Goal: Task Accomplishment & Management: Manage account settings

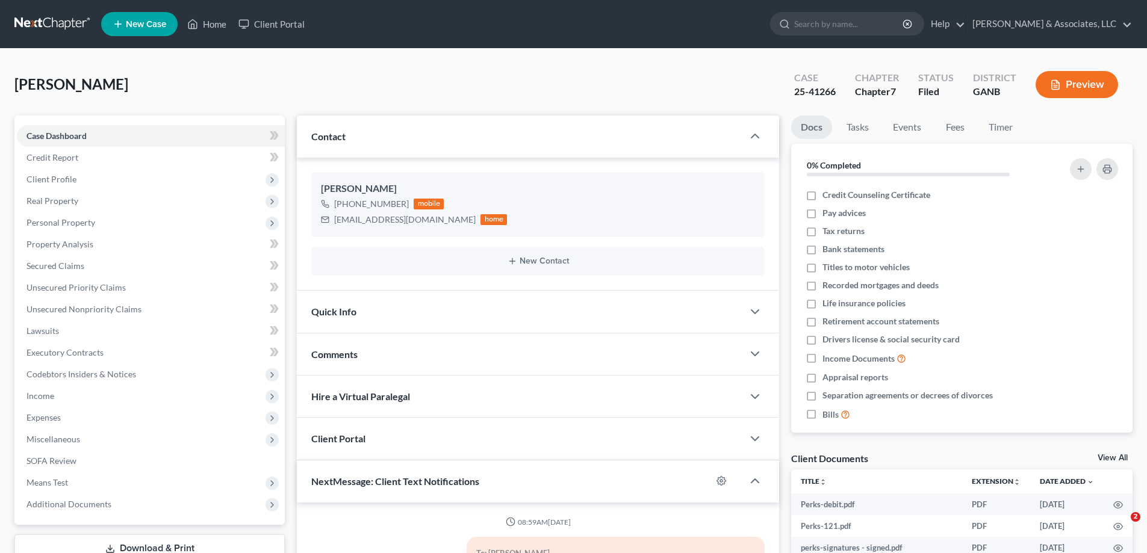
select select "0"
click at [216, 23] on link "Home" at bounding box center [206, 24] width 51 height 22
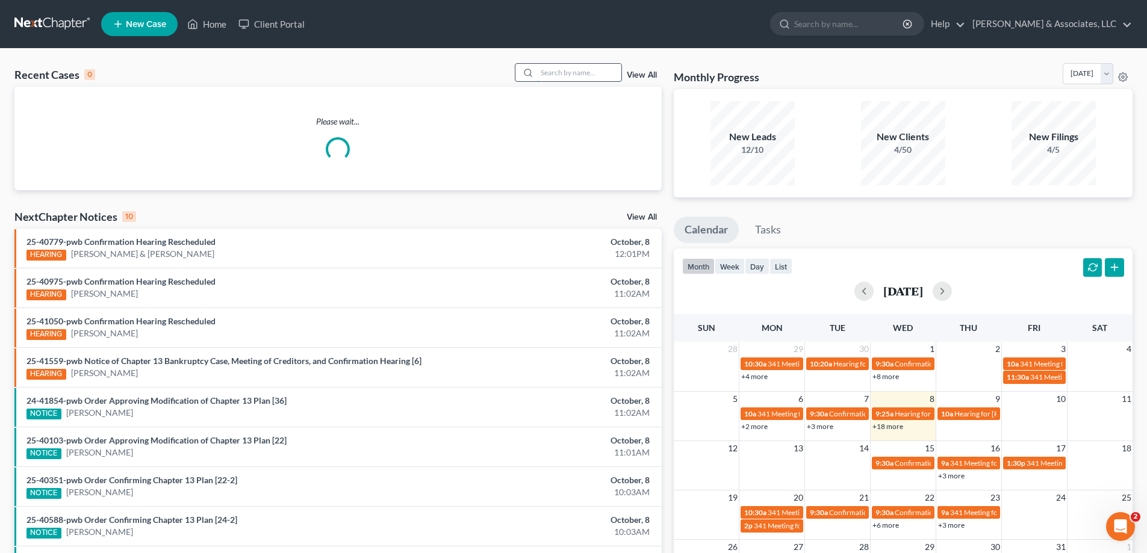
click at [585, 78] on input "search" at bounding box center [579, 72] width 84 height 17
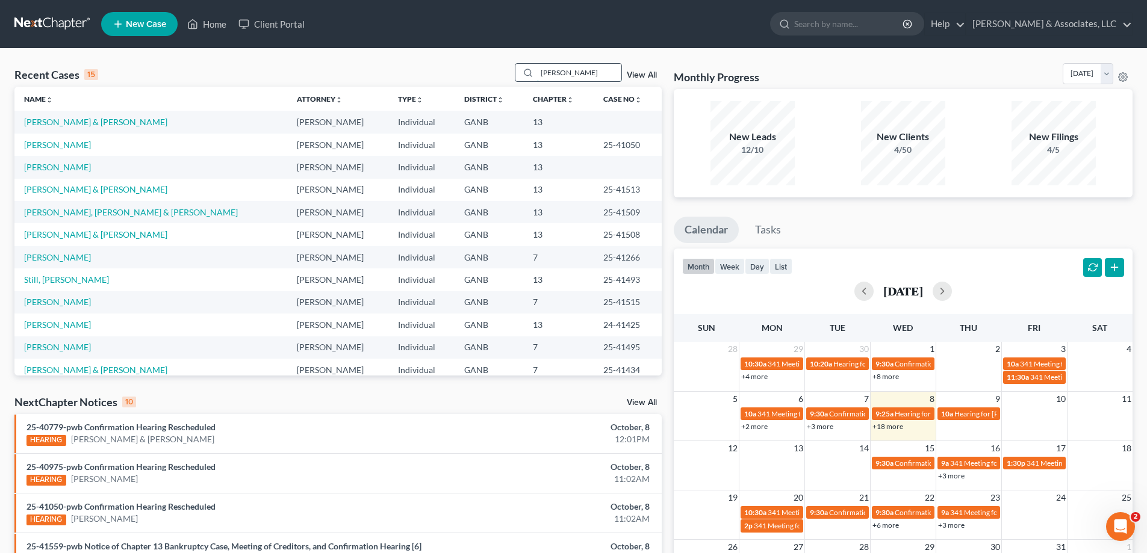
type input "[PERSON_NAME]"
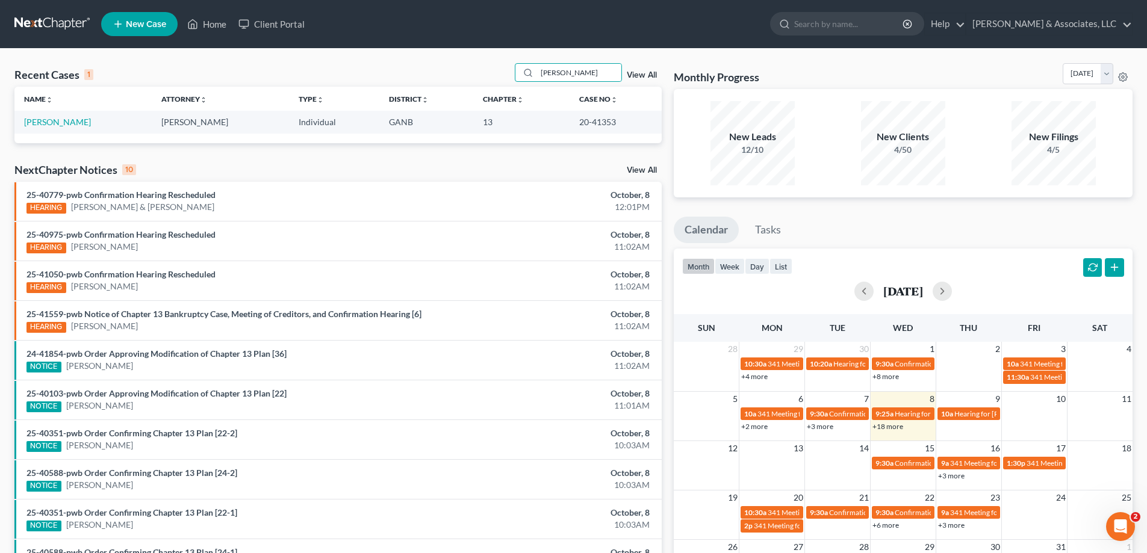
click at [49, 129] on td "[PERSON_NAME]" at bounding box center [82, 122] width 137 height 22
click at [52, 120] on link "[PERSON_NAME]" at bounding box center [57, 122] width 67 height 10
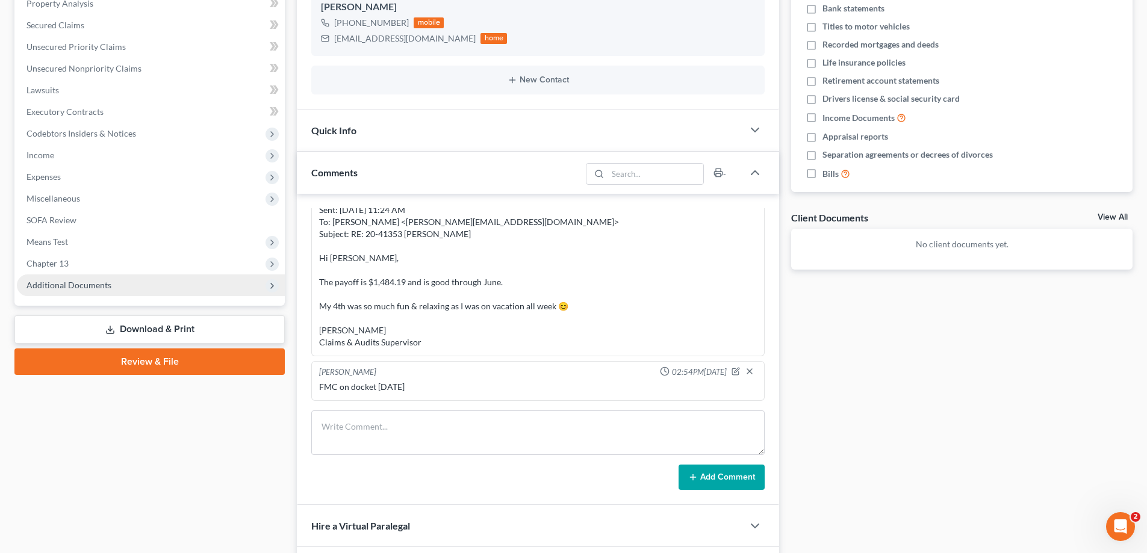
scroll to position [92, 0]
click at [81, 287] on span "Additional Documents" at bounding box center [68, 285] width 85 height 10
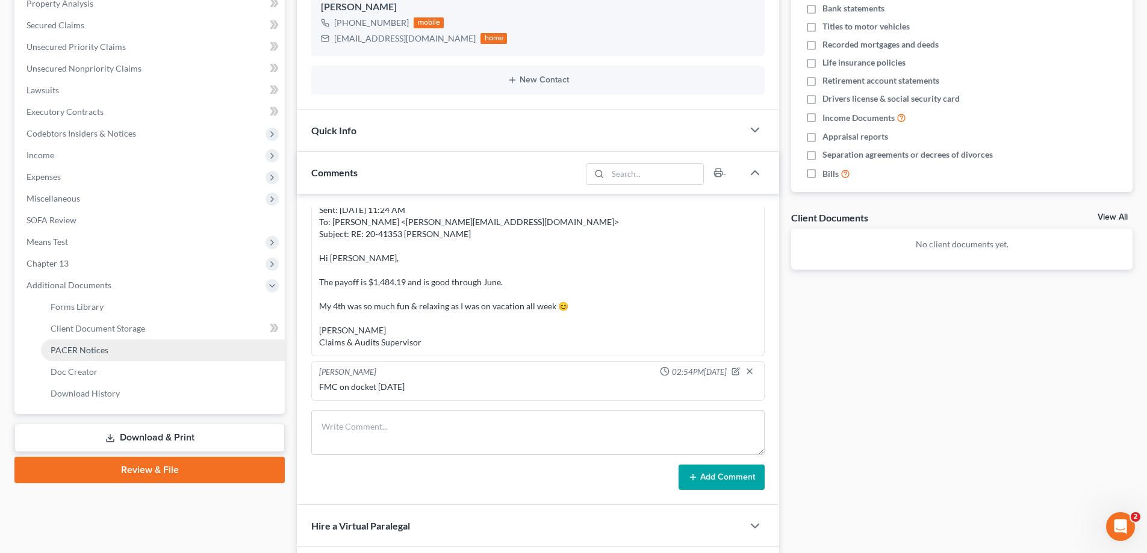
click at [80, 351] on span "PACER Notices" at bounding box center [80, 350] width 58 height 10
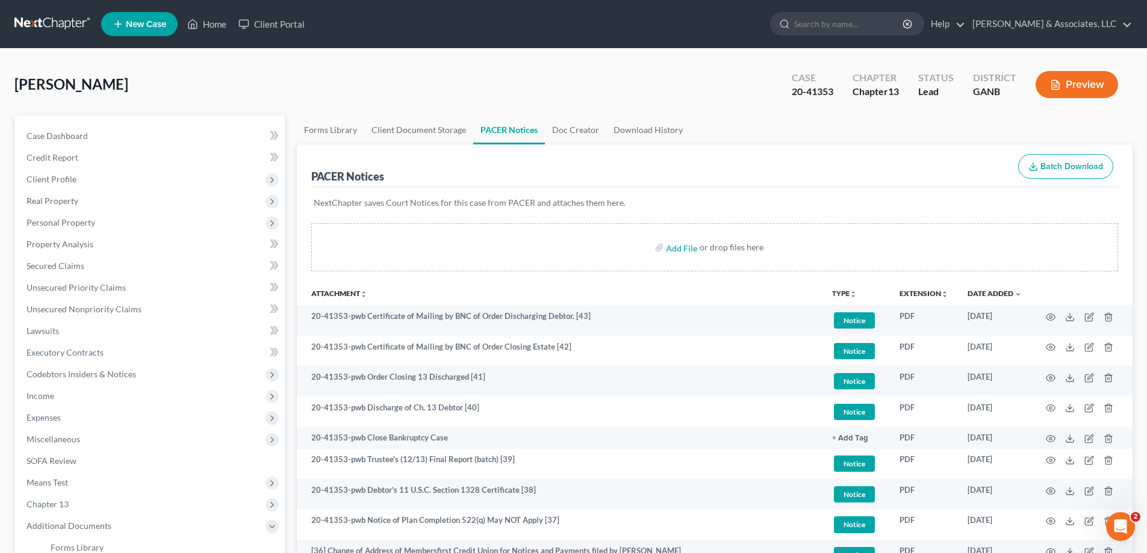
click at [677, 20] on ul "New Case Home Client Portal - No Result - See all results Or Press Enter... Hel…" at bounding box center [617, 23] width 1032 height 31
click at [212, 26] on link "Home" at bounding box center [206, 24] width 51 height 22
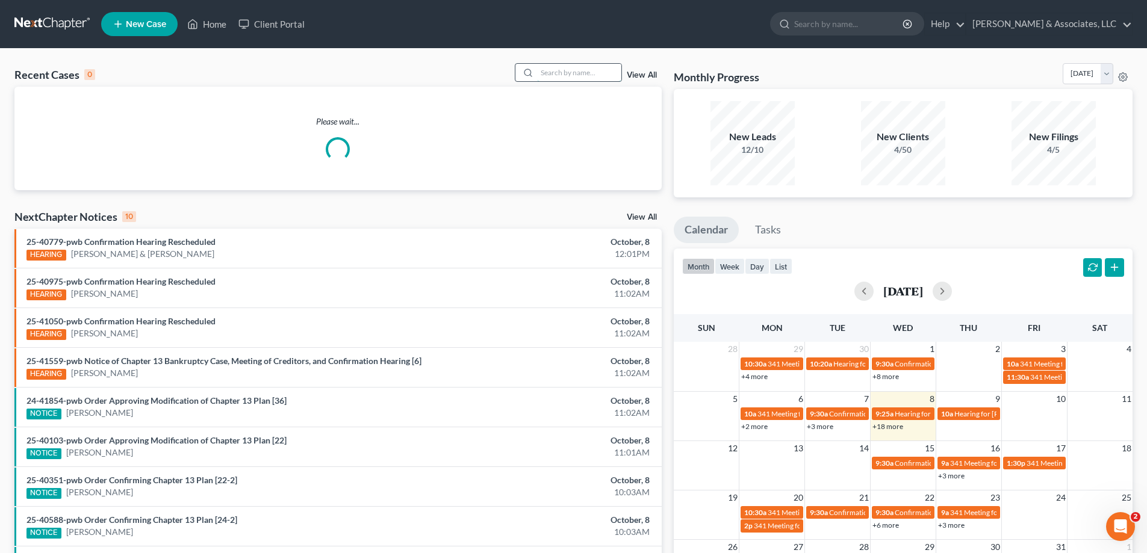
click at [547, 74] on input "search" at bounding box center [579, 72] width 84 height 17
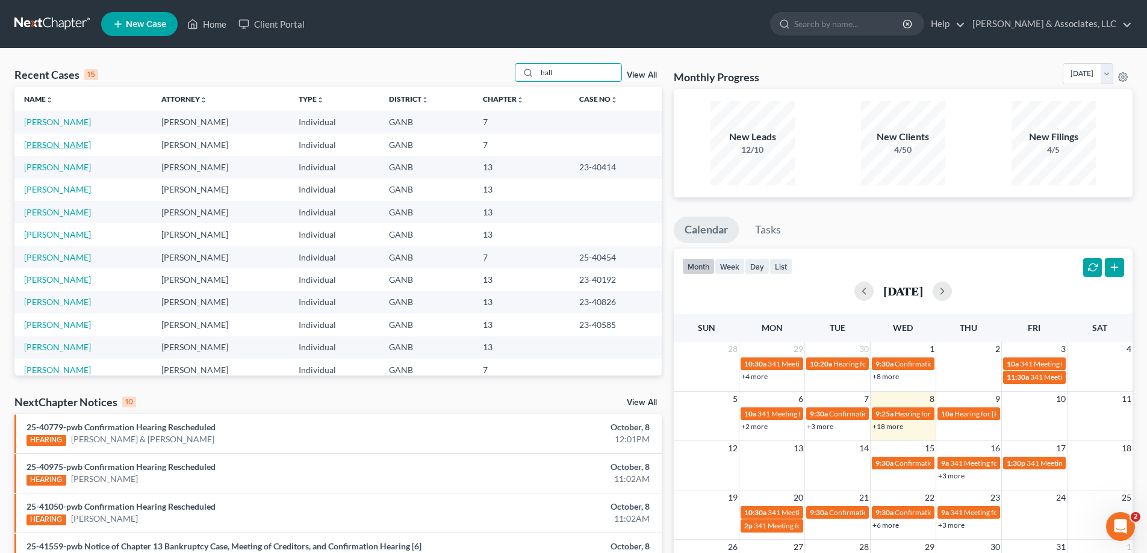
type input "hall"
click at [28, 145] on link "[PERSON_NAME]" at bounding box center [57, 145] width 67 height 10
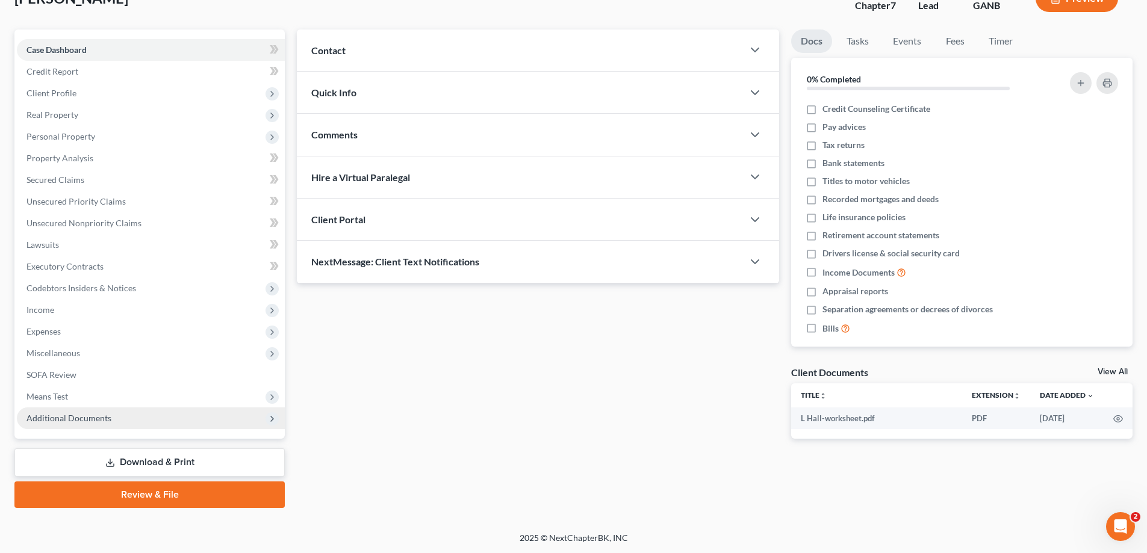
scroll to position [87, 0]
click at [76, 417] on span "Additional Documents" at bounding box center [68, 418] width 85 height 10
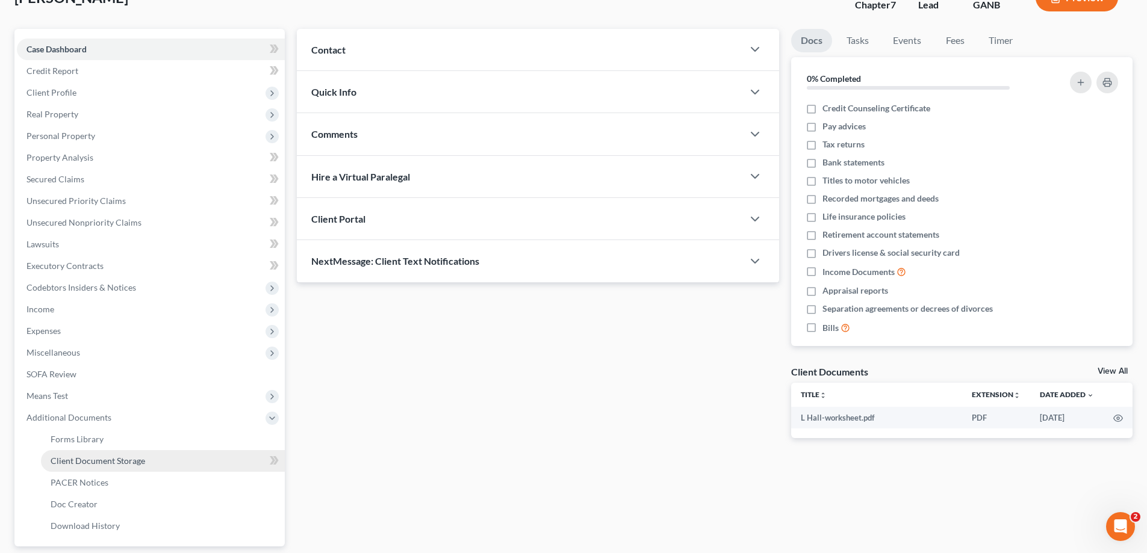
click at [81, 460] on span "Client Document Storage" at bounding box center [98, 461] width 95 height 10
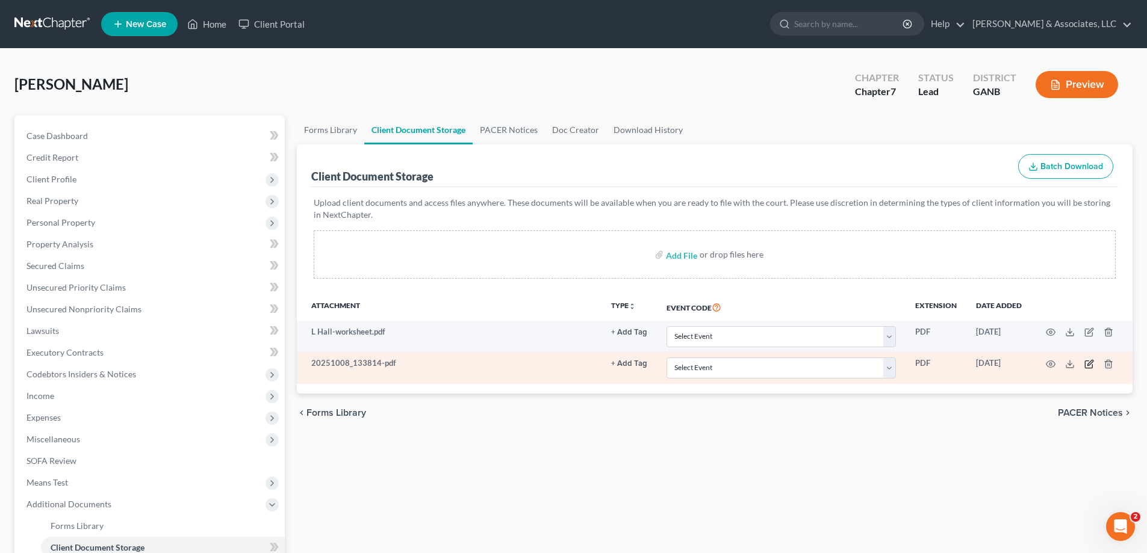
click at [1088, 364] on icon "button" at bounding box center [1090, 365] width 10 height 10
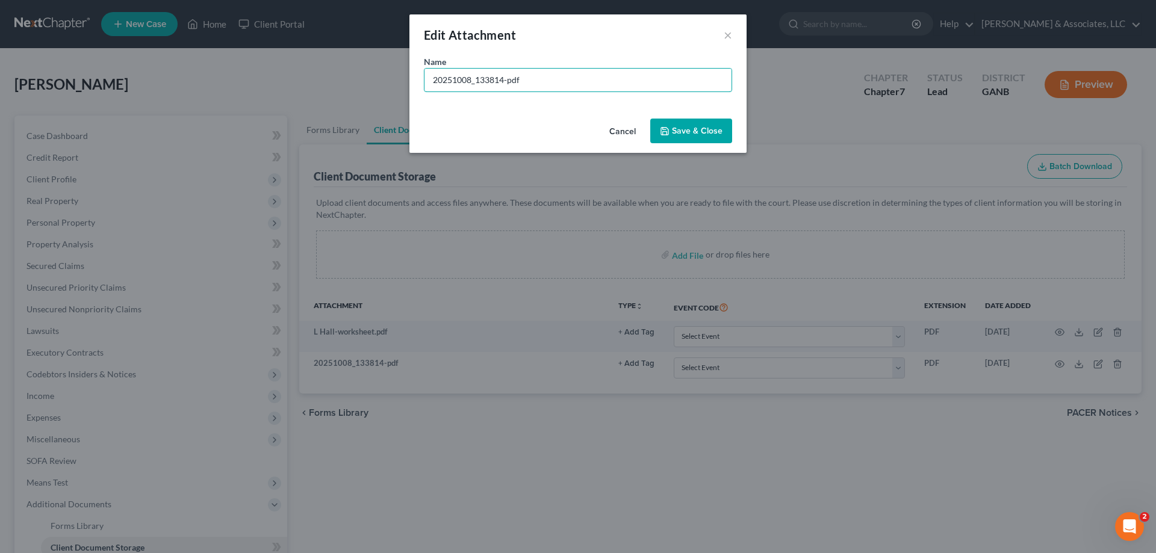
drag, startPoint x: 546, startPoint y: 79, endPoint x: 311, endPoint y: 79, distance: 235.5
click at [311, 79] on div "Edit Attachment × Name * 20251008_133814-pdf Cancel Save & Close" at bounding box center [578, 276] width 1156 height 553
type input "Foreclosure-Default letter"
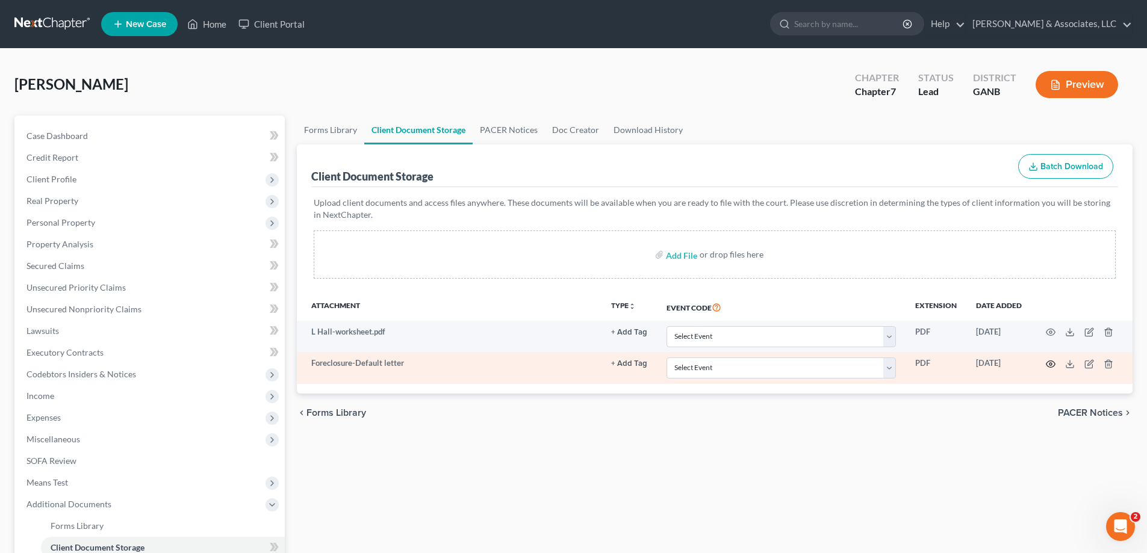
click at [1050, 364] on icon "button" at bounding box center [1051, 365] width 10 height 10
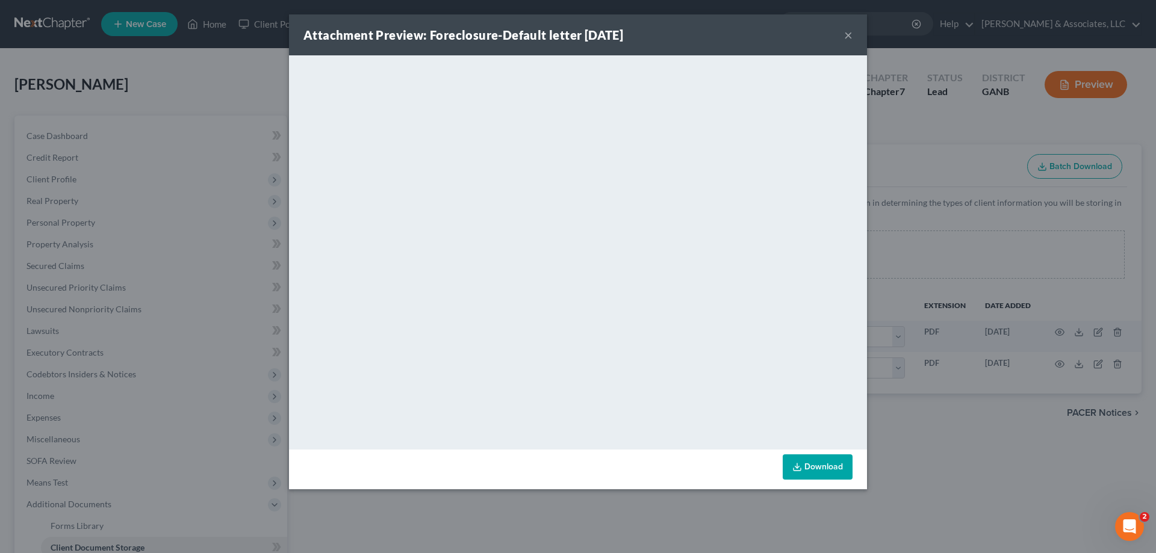
click at [846, 36] on button "×" at bounding box center [848, 35] width 8 height 14
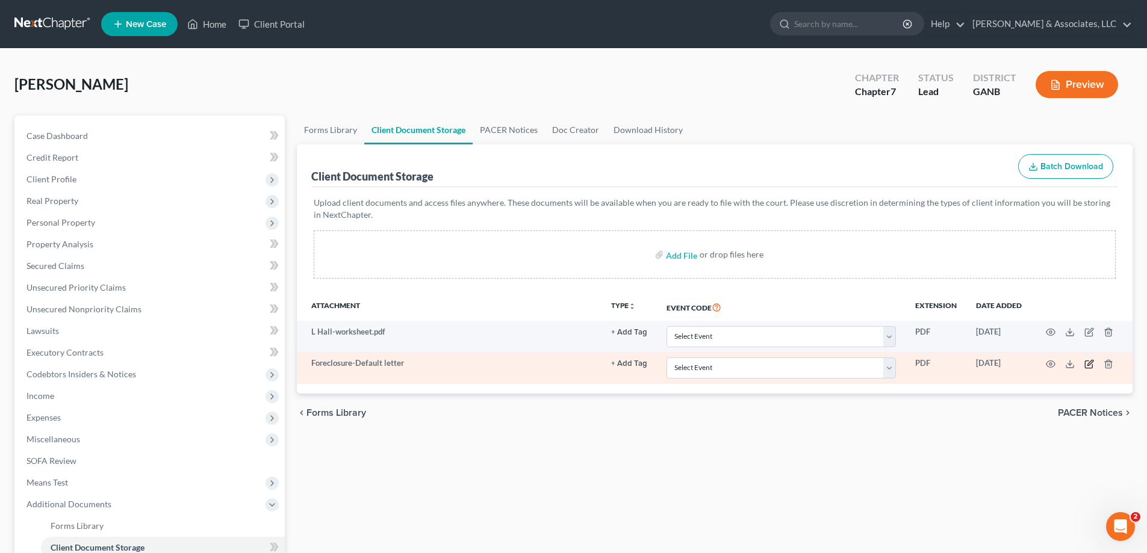
click at [1091, 366] on icon "button" at bounding box center [1090, 365] width 10 height 10
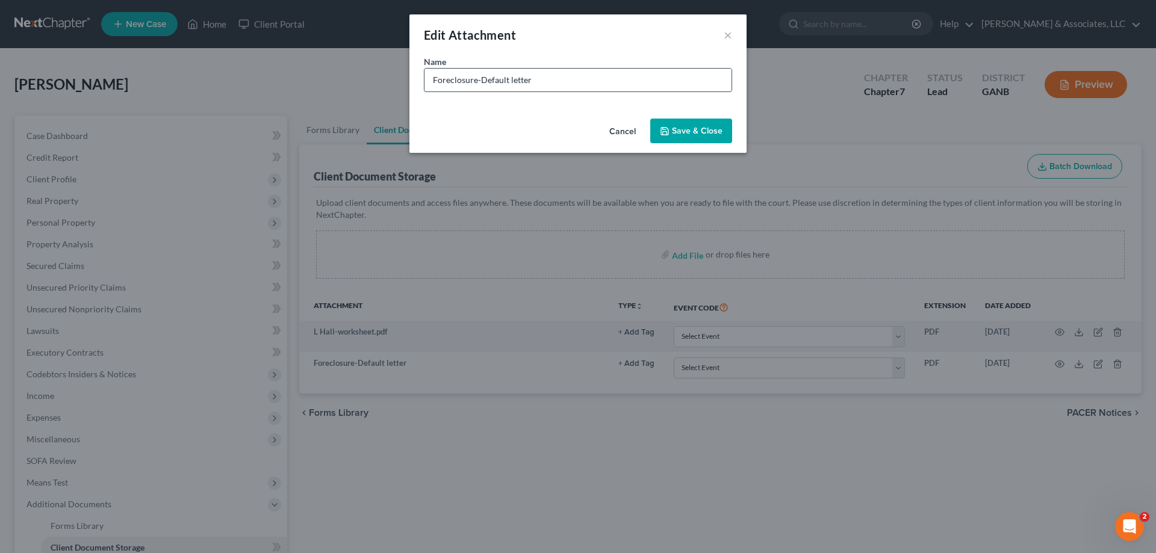
click at [488, 74] on input "Foreclosure-Default letter" at bounding box center [578, 80] width 307 height 23
drag, startPoint x: 479, startPoint y: 82, endPoint x: 396, endPoint y: 79, distance: 83.1
click at [397, 81] on div "Edit Attachment × Name * Foreclosure-Default letter Cancel Save & Close" at bounding box center [578, 276] width 1156 height 553
click at [585, 78] on input "Mtg Default-Right to Cure letter" at bounding box center [578, 80] width 307 height 23
type input "Mtg Default-Right to Cure letter"
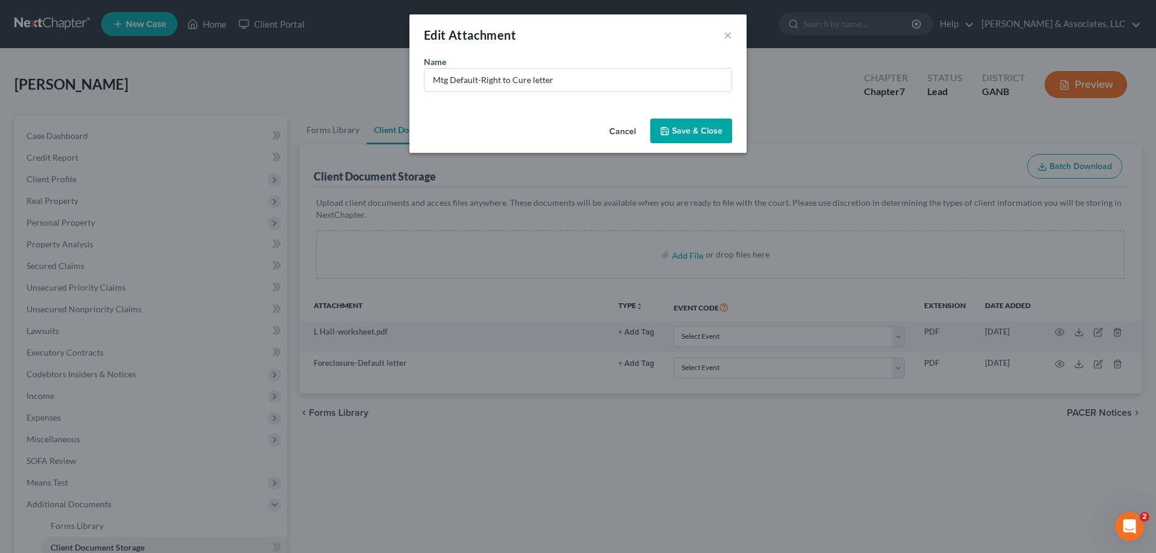
click at [717, 140] on button "Save & Close" at bounding box center [691, 131] width 82 height 25
click at [704, 128] on span "Save & Close" at bounding box center [697, 131] width 51 height 10
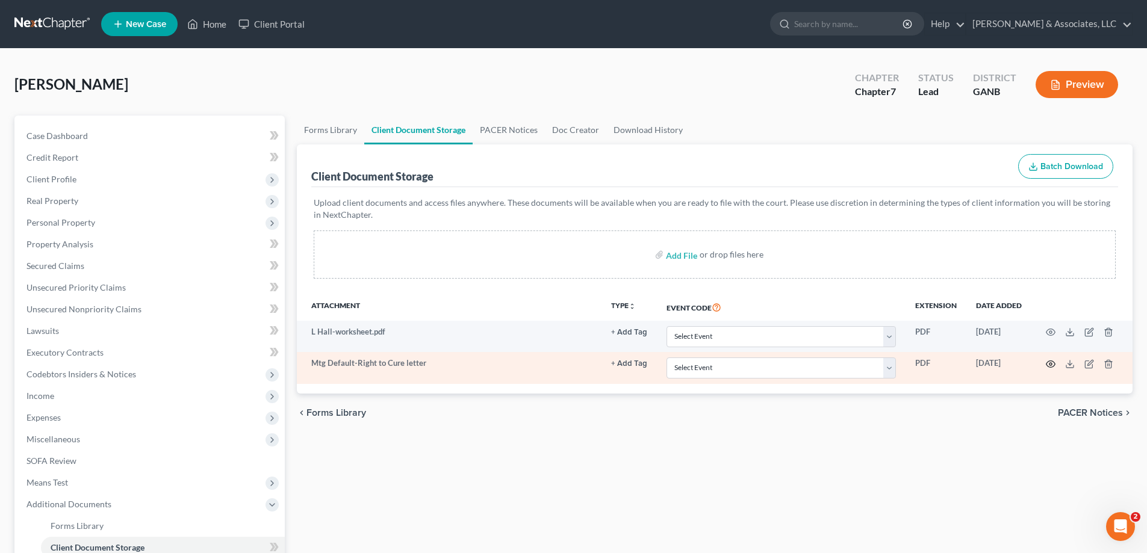
click at [1052, 364] on circle "button" at bounding box center [1051, 364] width 2 height 2
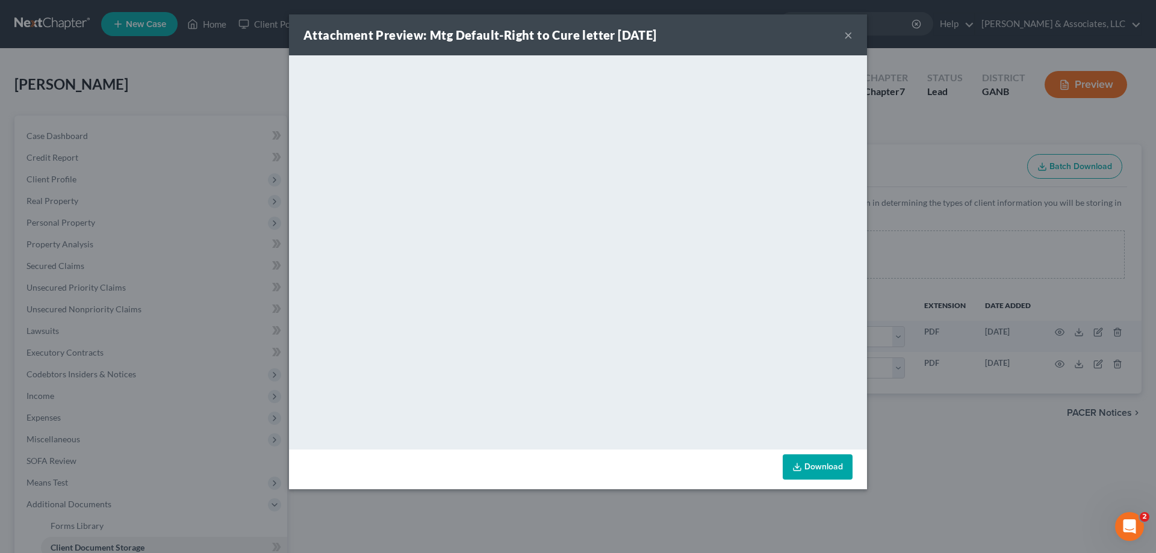
drag, startPoint x: 848, startPoint y: 31, endPoint x: 1122, endPoint y: 364, distance: 430.8
click at [849, 31] on button "×" at bounding box center [848, 35] width 8 height 14
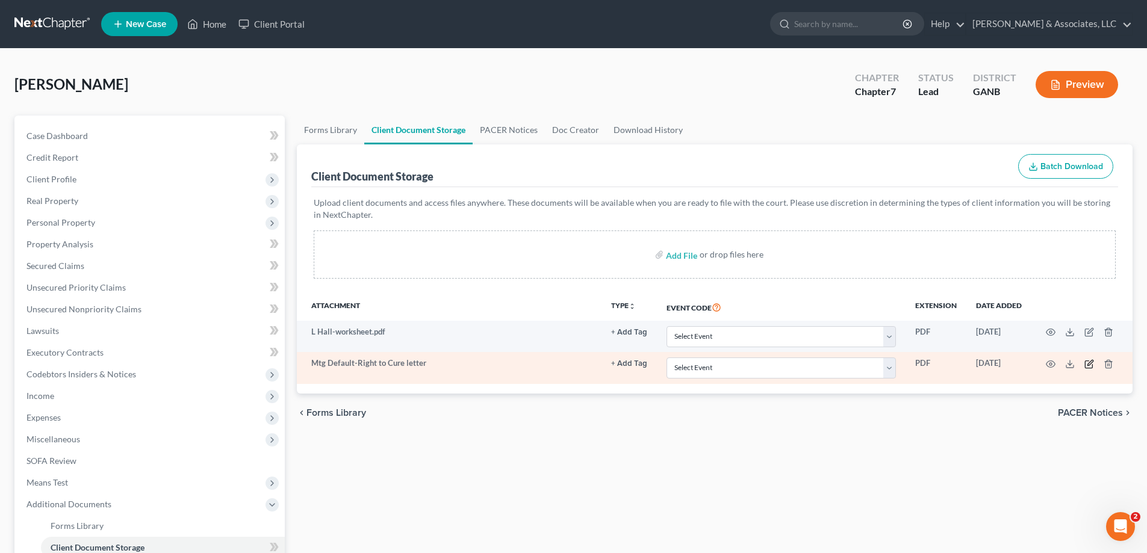
click at [1089, 363] on icon "button" at bounding box center [1090, 362] width 5 height 5
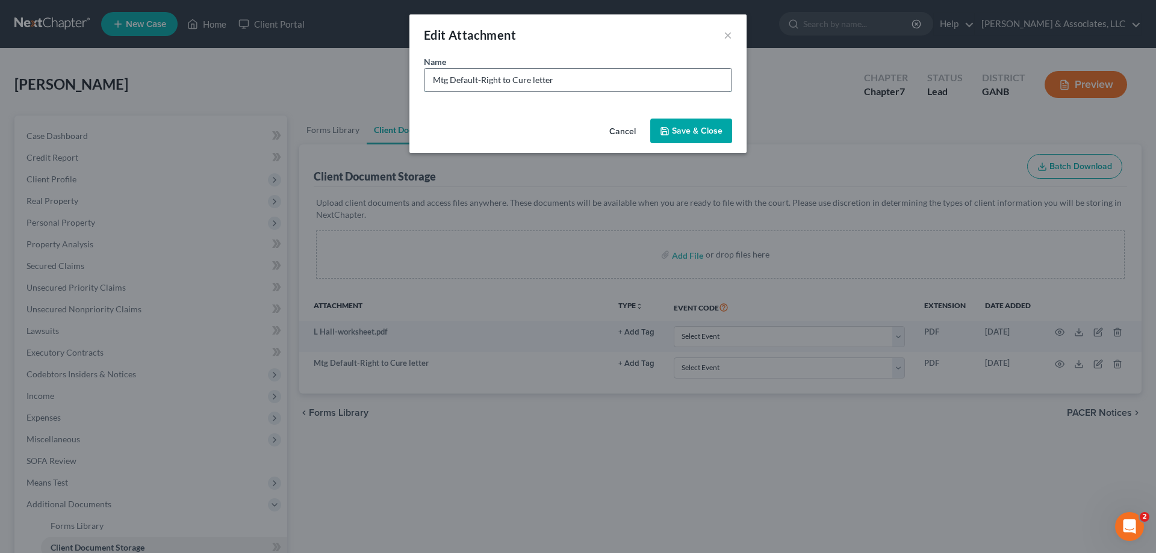
click at [472, 80] on input "Mtg Default-Right to Cure letter" at bounding box center [578, 80] width 307 height 23
click at [432, 79] on input "Mtg Default-Right to Cure letter" at bounding box center [578, 80] width 307 height 23
click at [603, 78] on input "Vanderbilt Mtg Default-Right to Cure letter" at bounding box center [578, 80] width 307 height 23
type input "Vanderbilt Mtg Default-Right to Cure letter"
click at [688, 128] on span "Save & Close" at bounding box center [697, 131] width 51 height 10
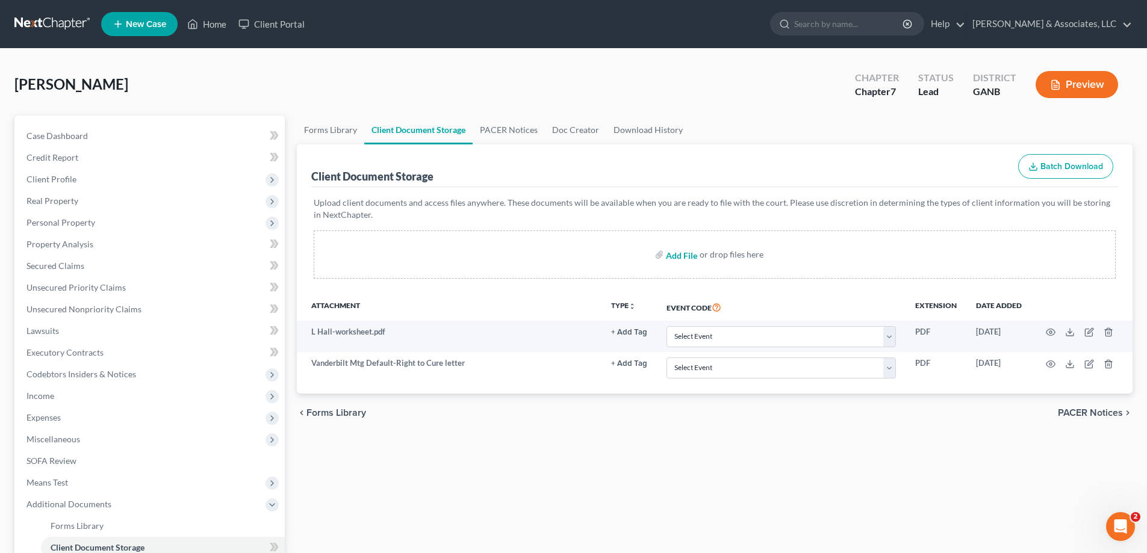
click at [675, 251] on input "file" at bounding box center [680, 255] width 29 height 22
type input "C:\fakepath\[PERSON_NAME] ID's.pdf"
drag, startPoint x: 676, startPoint y: 251, endPoint x: 337, endPoint y: 225, distance: 340.1
click at [193, 111] on div "[PERSON_NAME] Upgraded Chapter Chapter 7 Status Lead District GANB Preview Peti…" at bounding box center [573, 387] width 1118 height 649
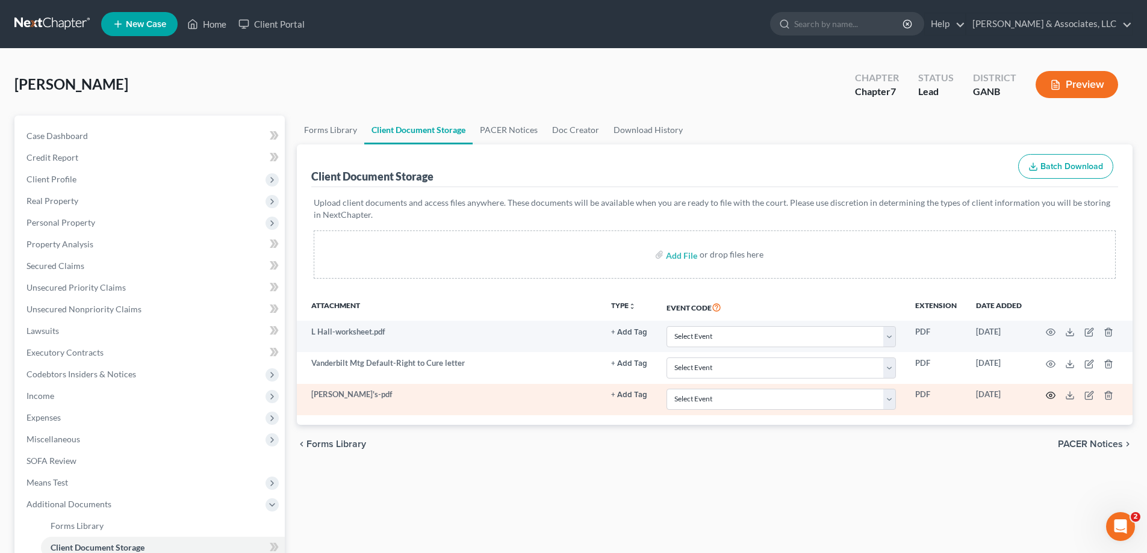
click at [1050, 394] on icon "button" at bounding box center [1051, 396] width 10 height 10
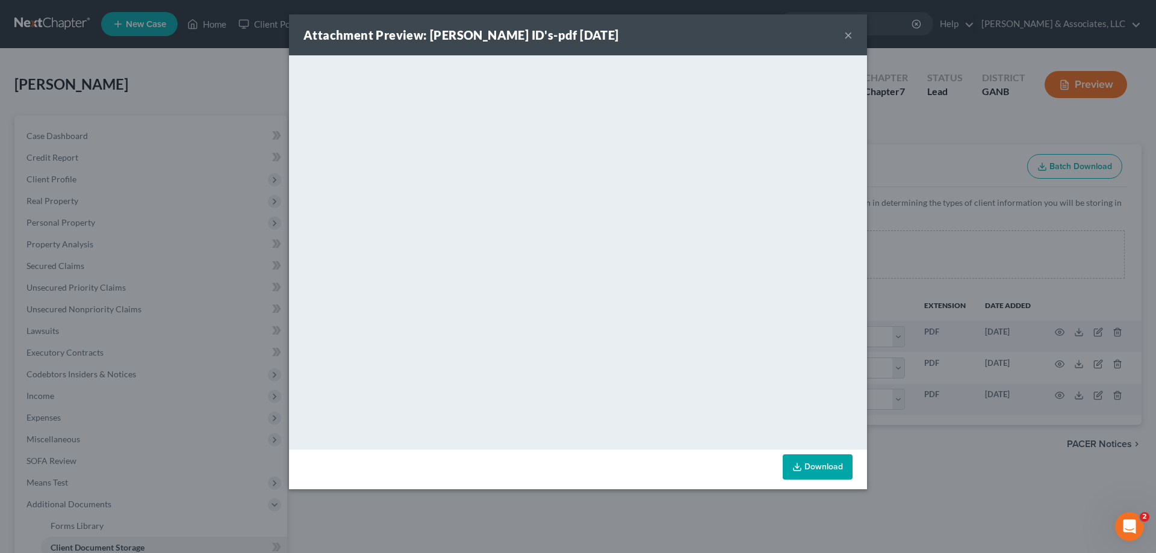
click at [849, 31] on button "×" at bounding box center [848, 35] width 8 height 14
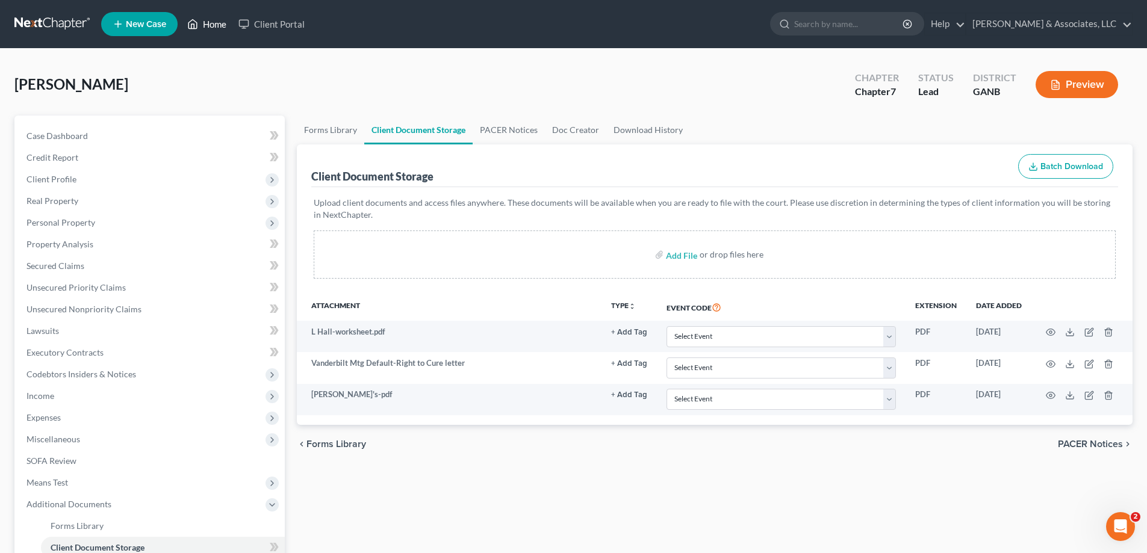
click at [214, 24] on link "Home" at bounding box center [206, 24] width 51 height 22
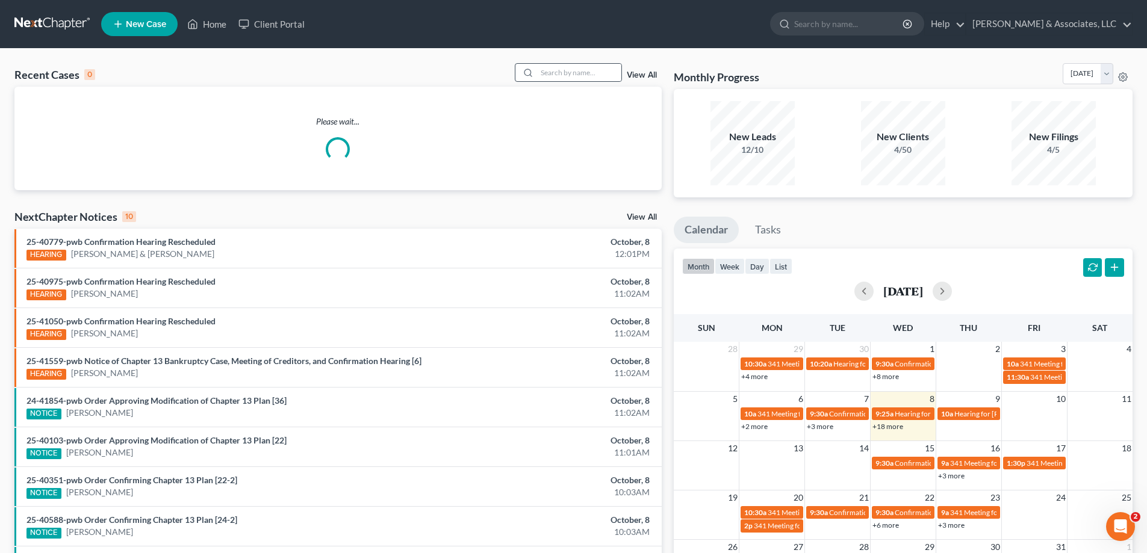
click at [537, 73] on div at bounding box center [527, 72] width 22 height 17
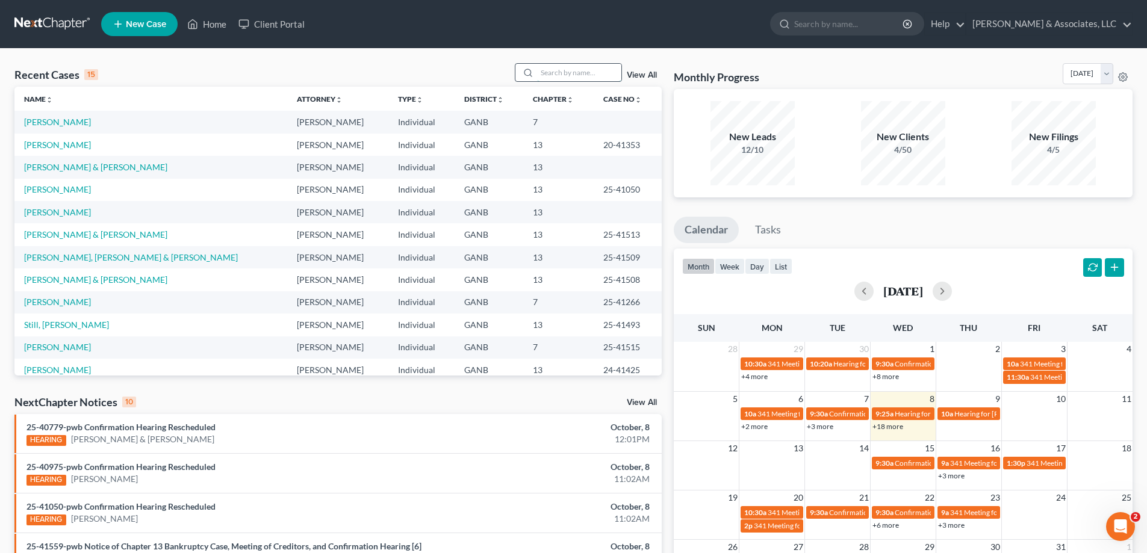
click at [562, 69] on input "search" at bounding box center [579, 72] width 84 height 17
type input "[PERSON_NAME]"
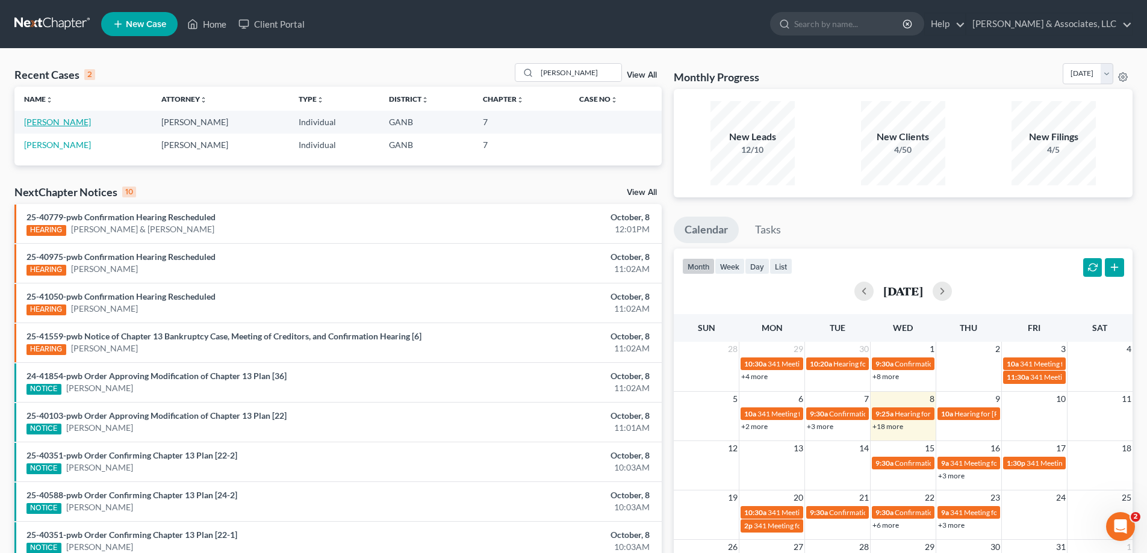
click at [58, 121] on link "[PERSON_NAME]" at bounding box center [57, 122] width 67 height 10
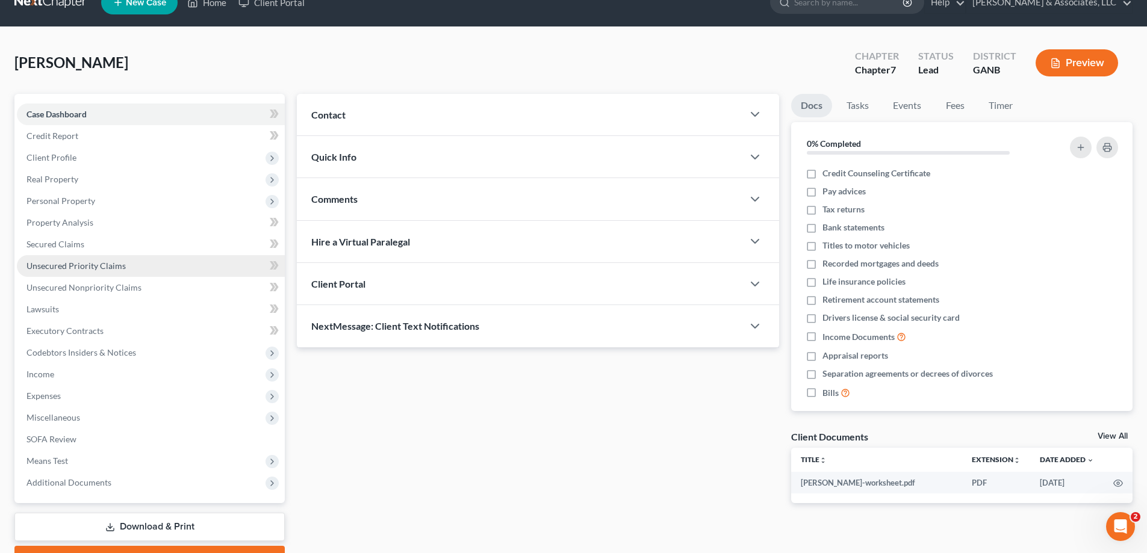
scroll to position [60, 0]
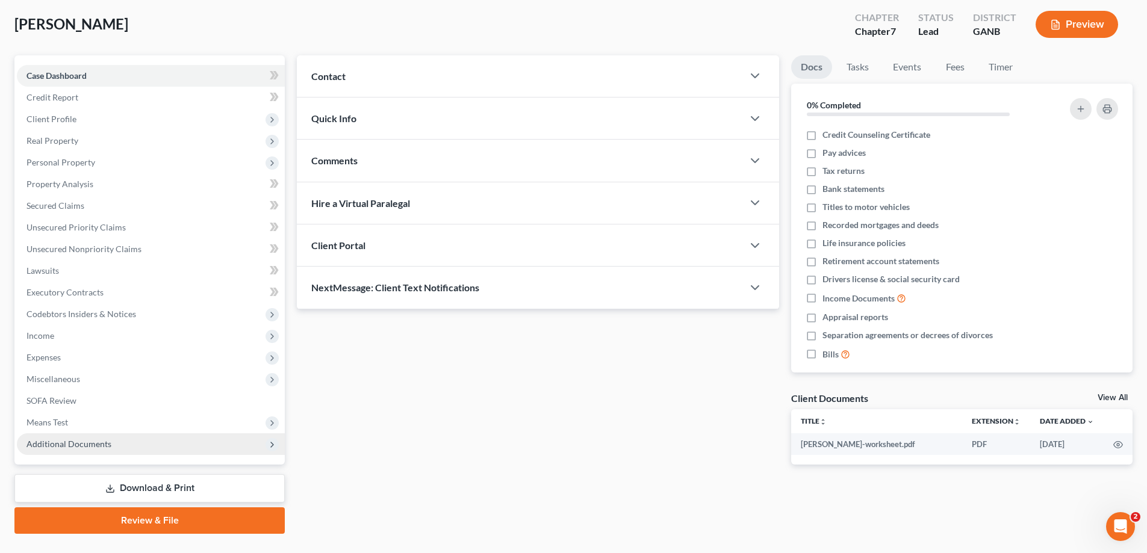
click at [39, 439] on span "Additional Documents" at bounding box center [68, 444] width 85 height 10
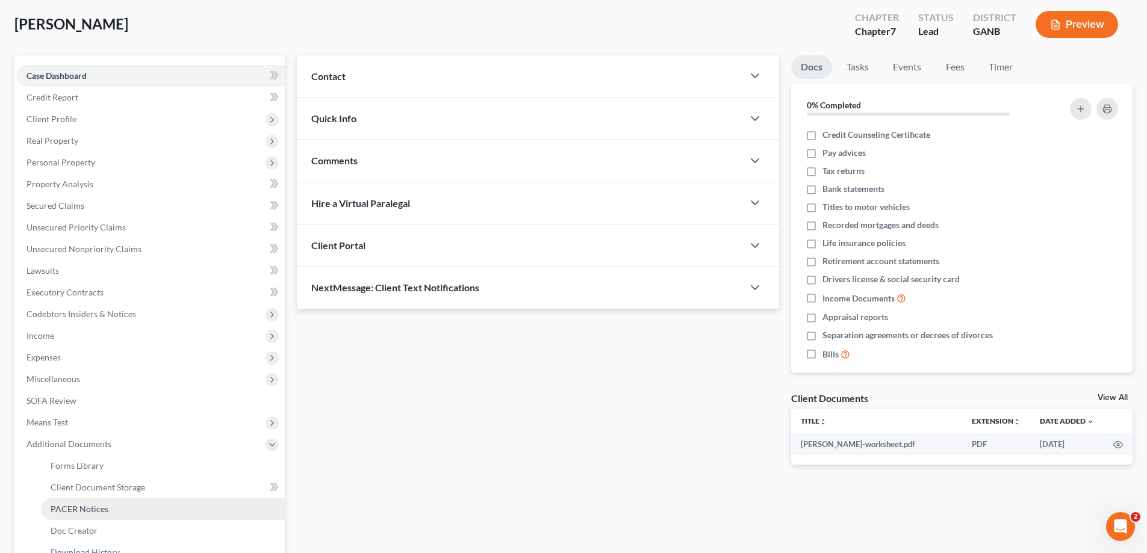
click at [56, 509] on span "PACER Notices" at bounding box center [80, 509] width 58 height 10
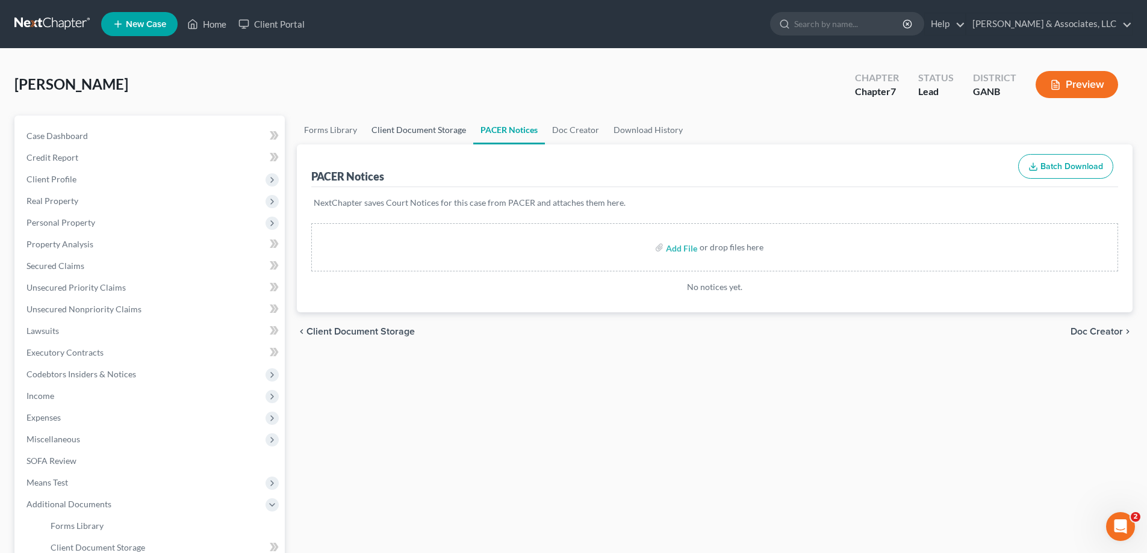
click at [387, 131] on link "Client Document Storage" at bounding box center [418, 130] width 109 height 29
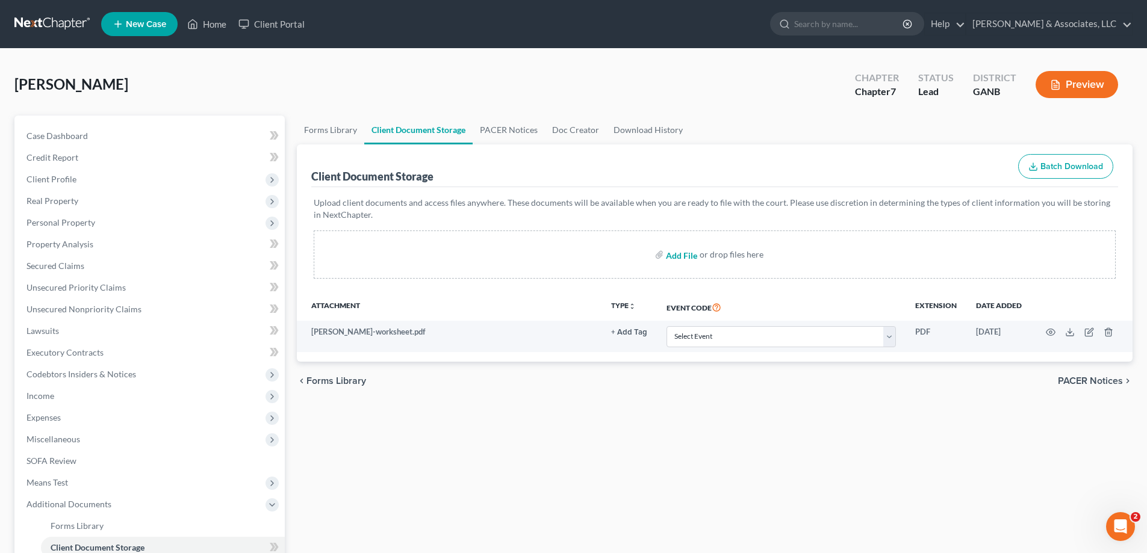
click at [681, 254] on input "file" at bounding box center [680, 255] width 29 height 22
type input "C:\fakepath\[PERSON_NAME] ID's.pdf"
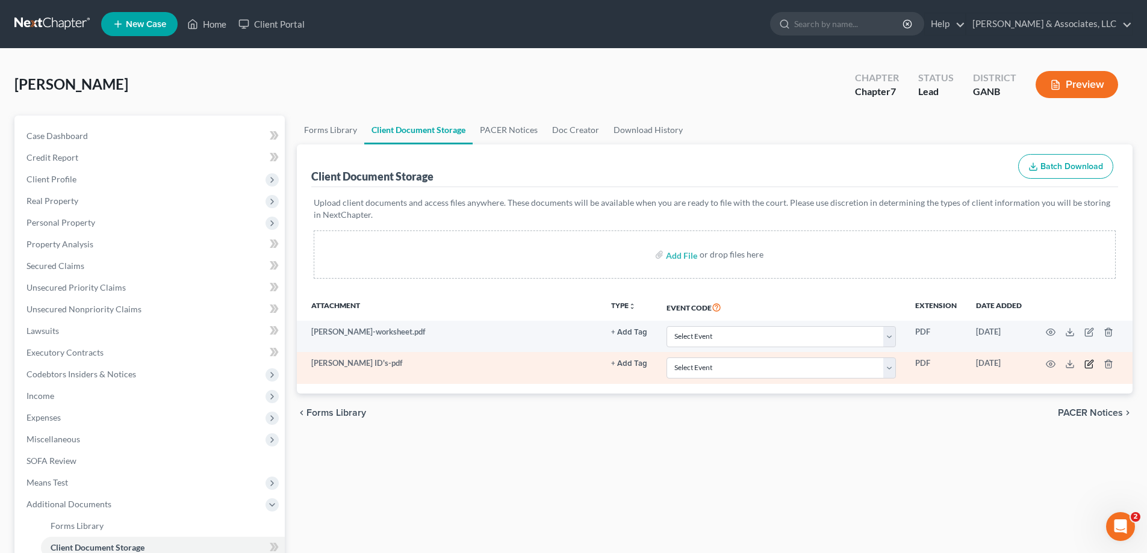
click at [1089, 366] on icon "button" at bounding box center [1090, 365] width 10 height 10
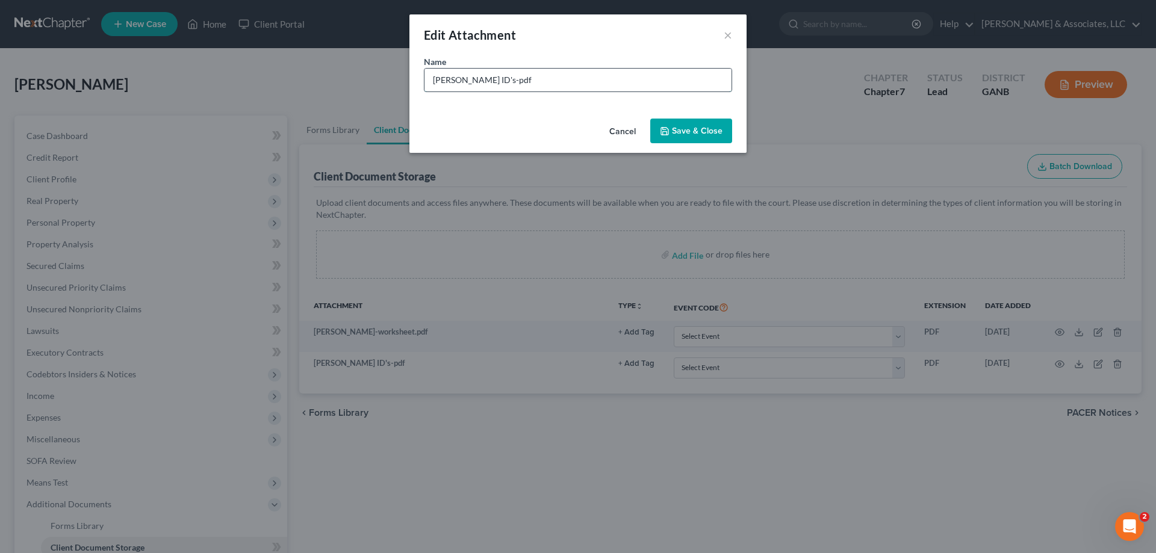
click at [509, 81] on input "[PERSON_NAME] ID's-pdf" at bounding box center [578, 80] width 307 height 23
click at [507, 79] on input "[PERSON_NAME] ID's-pdf" at bounding box center [578, 80] width 307 height 23
type input "[PERSON_NAME] ID's-pdf"
click at [687, 131] on span "Save & Close" at bounding box center [697, 131] width 51 height 10
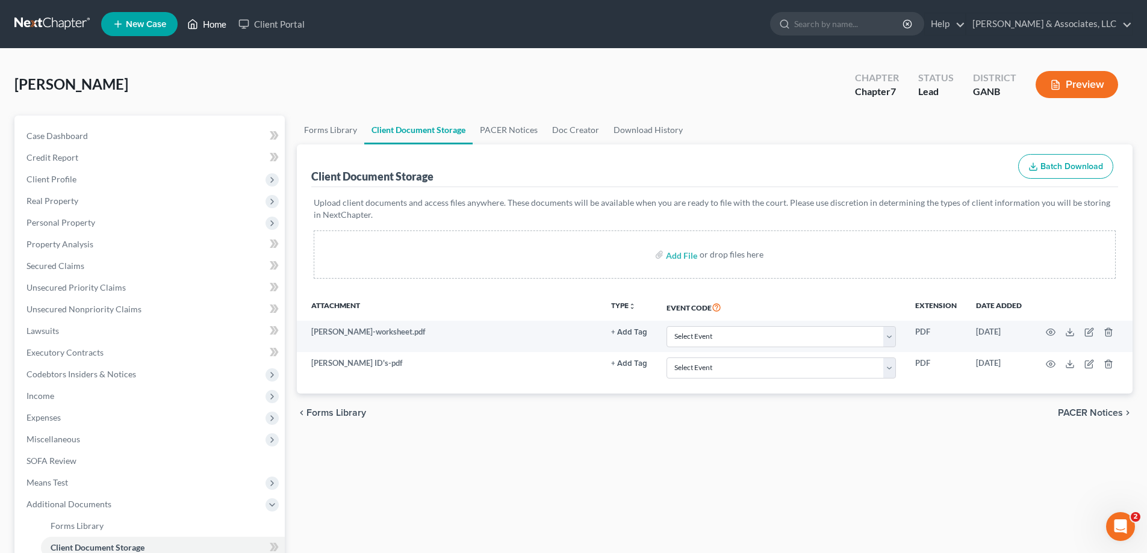
click at [216, 22] on link "Home" at bounding box center [206, 24] width 51 height 22
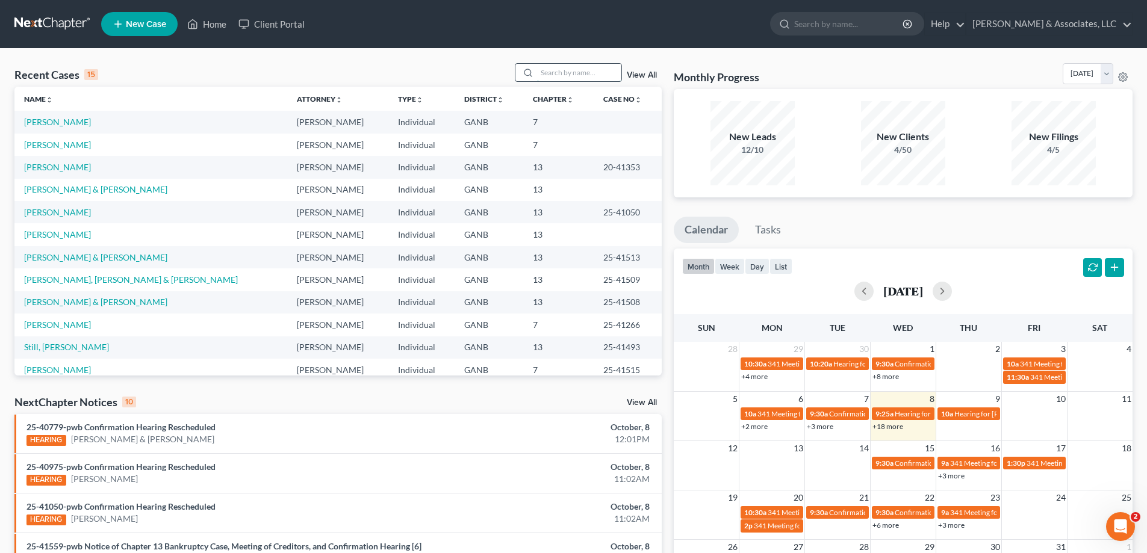
click at [548, 76] on input "search" at bounding box center [579, 72] width 84 height 17
type input "hall"
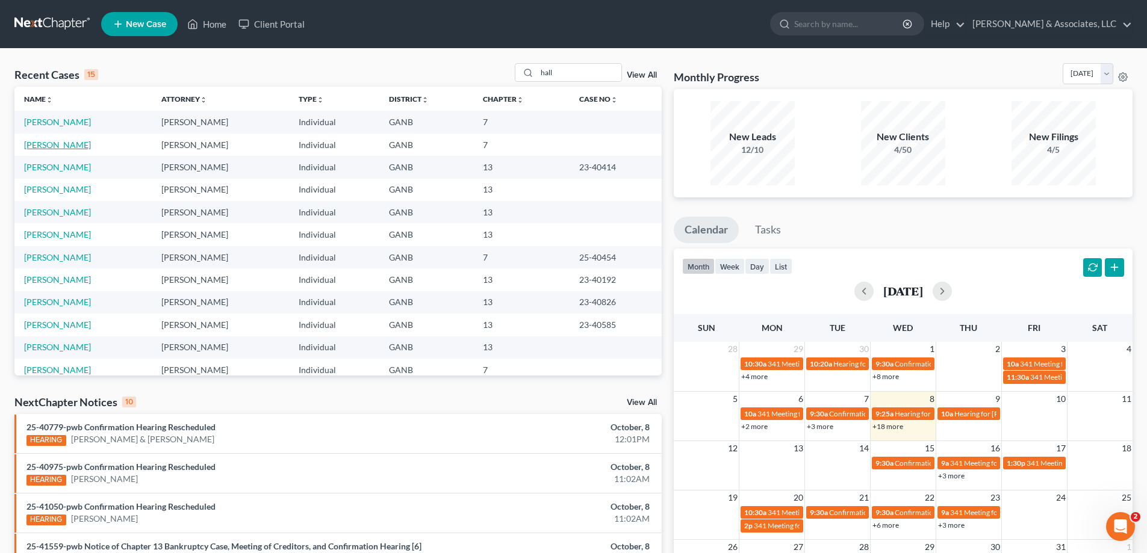
click at [45, 143] on link "[PERSON_NAME]" at bounding box center [57, 145] width 67 height 10
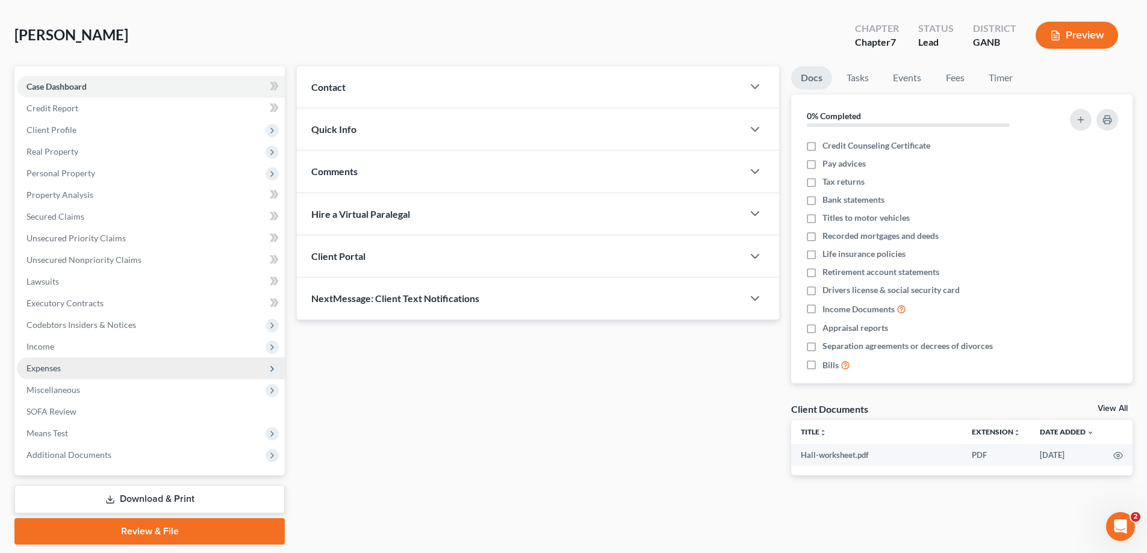
scroll to position [87, 0]
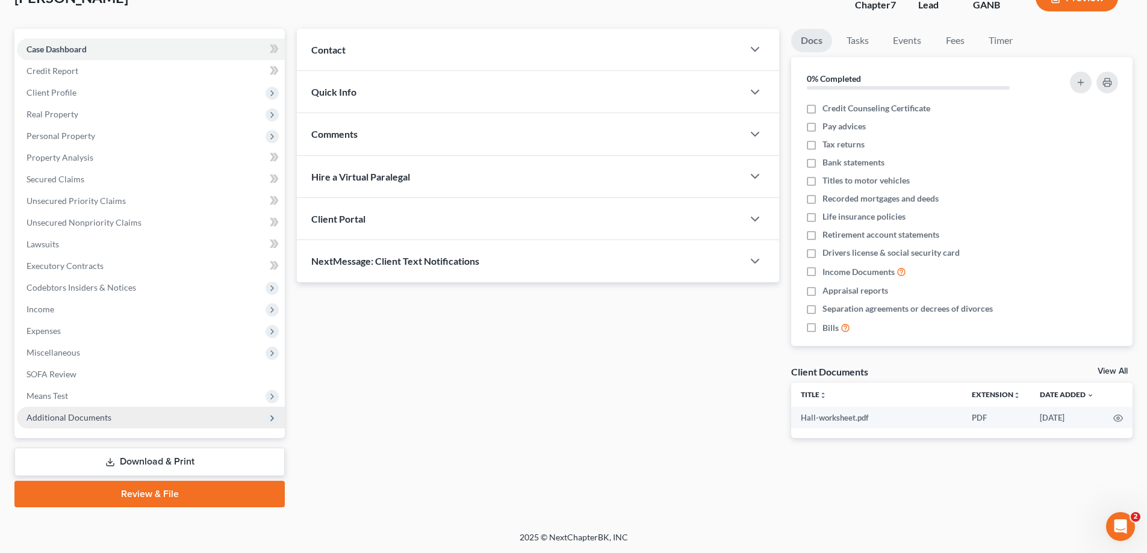
click at [88, 417] on span "Additional Documents" at bounding box center [68, 418] width 85 height 10
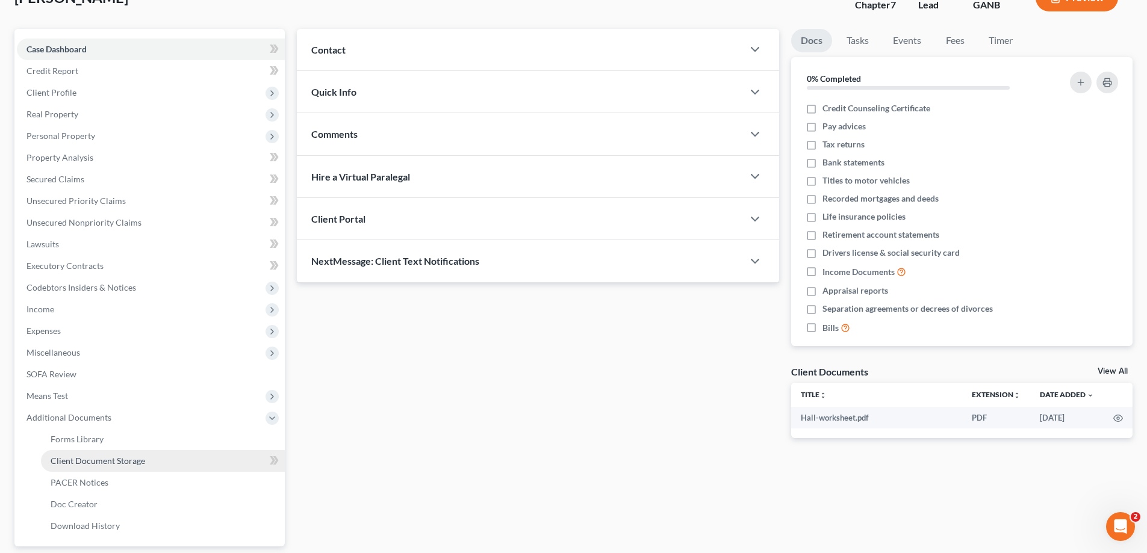
click at [86, 463] on span "Client Document Storage" at bounding box center [98, 461] width 95 height 10
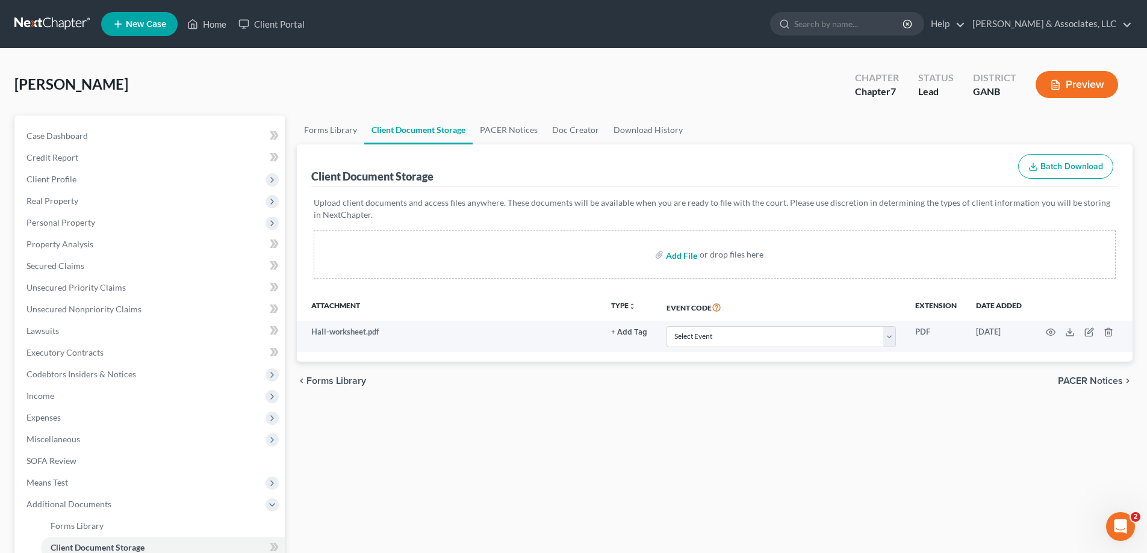
click at [683, 254] on input "file" at bounding box center [680, 255] width 29 height 22
type input "C:\fakepath\[PERSON_NAME] ID's.pdf"
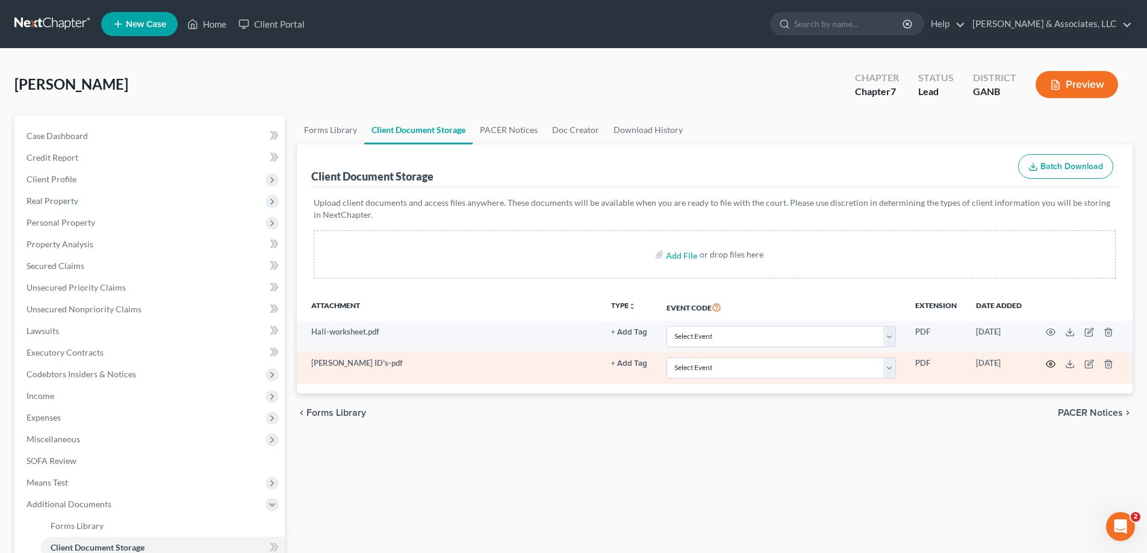
click at [1052, 360] on icon "button" at bounding box center [1051, 365] width 10 height 10
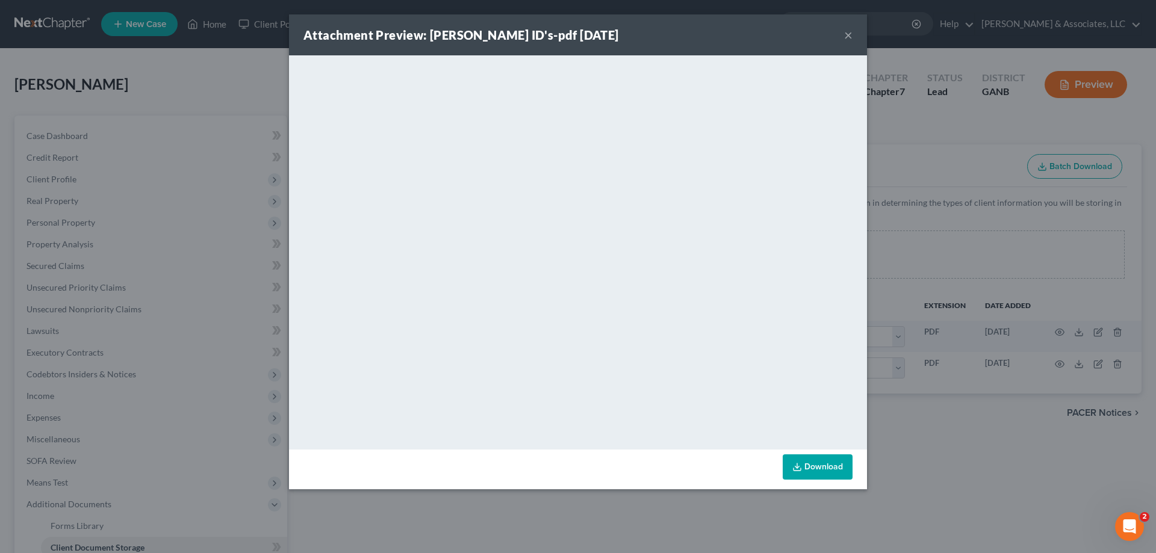
click at [851, 33] on button "×" at bounding box center [848, 35] width 8 height 14
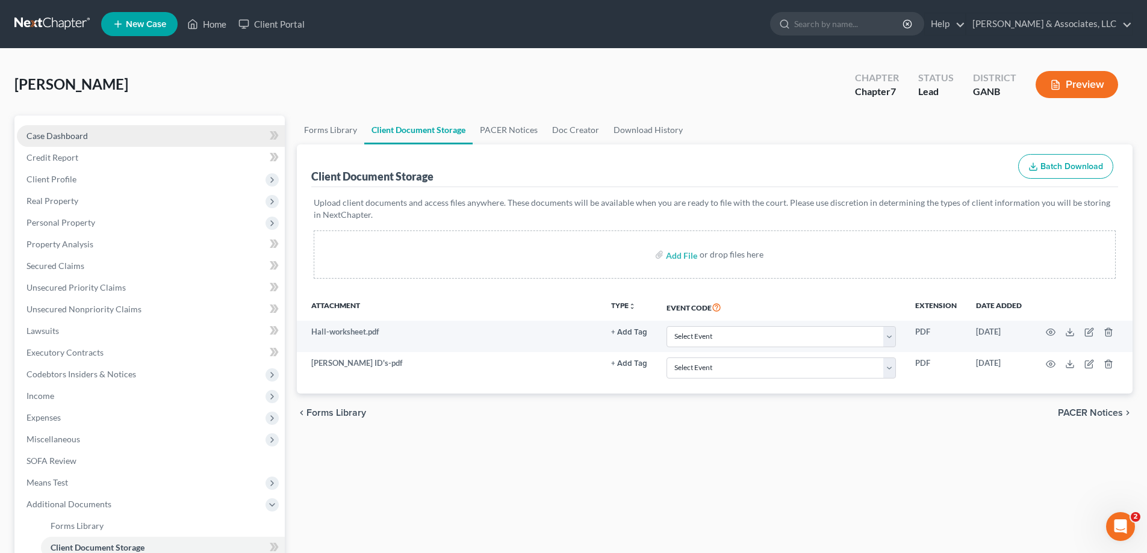
click at [87, 132] on span "Case Dashboard" at bounding box center [56, 136] width 61 height 10
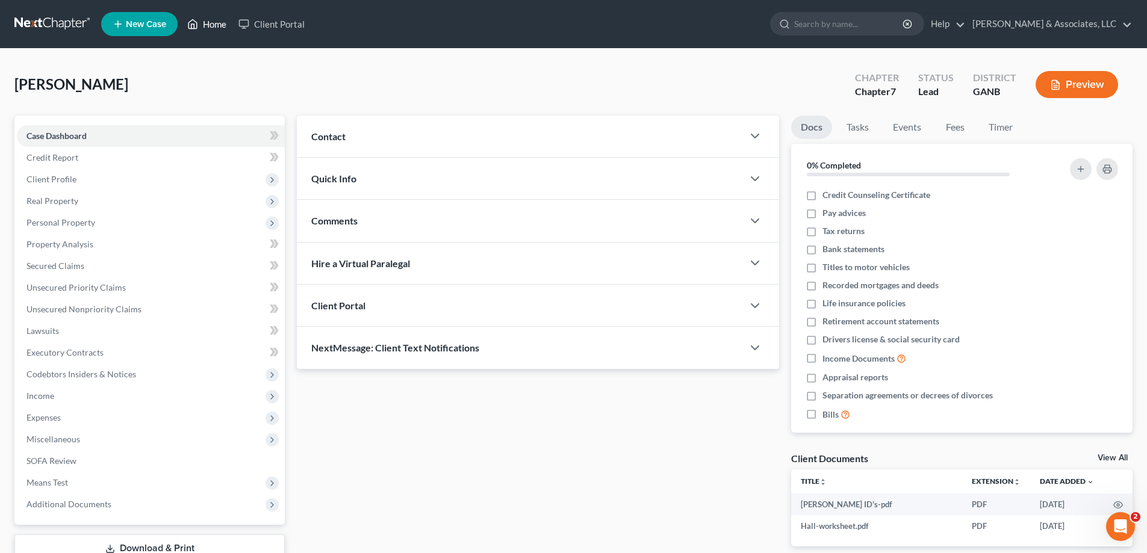
click at [217, 21] on link "Home" at bounding box center [206, 24] width 51 height 22
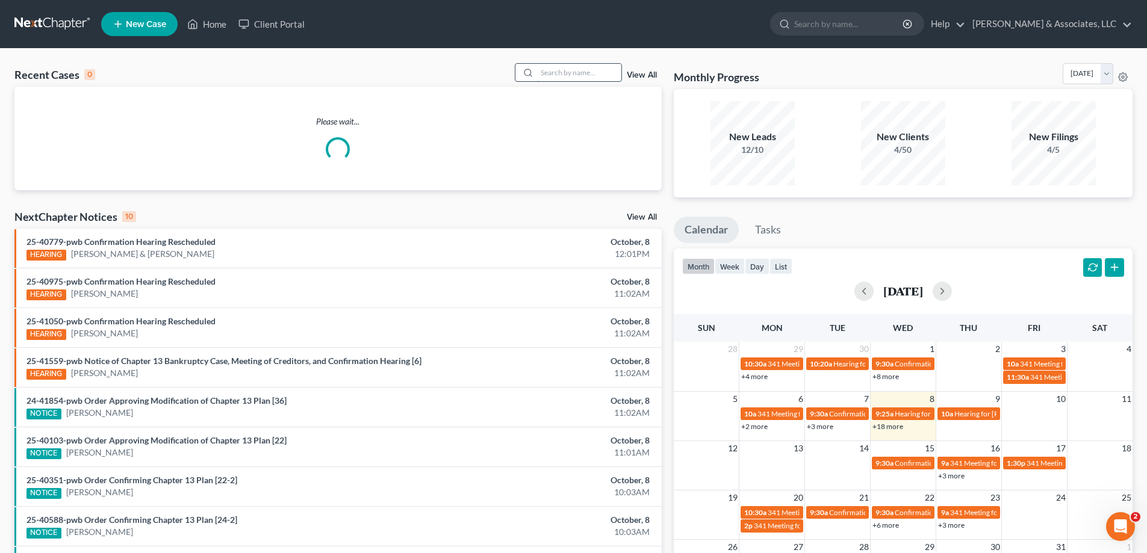
click at [558, 73] on input "search" at bounding box center [579, 72] width 84 height 17
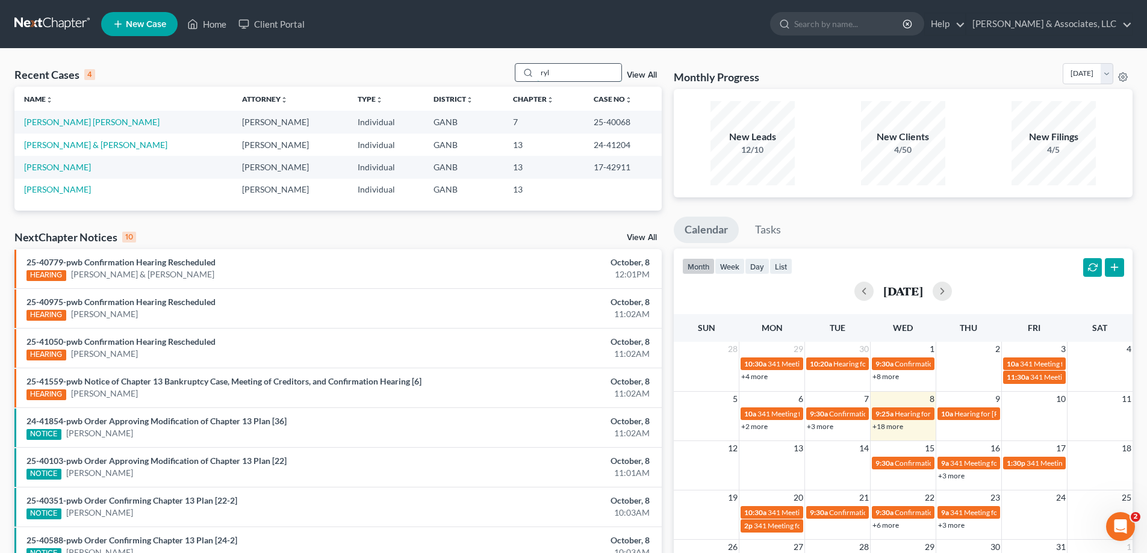
drag, startPoint x: 571, startPoint y: 73, endPoint x: 528, endPoint y: 72, distance: 43.4
click at [528, 72] on div "ryl" at bounding box center [568, 72] width 107 height 19
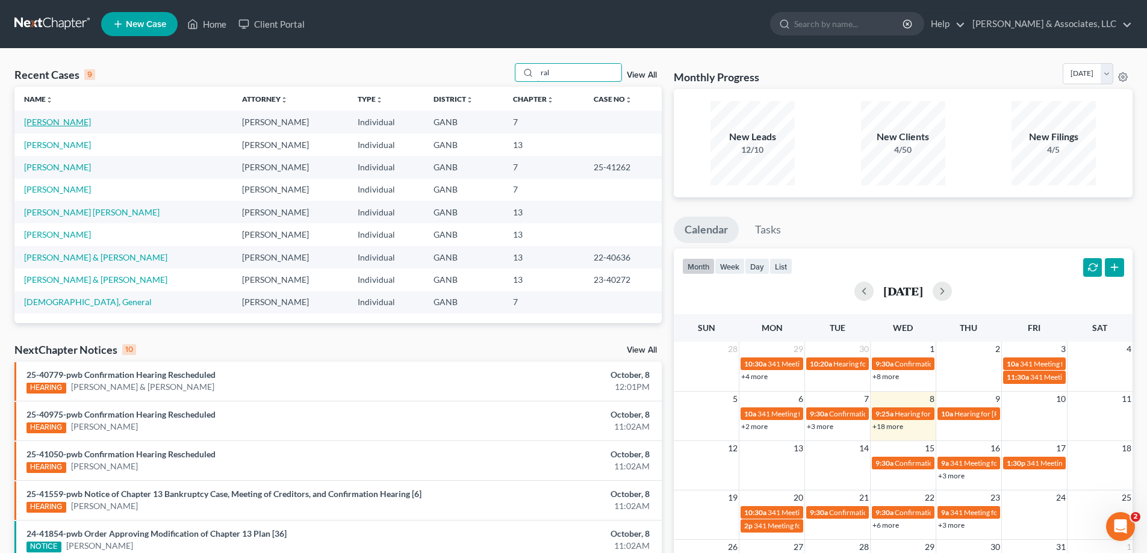
type input "ral"
click at [59, 123] on link "[PERSON_NAME]" at bounding box center [57, 122] width 67 height 10
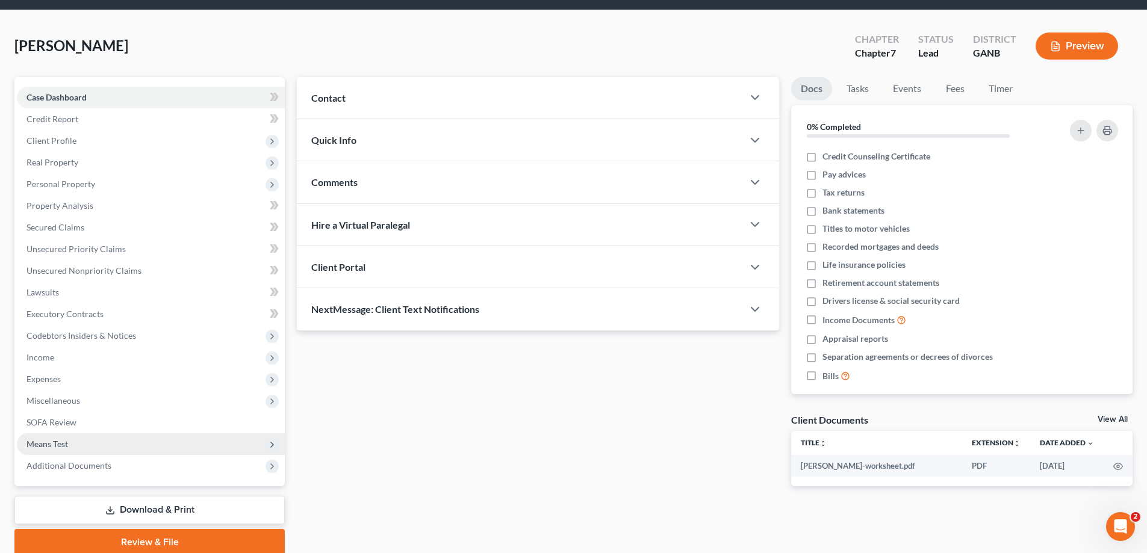
scroll to position [87, 0]
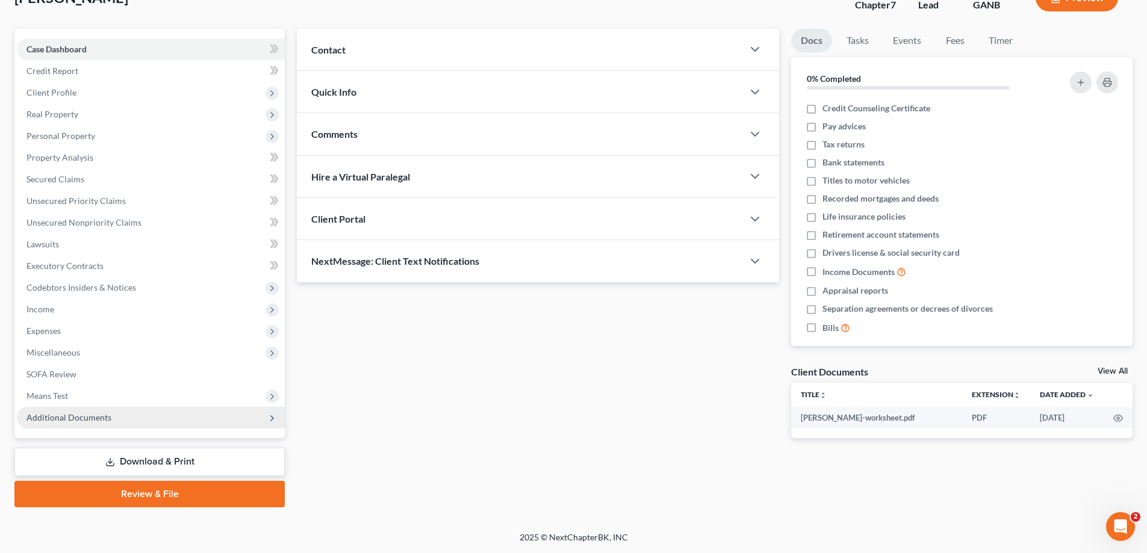
click at [79, 420] on span "Additional Documents" at bounding box center [68, 418] width 85 height 10
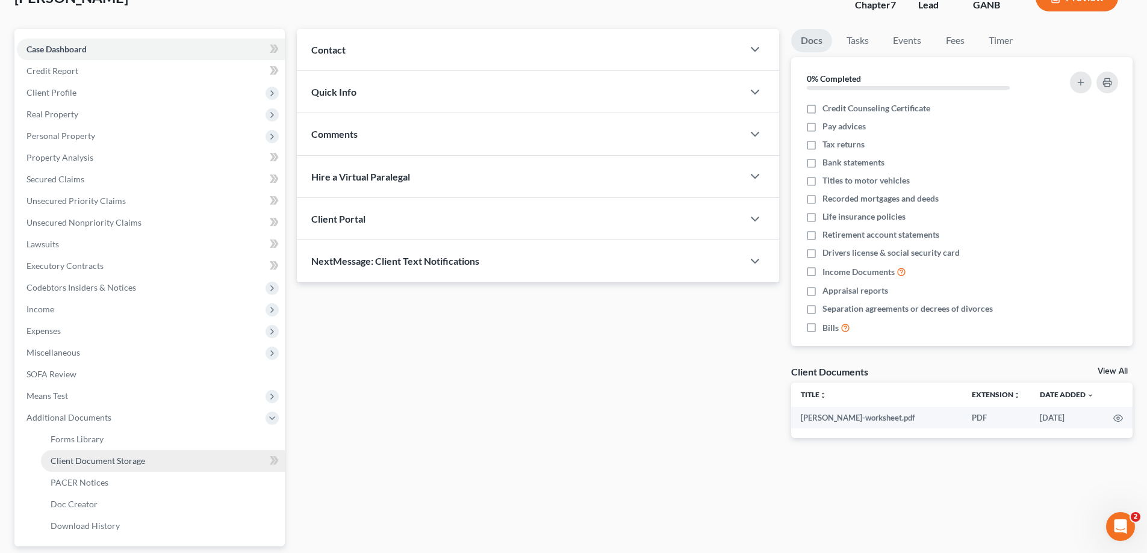
click at [73, 463] on span "Client Document Storage" at bounding box center [98, 461] width 95 height 10
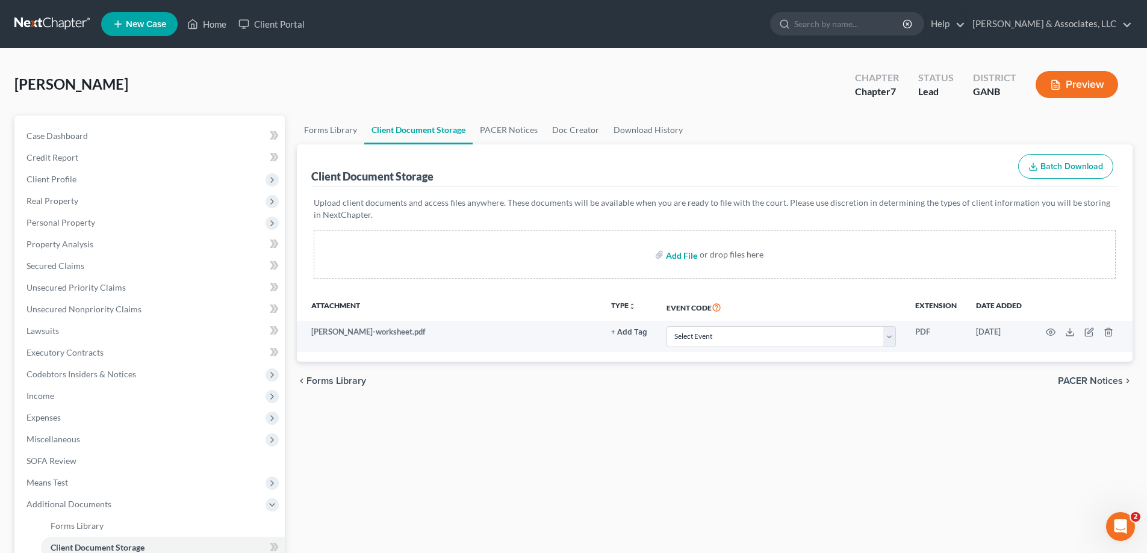
click at [688, 256] on input "file" at bounding box center [680, 255] width 29 height 22
type input "C:\fakepath\[PERSON_NAME] ID's.pdf"
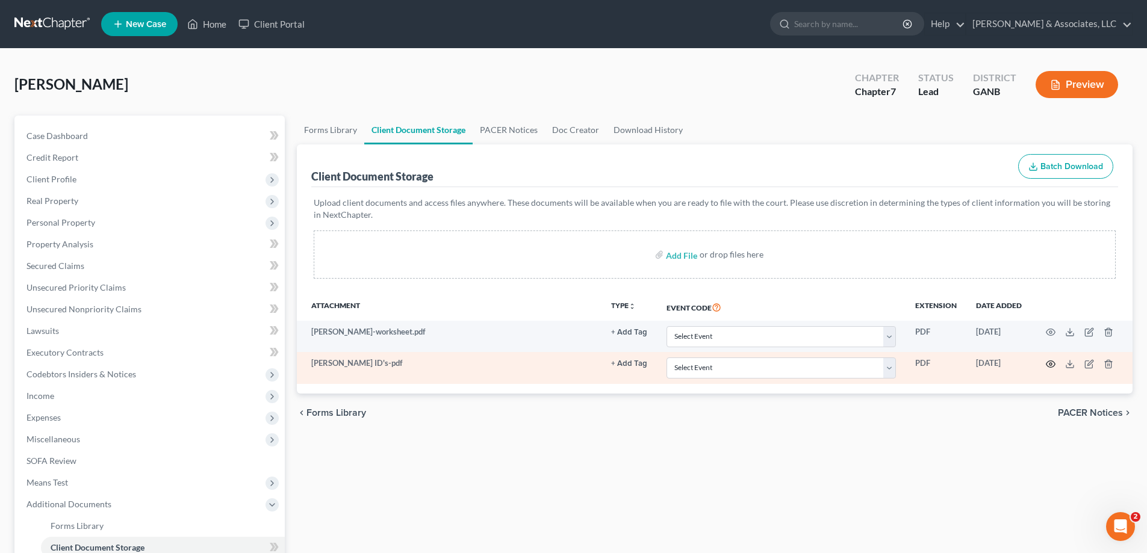
click at [1048, 364] on icon "button" at bounding box center [1051, 365] width 10 height 10
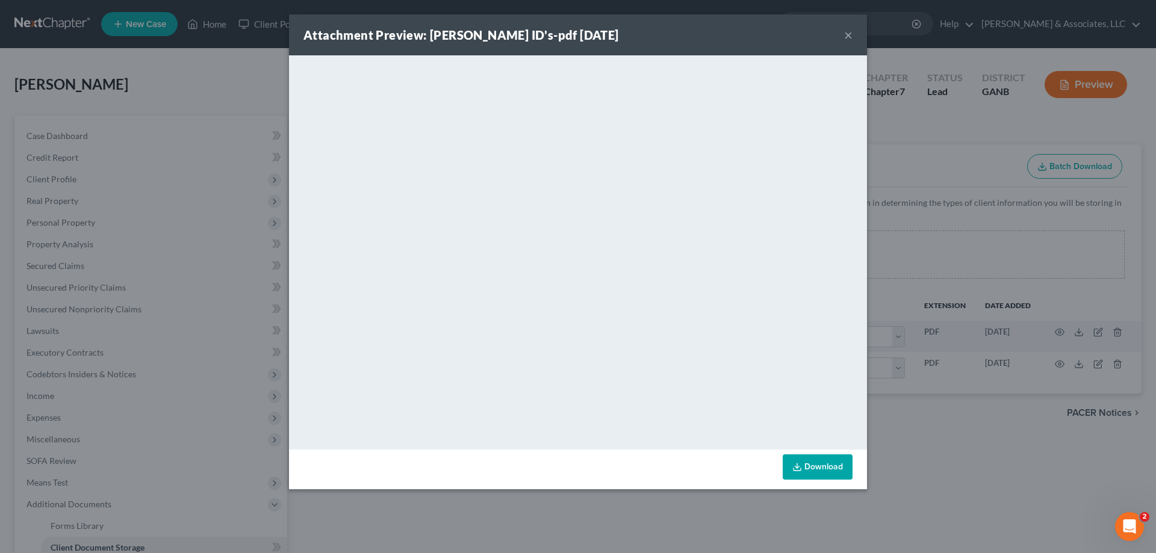
click at [849, 35] on button "×" at bounding box center [848, 35] width 8 height 14
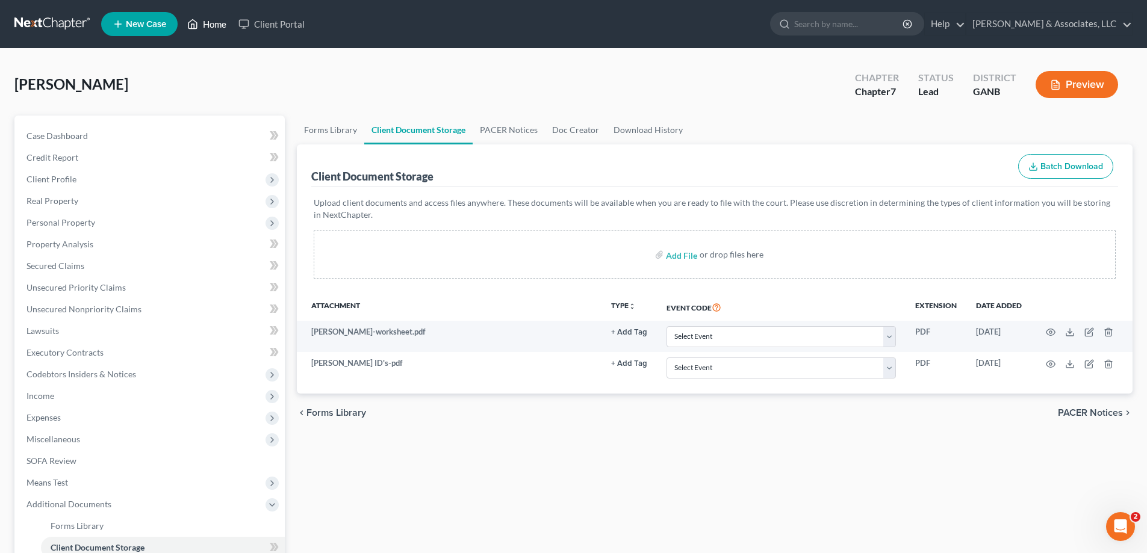
click at [213, 22] on link "Home" at bounding box center [206, 24] width 51 height 22
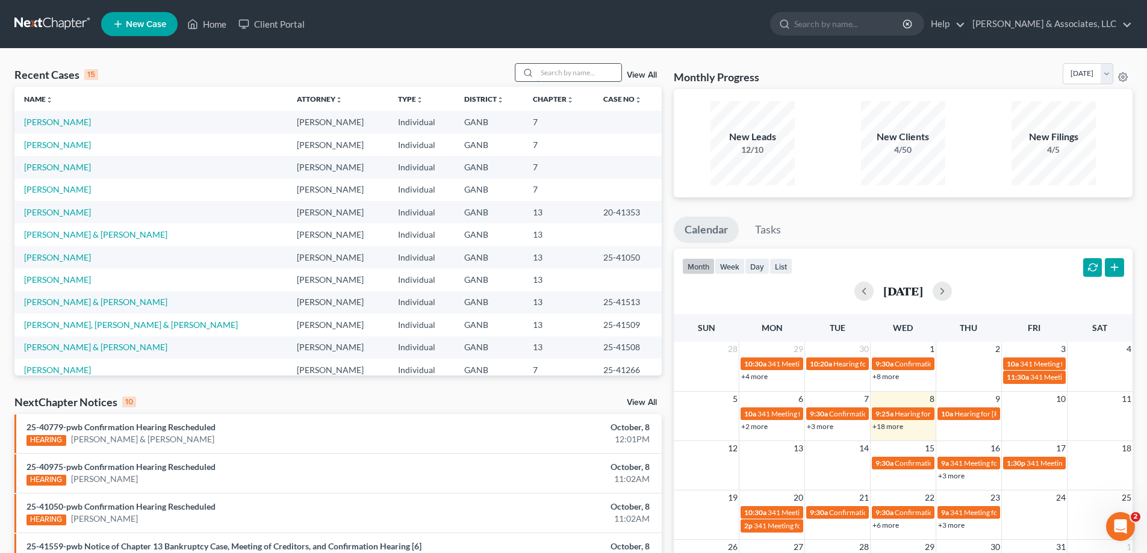
click at [581, 74] on input "search" at bounding box center [579, 72] width 84 height 17
type input "DENT"
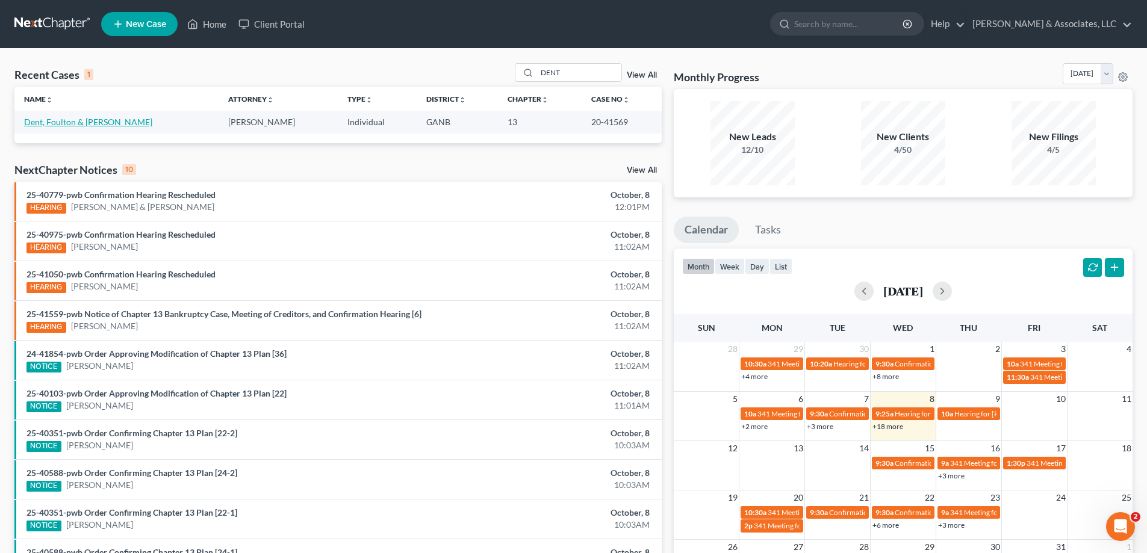
click at [65, 122] on link "Dent, Foulton & [PERSON_NAME]" at bounding box center [88, 122] width 128 height 10
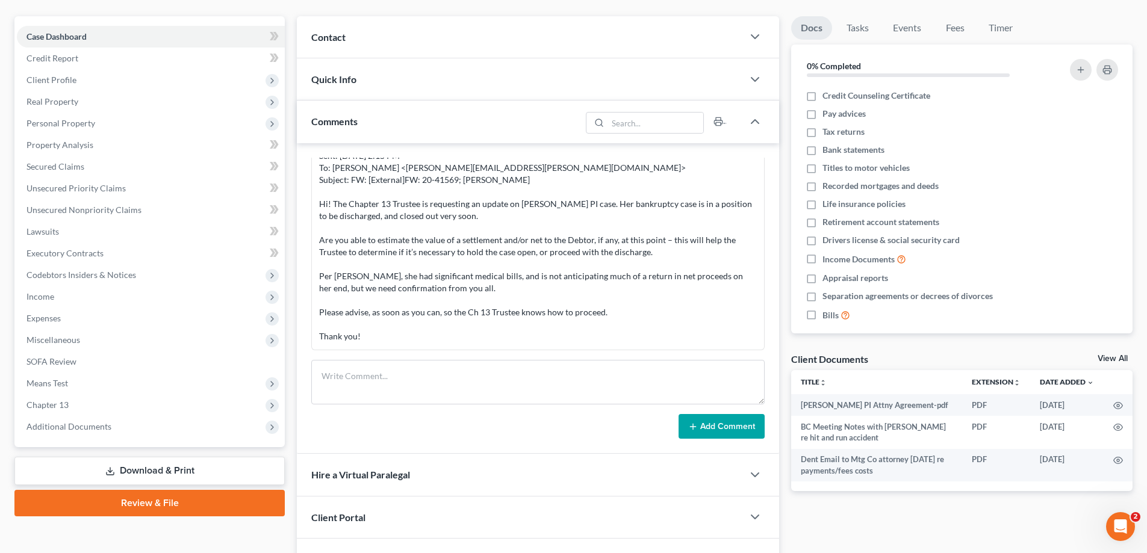
scroll to position [173, 0]
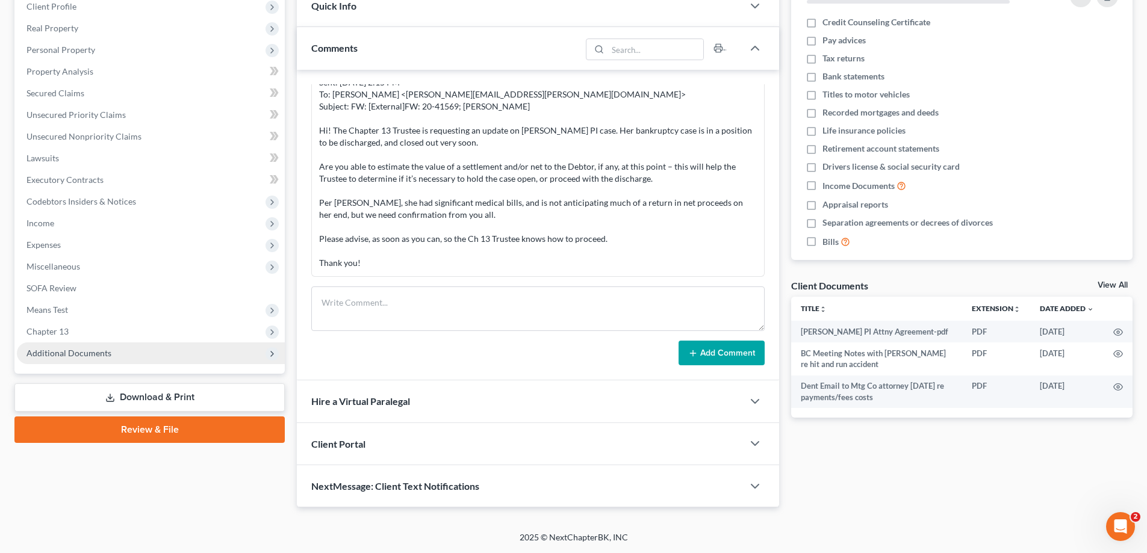
click at [74, 352] on span "Additional Documents" at bounding box center [68, 353] width 85 height 10
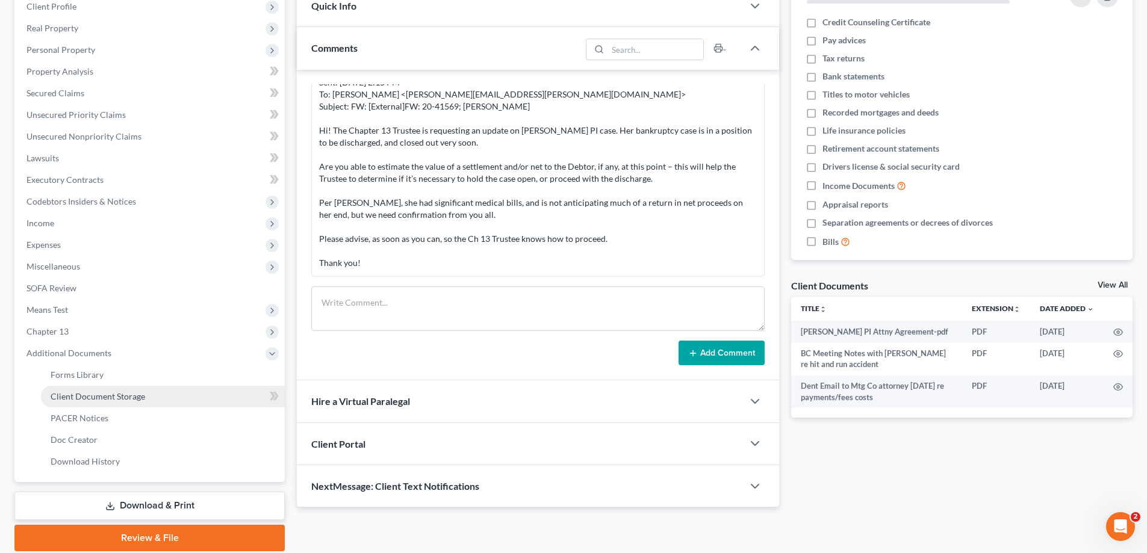
click at [72, 394] on span "Client Document Storage" at bounding box center [98, 396] width 95 height 10
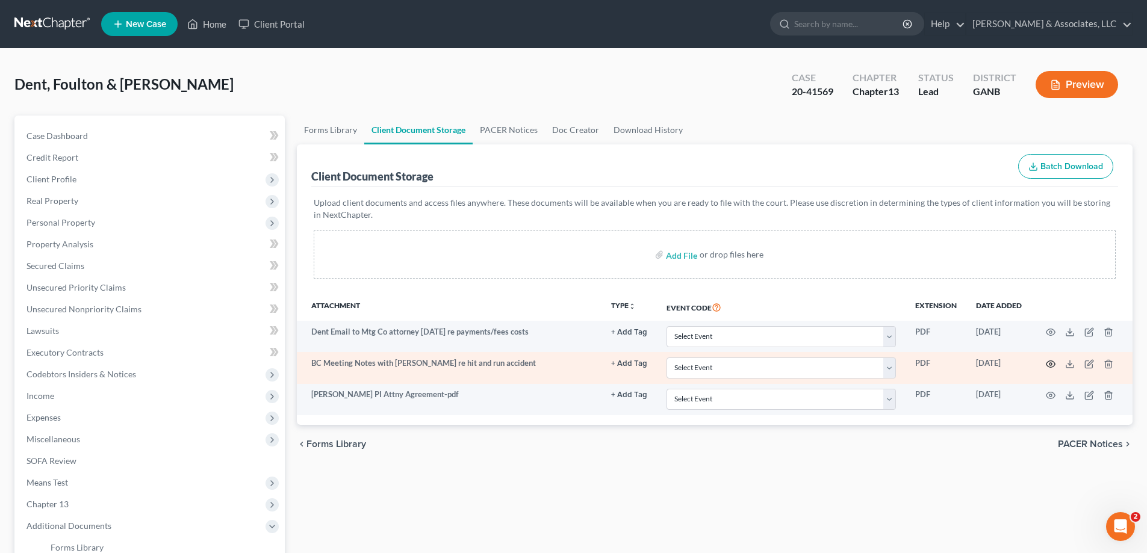
click at [1050, 362] on icon "button" at bounding box center [1051, 365] width 10 height 10
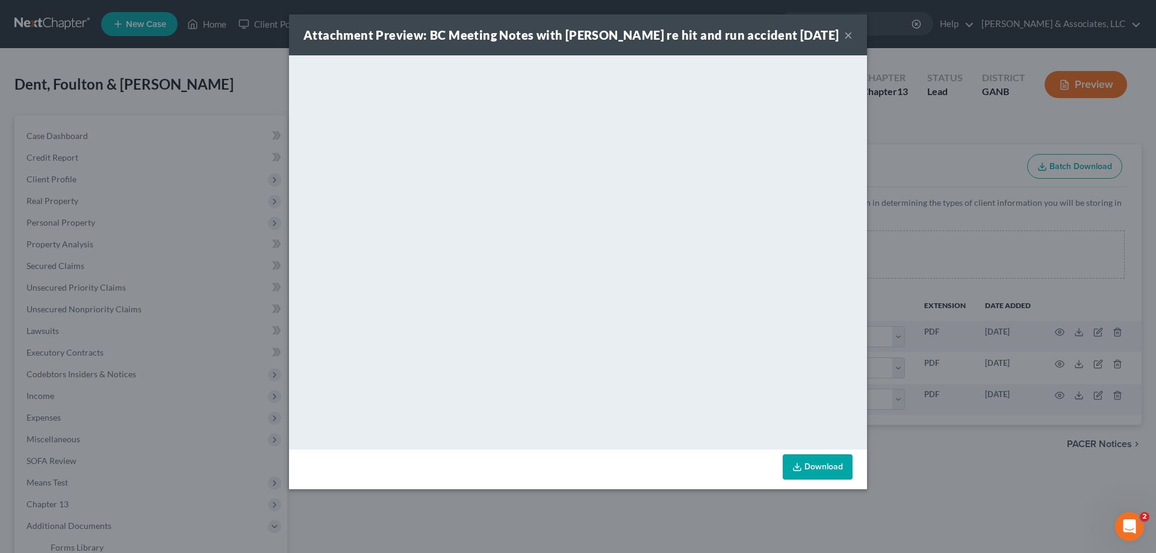
click at [849, 33] on button "×" at bounding box center [848, 35] width 8 height 14
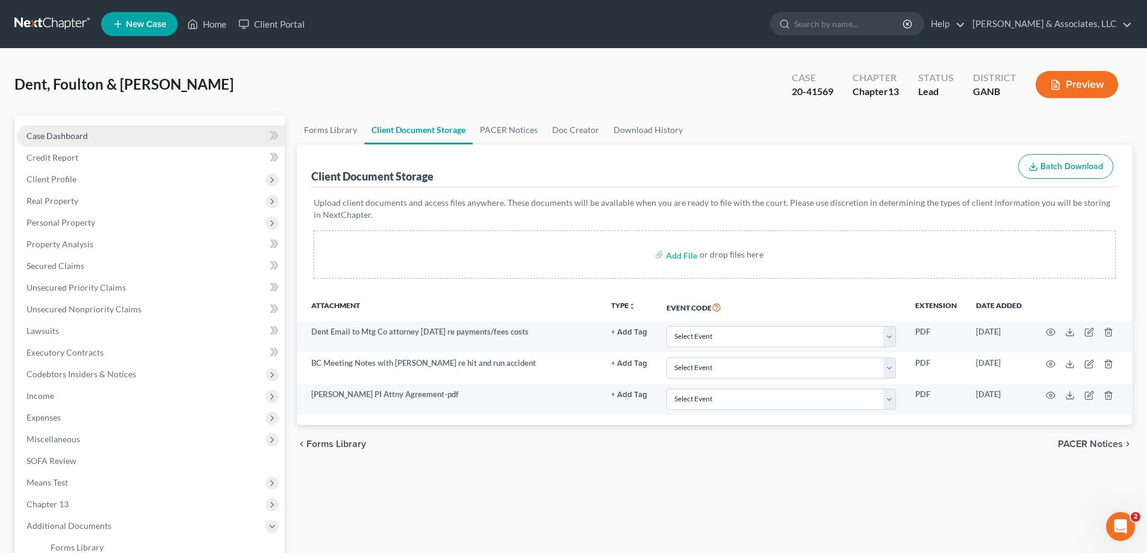
click at [58, 137] on span "Case Dashboard" at bounding box center [56, 136] width 61 height 10
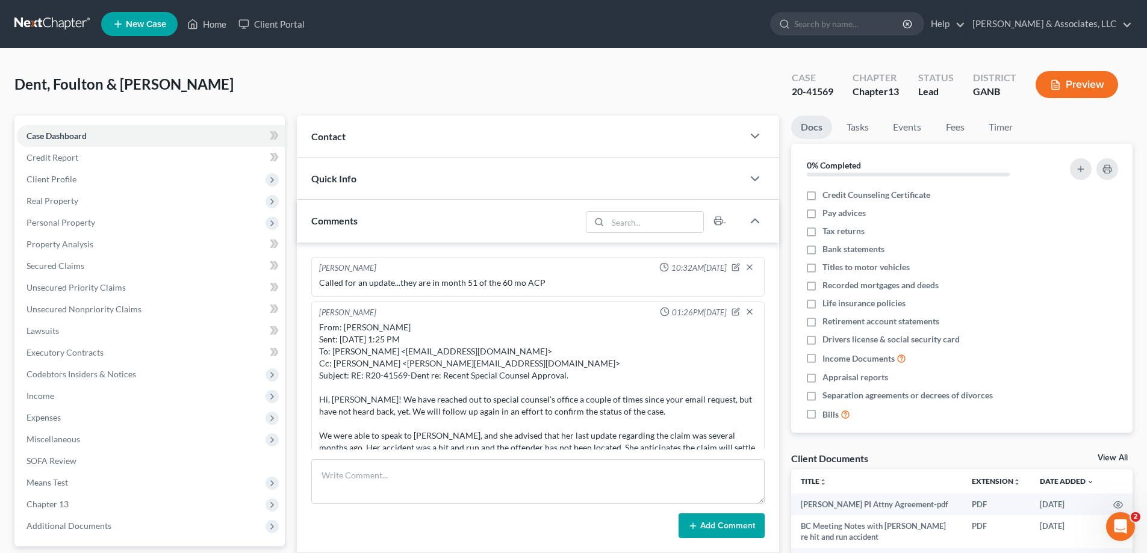
scroll to position [310, 0]
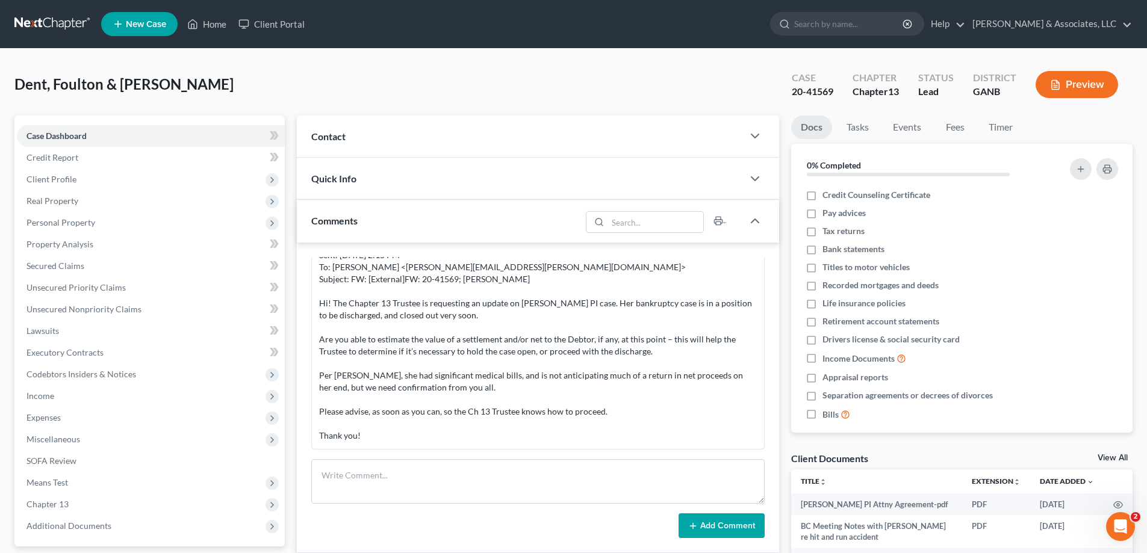
click at [372, 137] on div "Contact" at bounding box center [520, 137] width 446 height 42
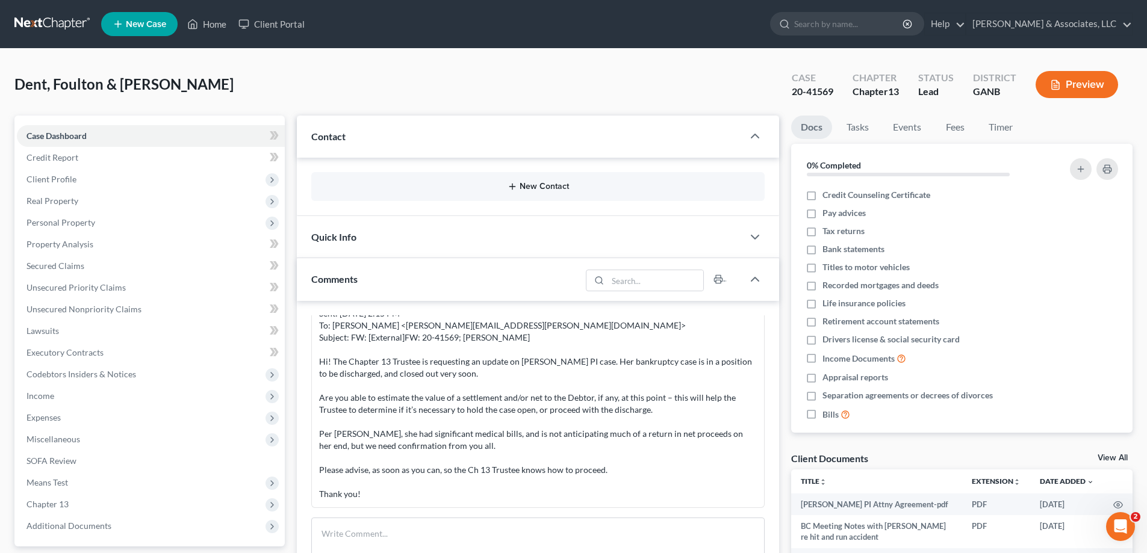
click at [349, 134] on div "Contact" at bounding box center [520, 137] width 446 height 42
click at [523, 187] on button "New Contact" at bounding box center [538, 187] width 434 height 10
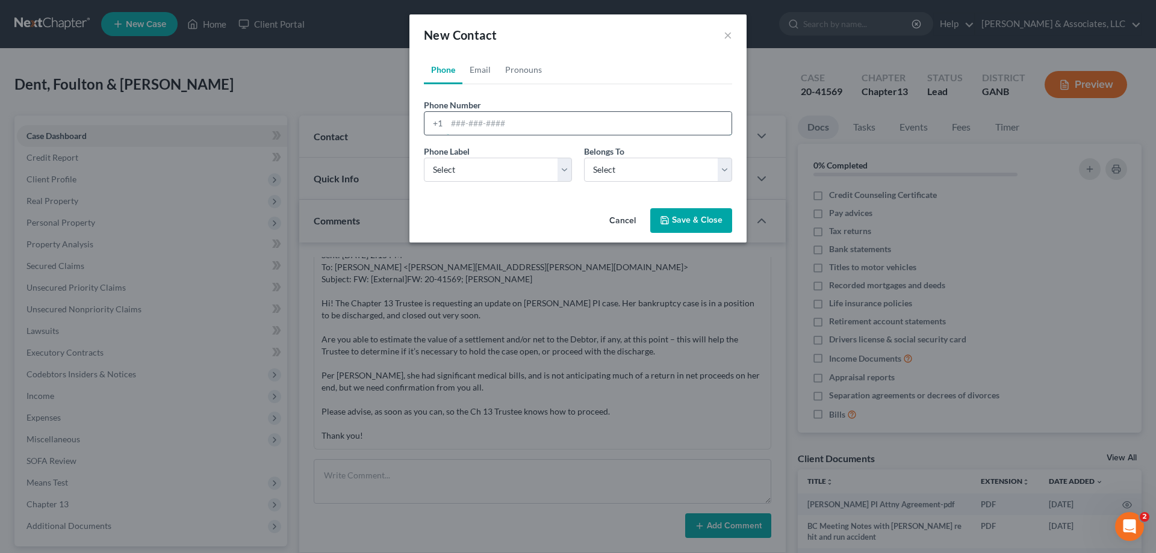
click at [453, 125] on input "tel" at bounding box center [589, 123] width 285 height 23
type input "[PHONE_NUMBER]"
drag, startPoint x: 486, startPoint y: 172, endPoint x: 481, endPoint y: 180, distance: 10.0
click at [486, 172] on select "Select Mobile Home Work Other" at bounding box center [498, 170] width 148 height 24
select select "0"
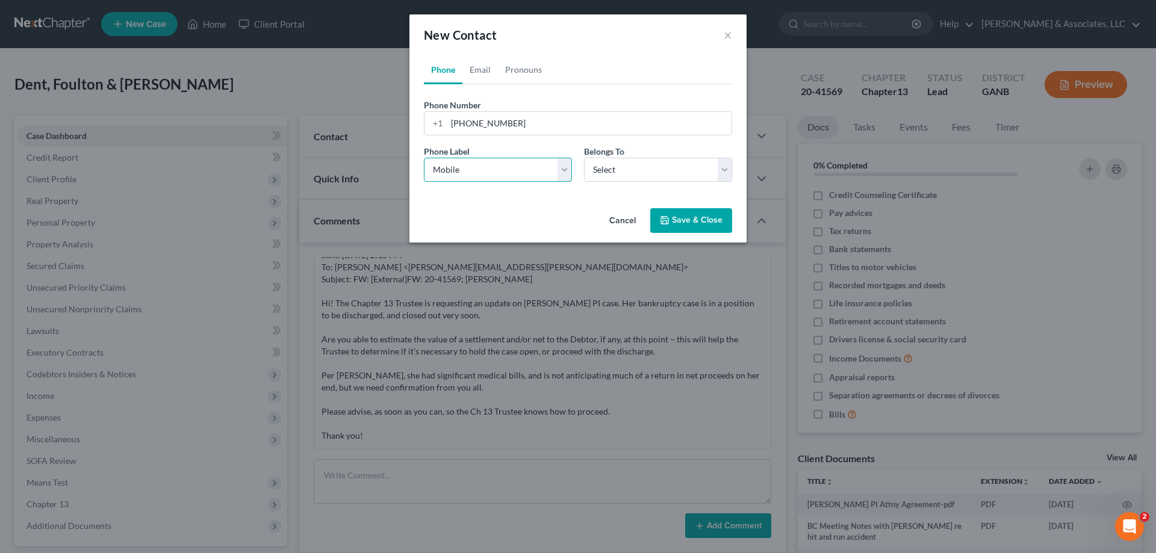
click at [424, 158] on select "Select Mobile Home Work Other" at bounding box center [498, 170] width 148 height 24
click at [628, 167] on select "Select Client Spouse Other" at bounding box center [658, 170] width 148 height 24
select select "0"
click at [584, 158] on select "Select Client Spouse Other" at bounding box center [658, 170] width 148 height 24
click at [685, 220] on button "Save & Close" at bounding box center [691, 220] width 82 height 25
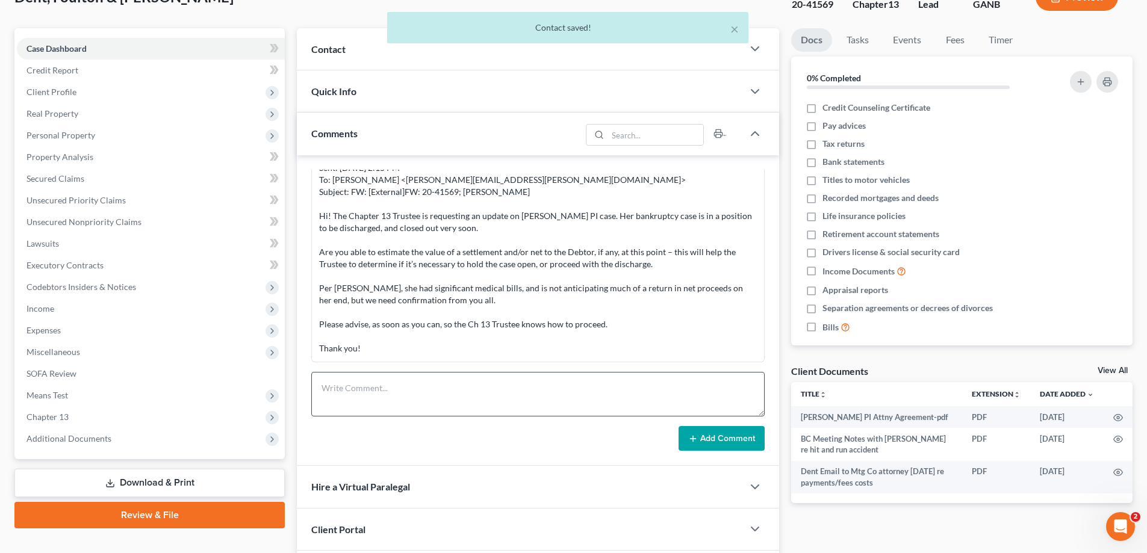
scroll to position [173, 0]
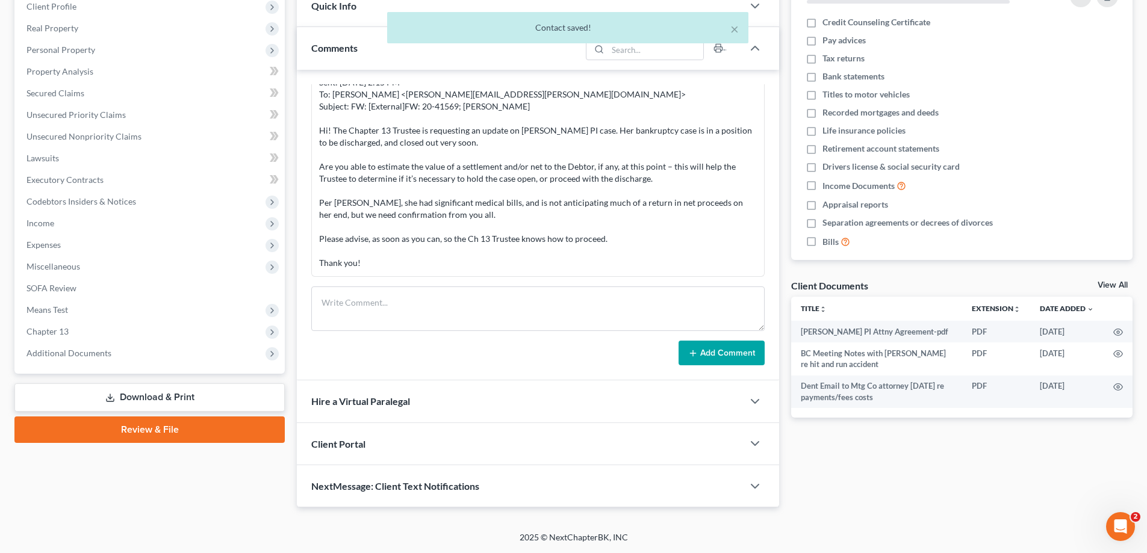
click at [350, 487] on span "NextMessage: Client Text Notifications" at bounding box center [395, 486] width 168 height 11
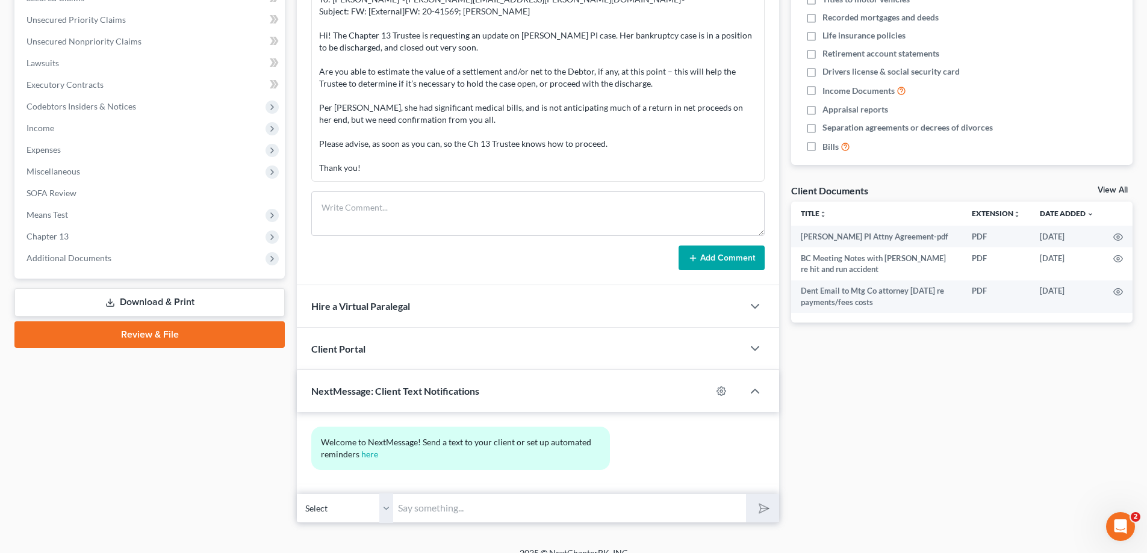
scroll to position [284, 0]
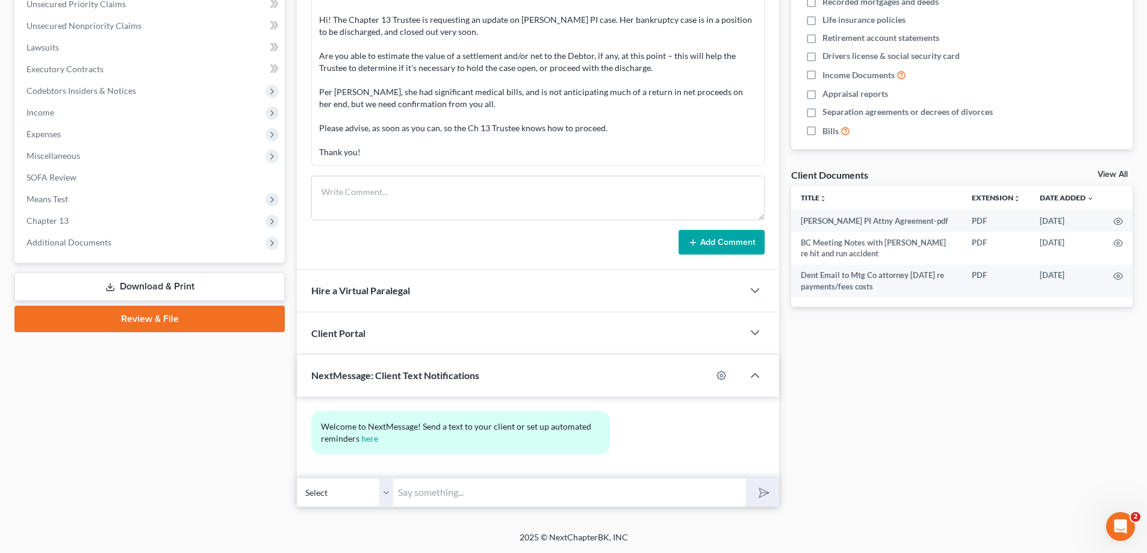
click at [420, 496] on input "text" at bounding box center [569, 493] width 353 height 30
type input "h"
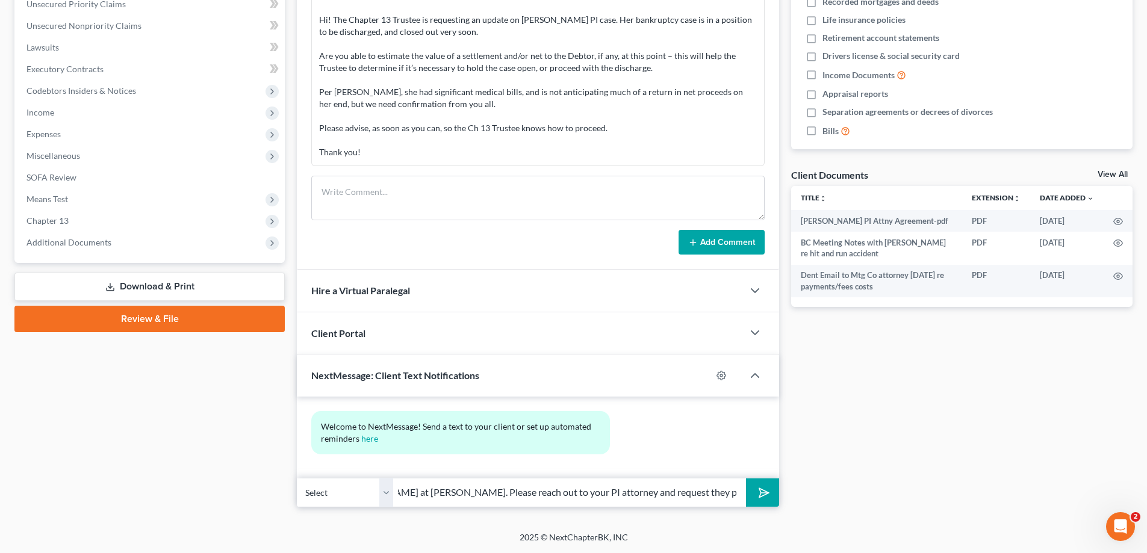
scroll to position [0, 172]
type input "Hi [PERSON_NAME]! This is [PERSON_NAME] at [PERSON_NAME]. Please reach out to y…"
click at [763, 490] on polygon "submit" at bounding box center [762, 493] width 14 height 14
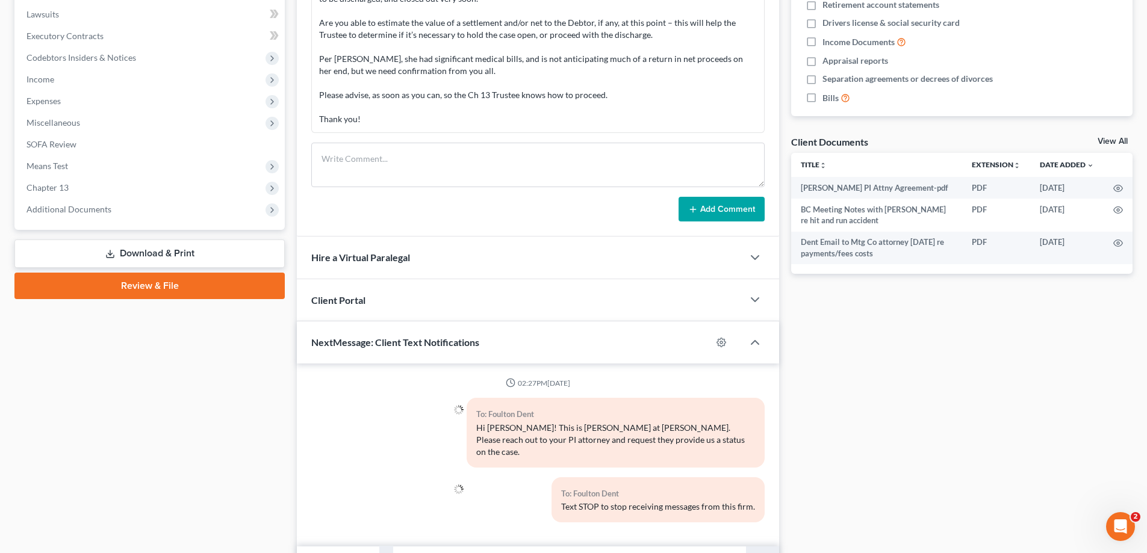
scroll to position [373, 0]
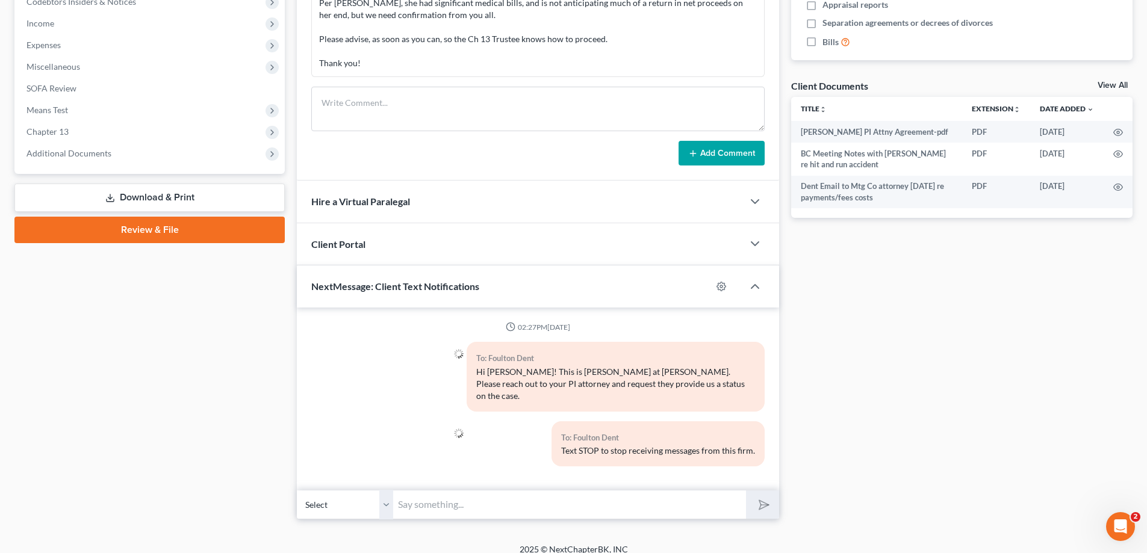
click at [460, 497] on input "text" at bounding box center [569, 505] width 353 height 30
click at [458, 490] on input "I have emailed a time or two with no respone from their office." at bounding box center [569, 505] width 353 height 30
click at [526, 495] on input "I have emailed a time or two with no respone from their office." at bounding box center [569, 505] width 353 height 30
click at [549, 493] on input "I have emailed a time or two with no respone from their office." at bounding box center [569, 505] width 353 height 30
click at [585, 491] on input "I have emailed a time or two with no respone from their office." at bounding box center [569, 505] width 353 height 30
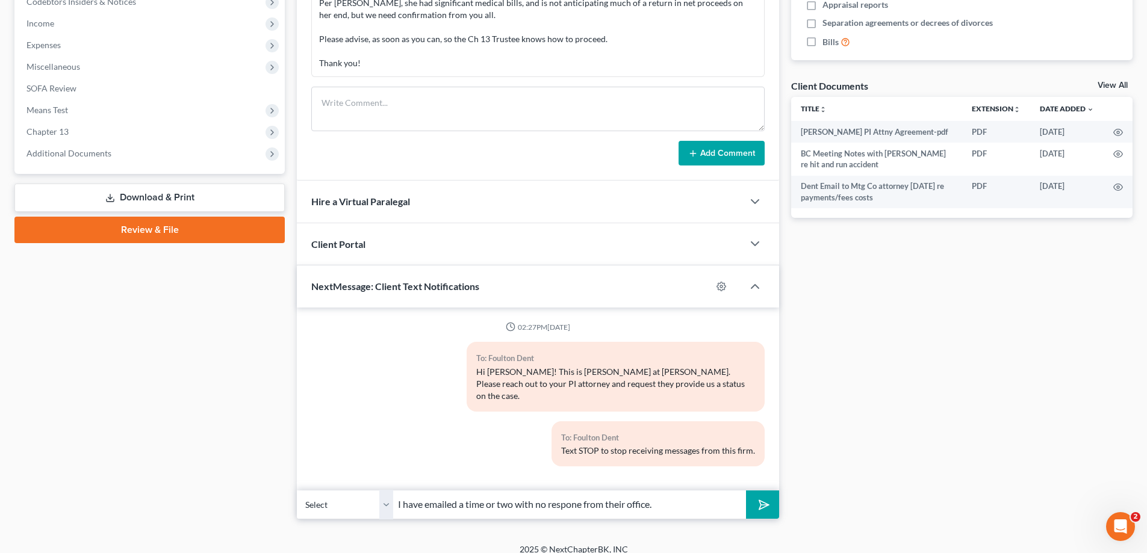
click at [579, 490] on input "I have emailed a time or two with no respone from their office." at bounding box center [569, 505] width 353 height 30
click at [658, 493] on input "I have emailed a time or two with no response from their office." at bounding box center [569, 505] width 353 height 30
click at [718, 490] on input "I have emailed a time or two with no response from their office. The Trustee is…" at bounding box center [569, 505] width 353 height 30
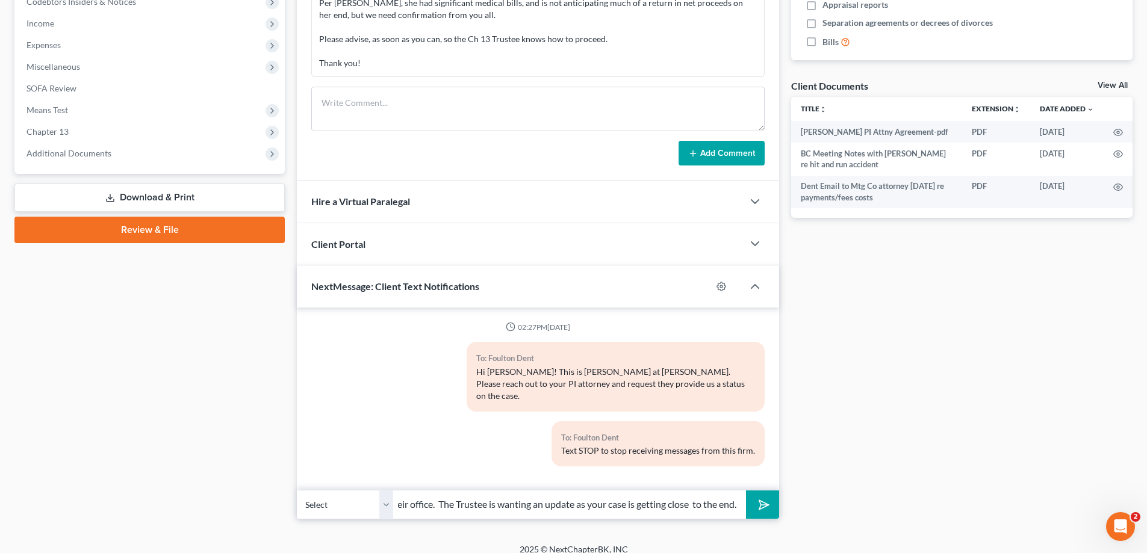
type input "I have emailed a time or two with no response from their office. The Trustee is…"
click at [762, 497] on icon "submit" at bounding box center [761, 505] width 17 height 17
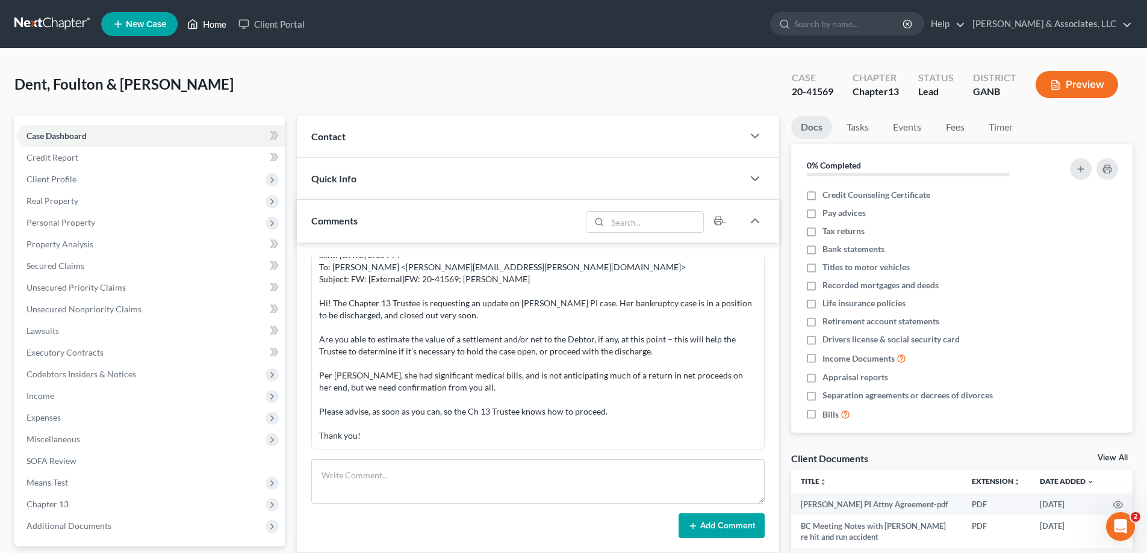
drag, startPoint x: 218, startPoint y: 24, endPoint x: 435, endPoint y: 76, distance: 223.0
click at [218, 24] on link "Home" at bounding box center [206, 24] width 51 height 22
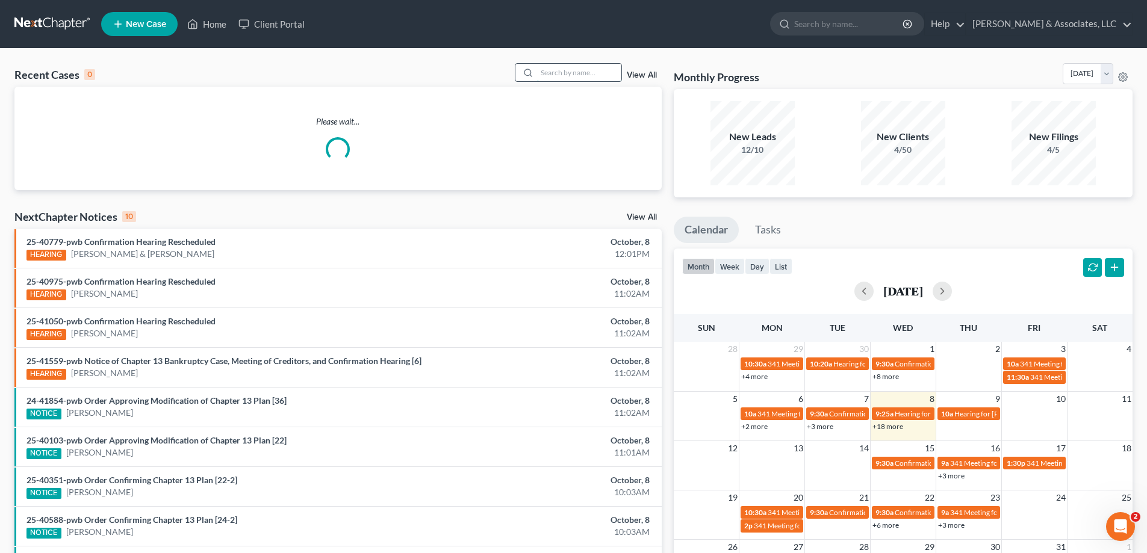
click at [556, 76] on input "search" at bounding box center [579, 72] width 84 height 17
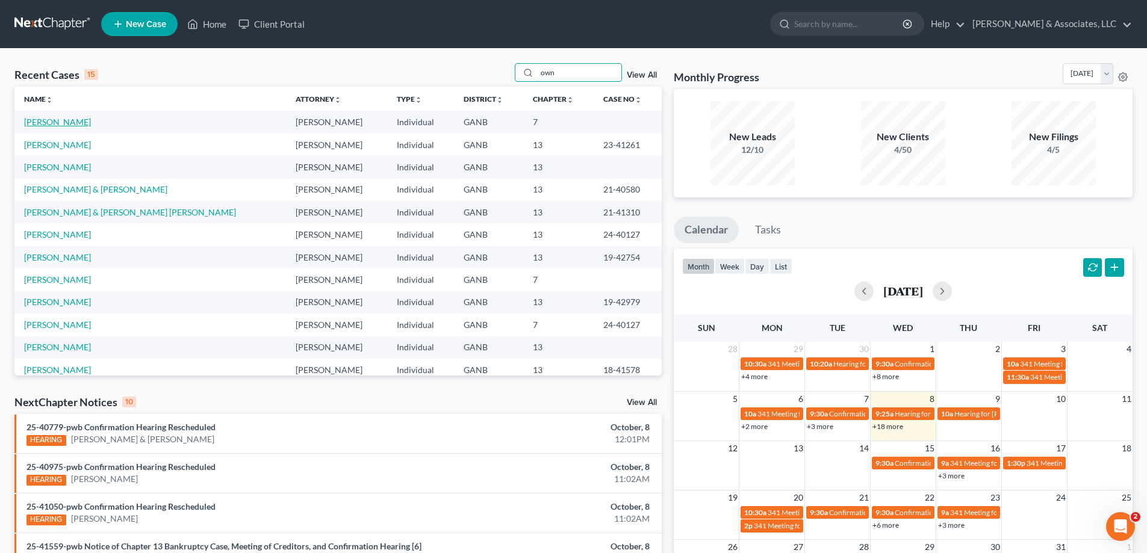
type input "own"
click at [45, 122] on link "[PERSON_NAME]" at bounding box center [57, 122] width 67 height 10
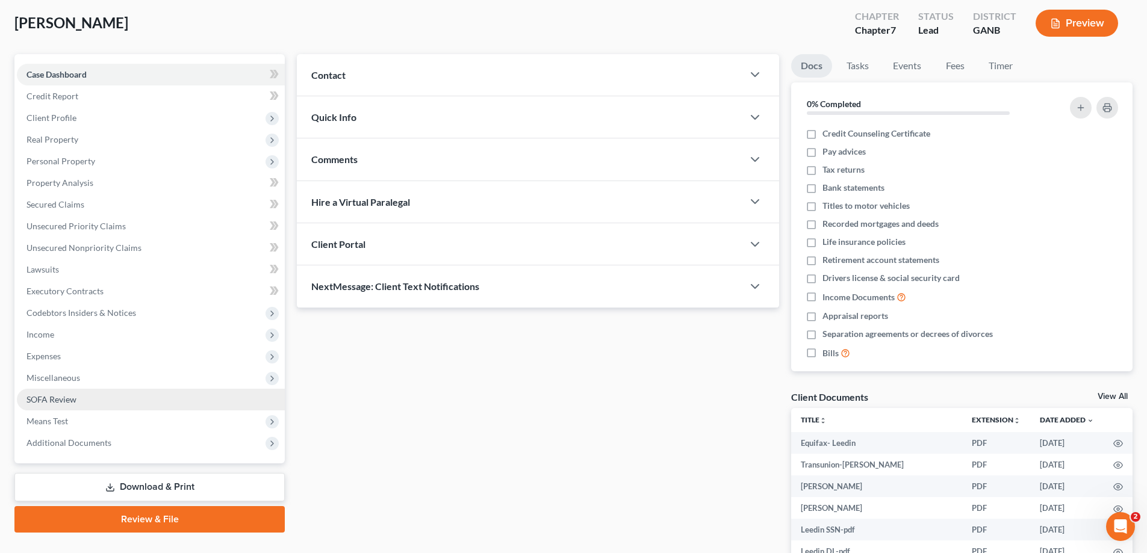
scroll to position [120, 0]
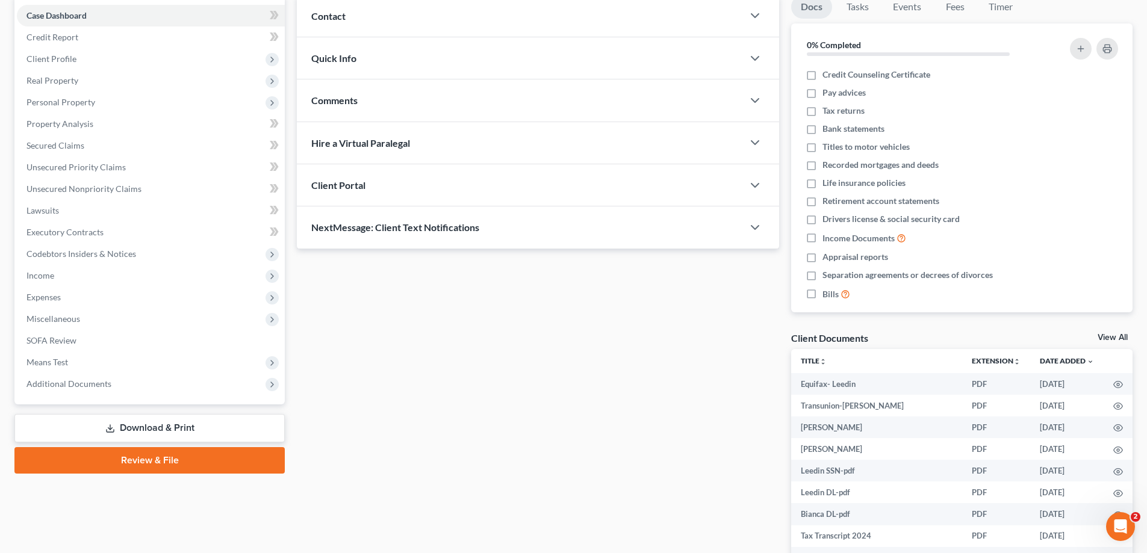
drag, startPoint x: 78, startPoint y: 380, endPoint x: 79, endPoint y: 427, distance: 47.0
click at [78, 380] on span "Additional Documents" at bounding box center [68, 384] width 85 height 10
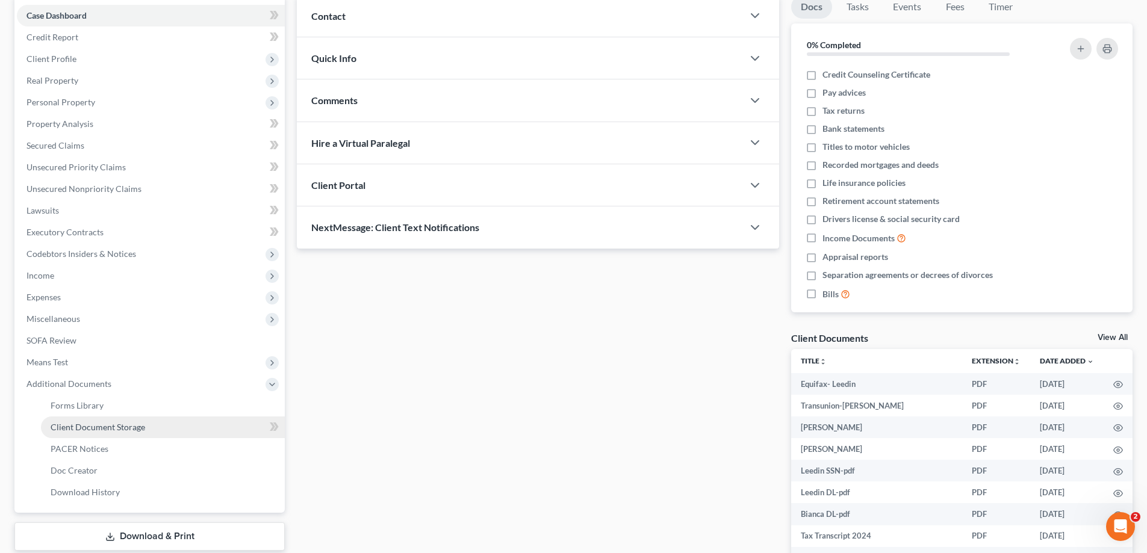
click at [86, 426] on span "Client Document Storage" at bounding box center [98, 427] width 95 height 10
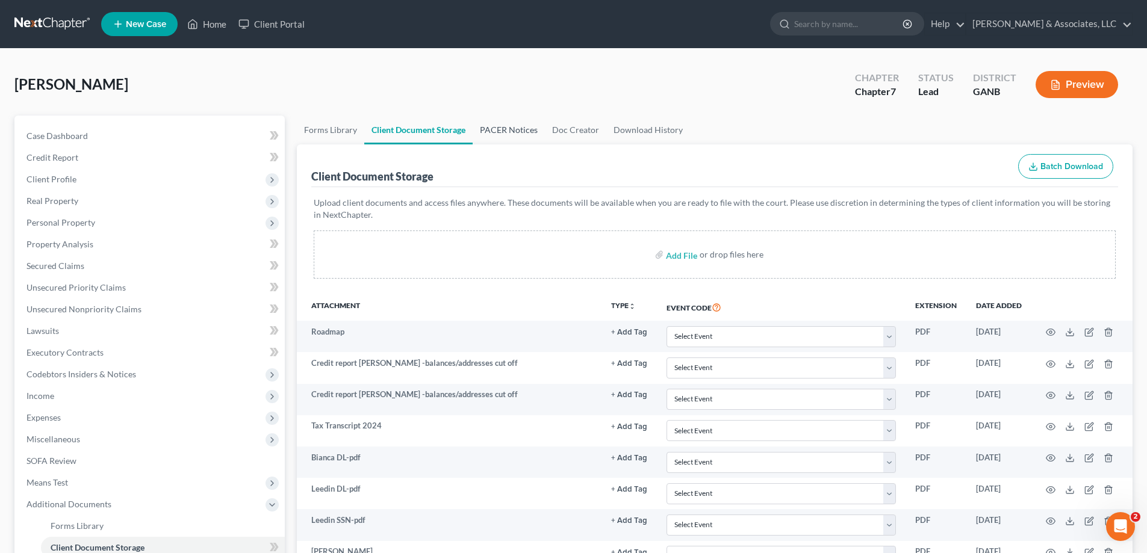
click at [502, 131] on link "PACER Notices" at bounding box center [509, 130] width 72 height 29
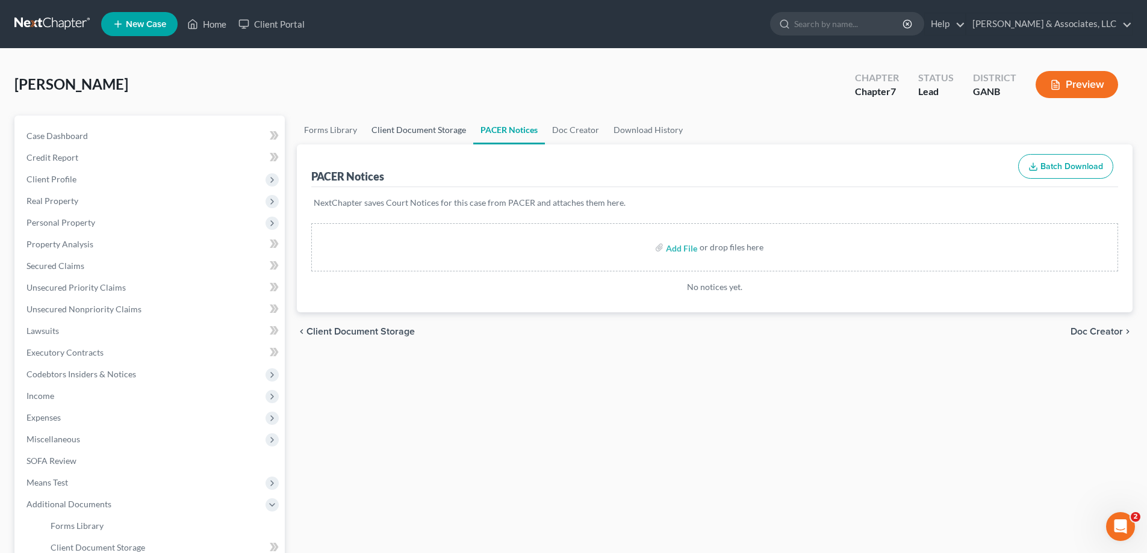
click at [433, 129] on link "Client Document Storage" at bounding box center [418, 130] width 109 height 29
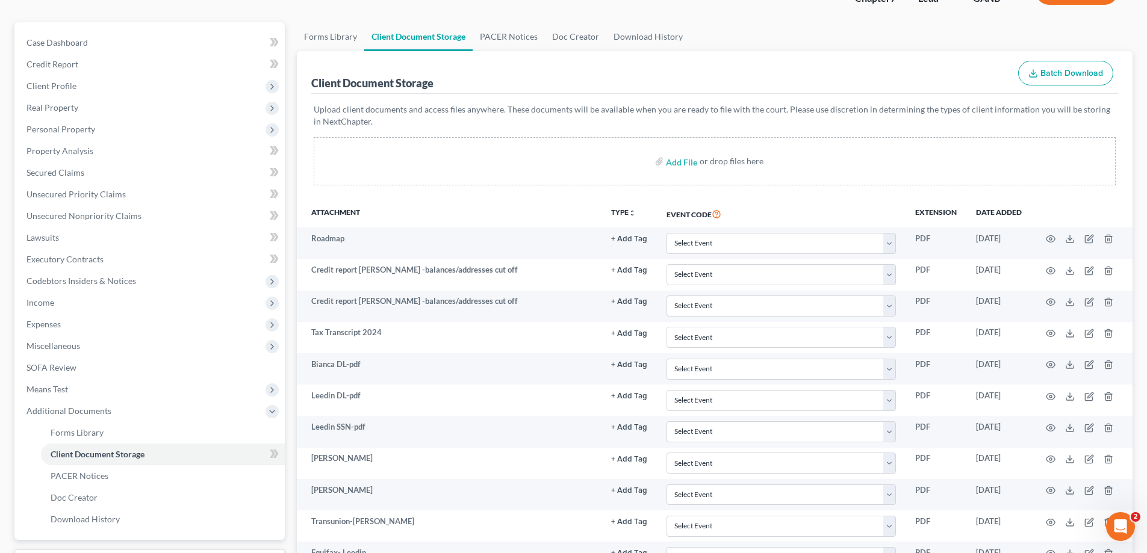
scroll to position [181, 0]
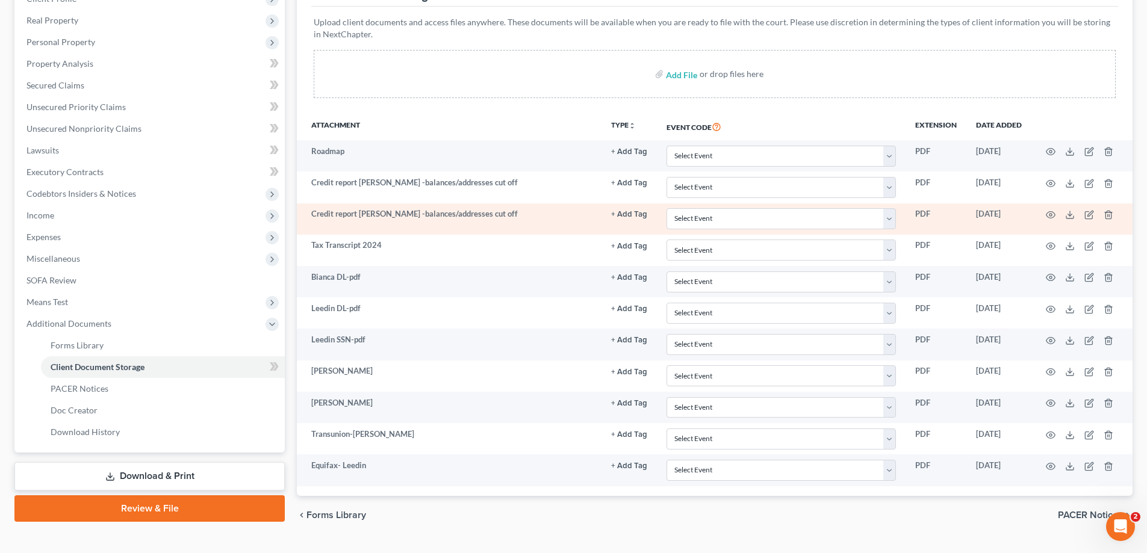
drag, startPoint x: 1117, startPoint y: 128, endPoint x: 469, endPoint y: 217, distance: 654.6
click at [1117, 128] on th at bounding box center [1082, 127] width 101 height 28
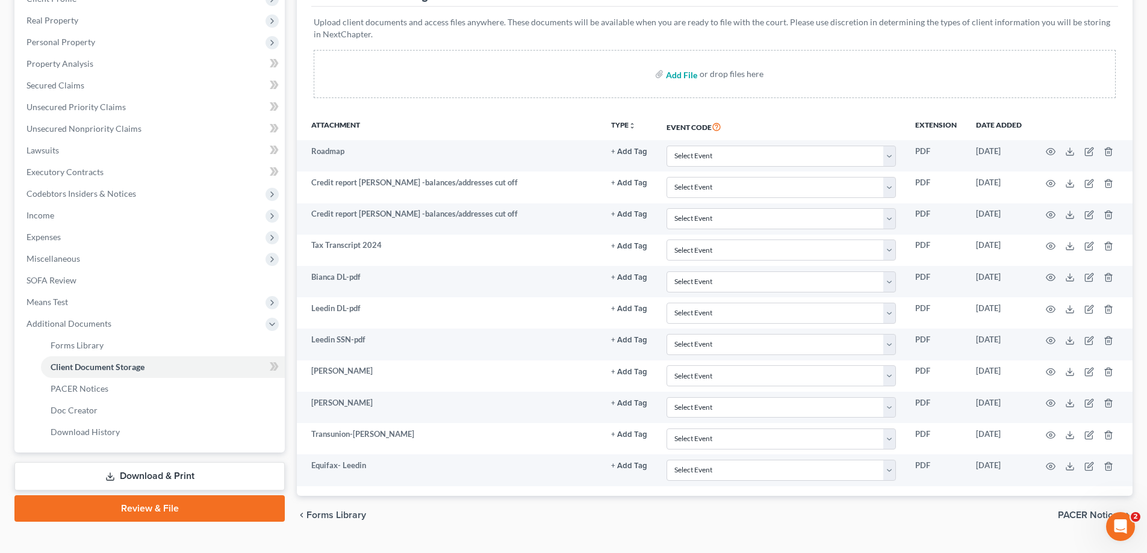
click at [671, 69] on input "file" at bounding box center [680, 74] width 29 height 22
type input "C:\fakepath\[PERSON_NAME].pdf"
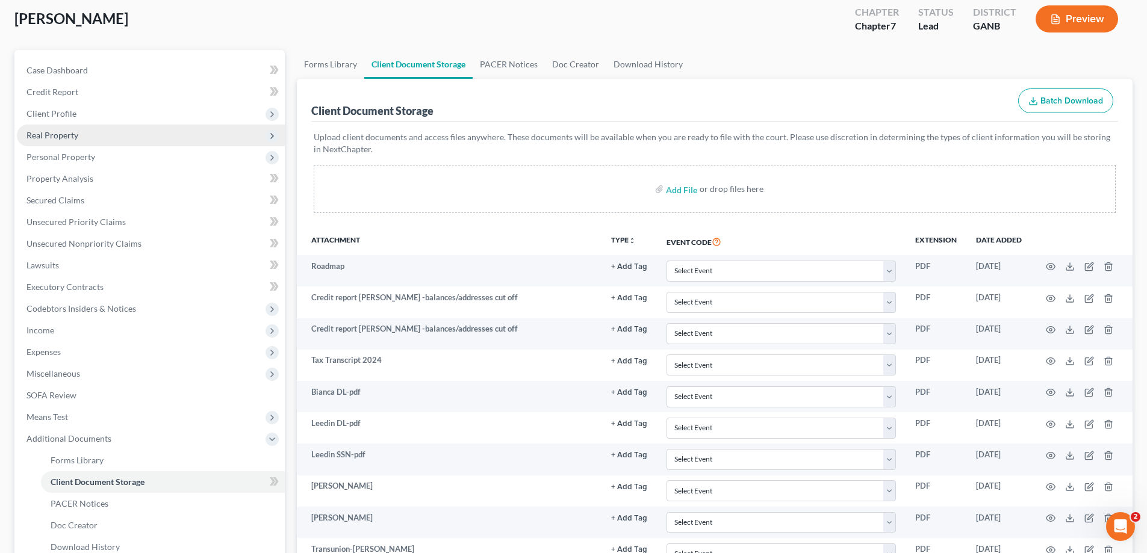
scroll to position [0, 0]
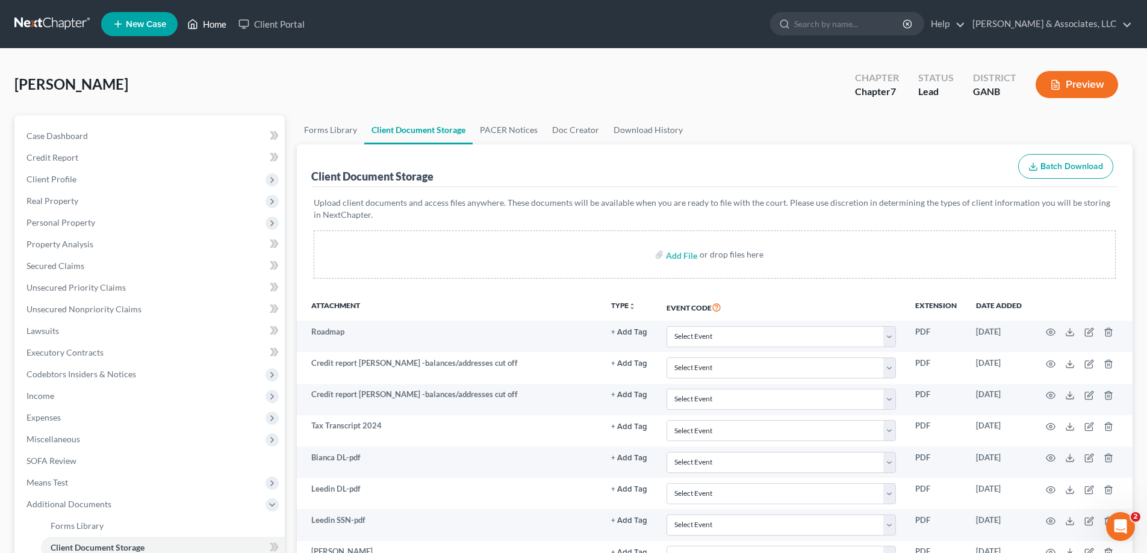
click at [214, 23] on link "Home" at bounding box center [206, 24] width 51 height 22
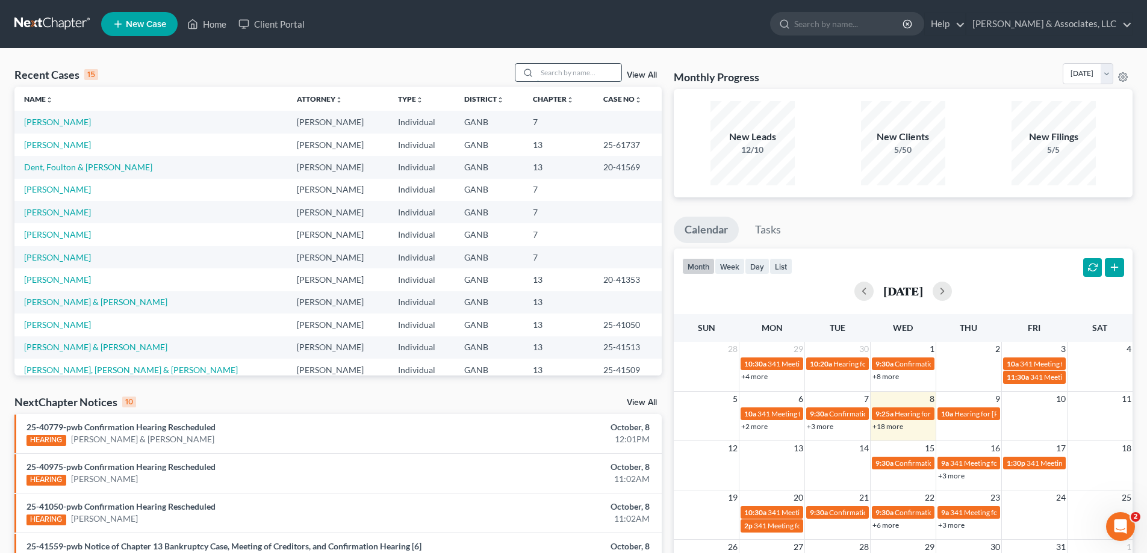
click at [563, 77] on input "search" at bounding box center [579, 72] width 84 height 17
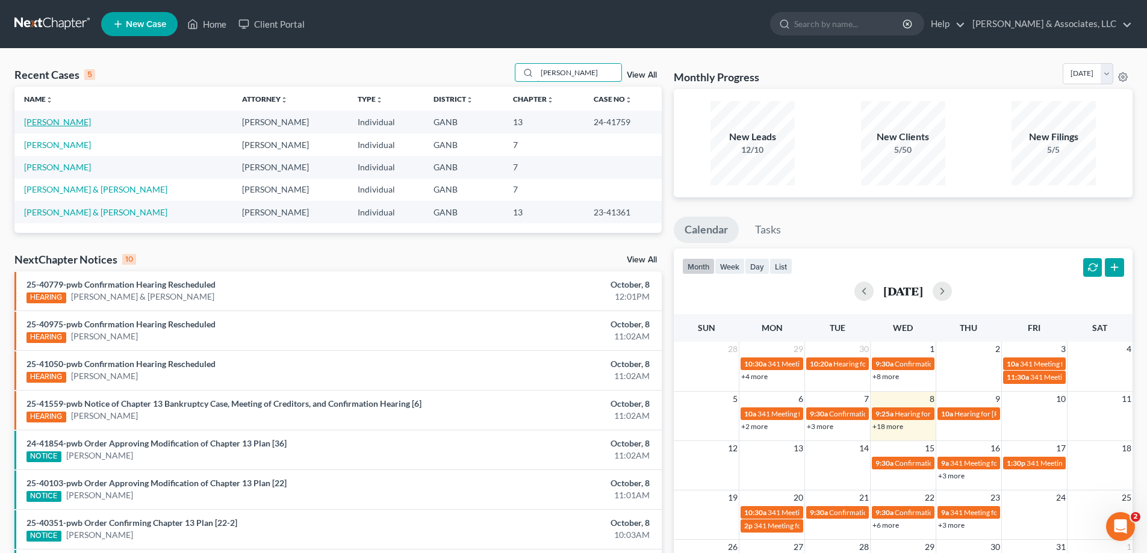
type input "[PERSON_NAME]"
click at [32, 124] on link "[PERSON_NAME]" at bounding box center [57, 122] width 67 height 10
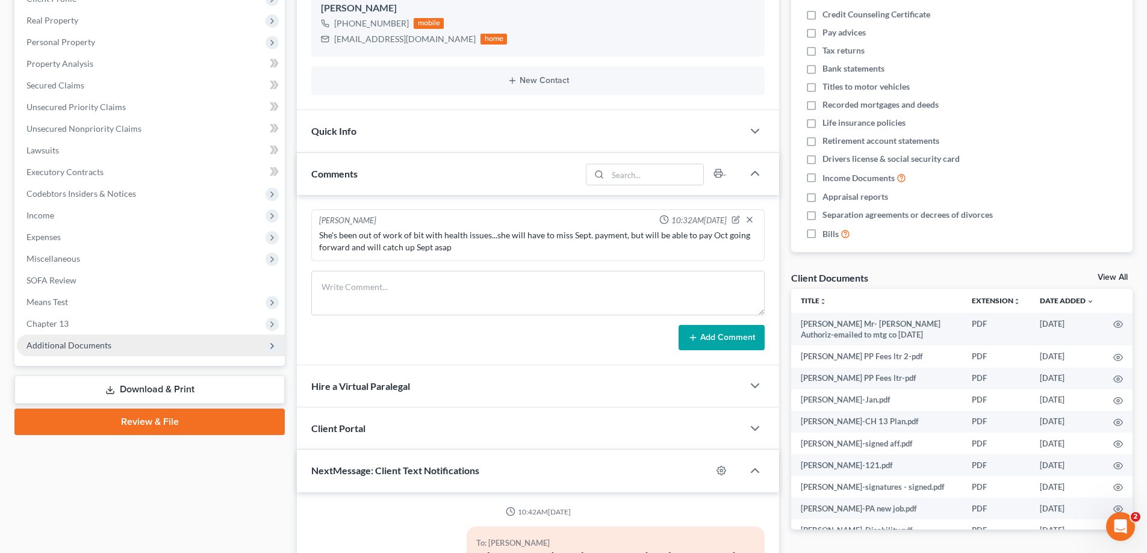
scroll to position [5, 0]
click at [76, 345] on span "Additional Documents" at bounding box center [68, 345] width 85 height 10
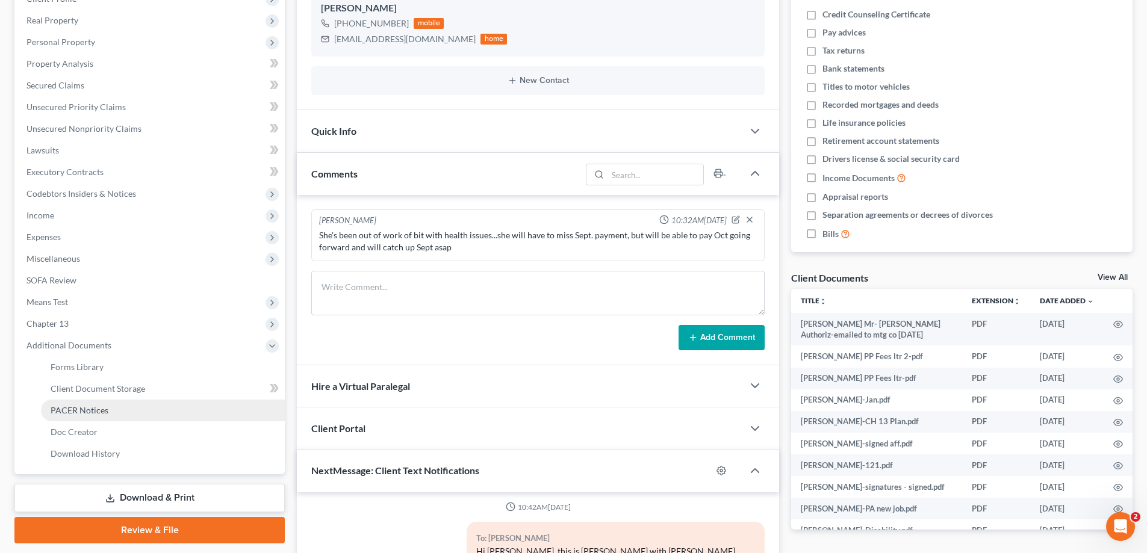
click at [82, 410] on span "PACER Notices" at bounding box center [80, 410] width 58 height 10
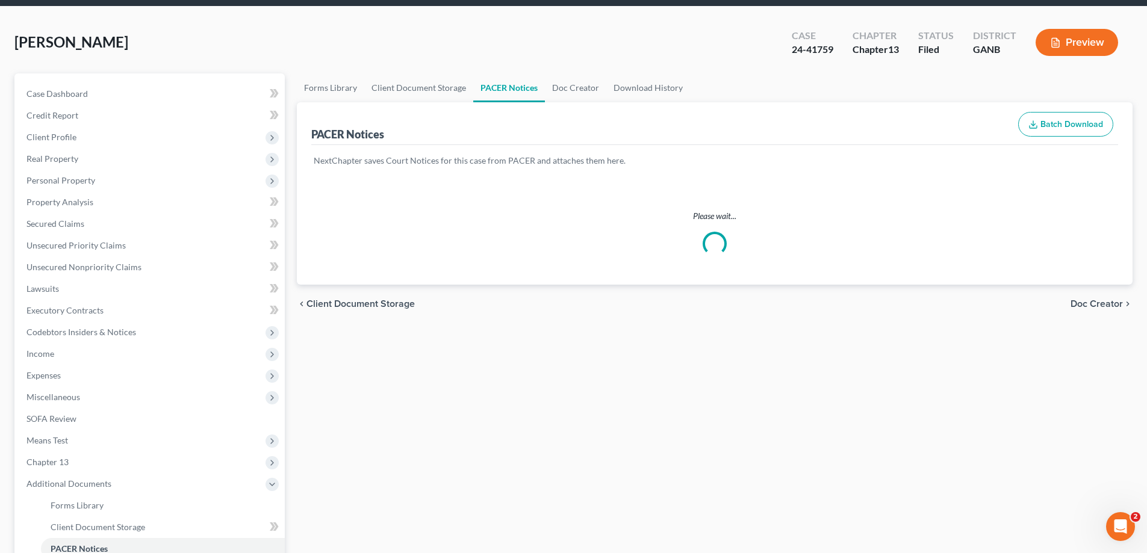
scroll to position [2, 0]
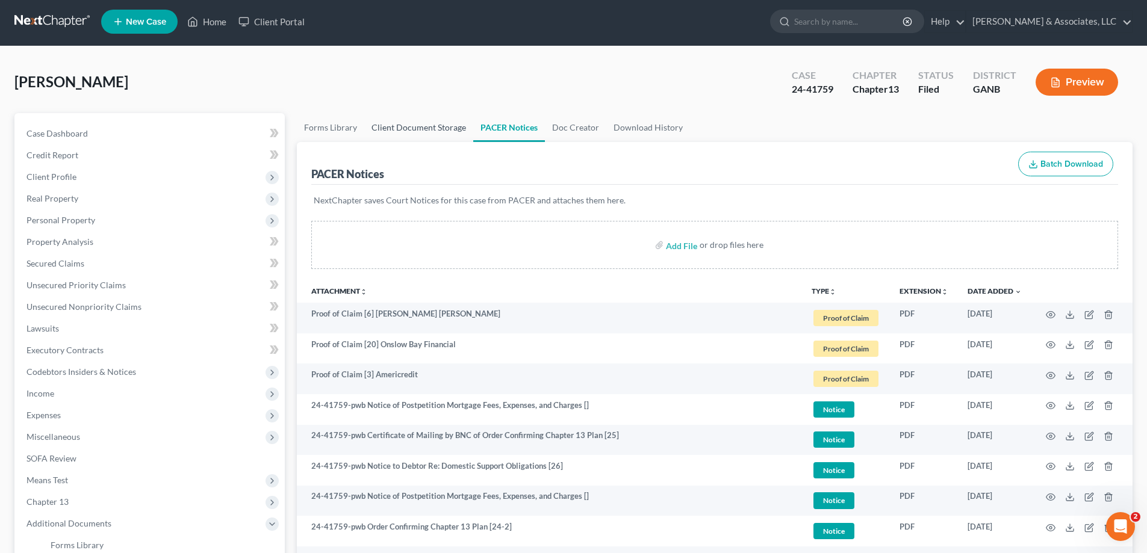
click at [431, 123] on link "Client Document Storage" at bounding box center [418, 127] width 109 height 29
click at [428, 132] on link "Client Document Storage" at bounding box center [418, 127] width 109 height 29
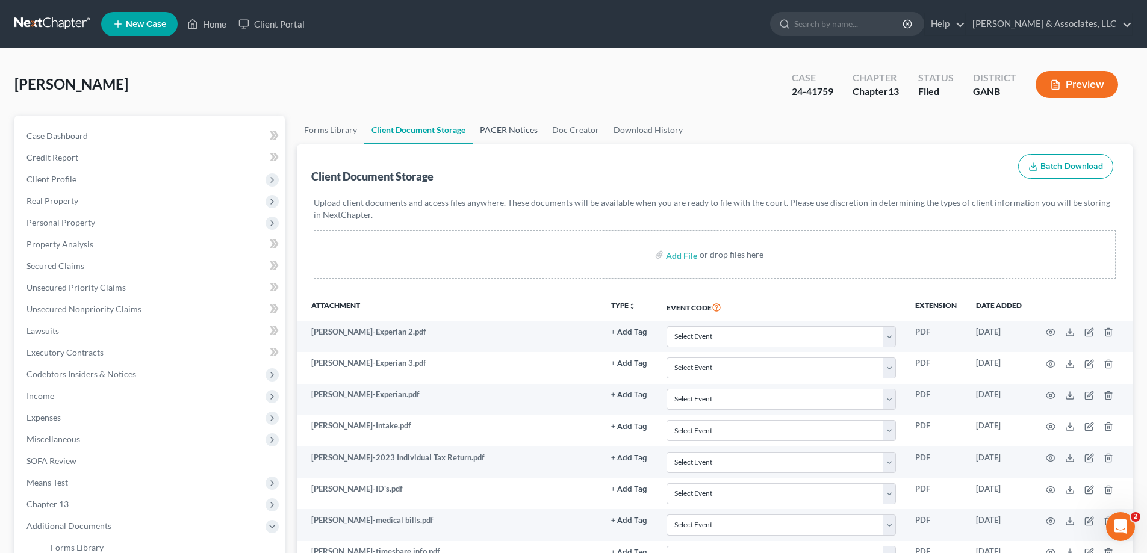
click at [509, 128] on link "PACER Notices" at bounding box center [509, 130] width 72 height 29
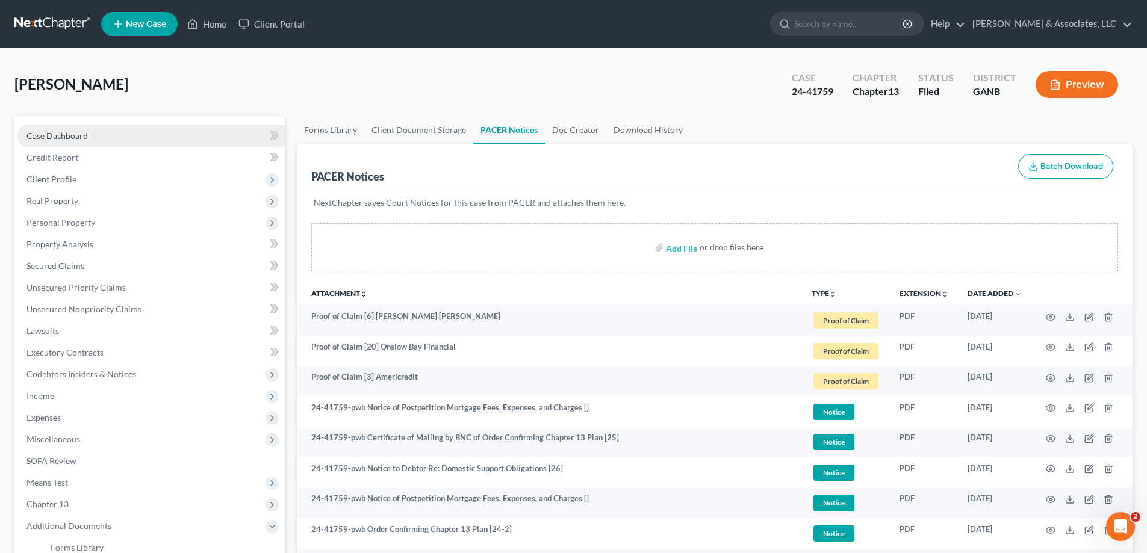
click at [50, 136] on span "Case Dashboard" at bounding box center [56, 136] width 61 height 10
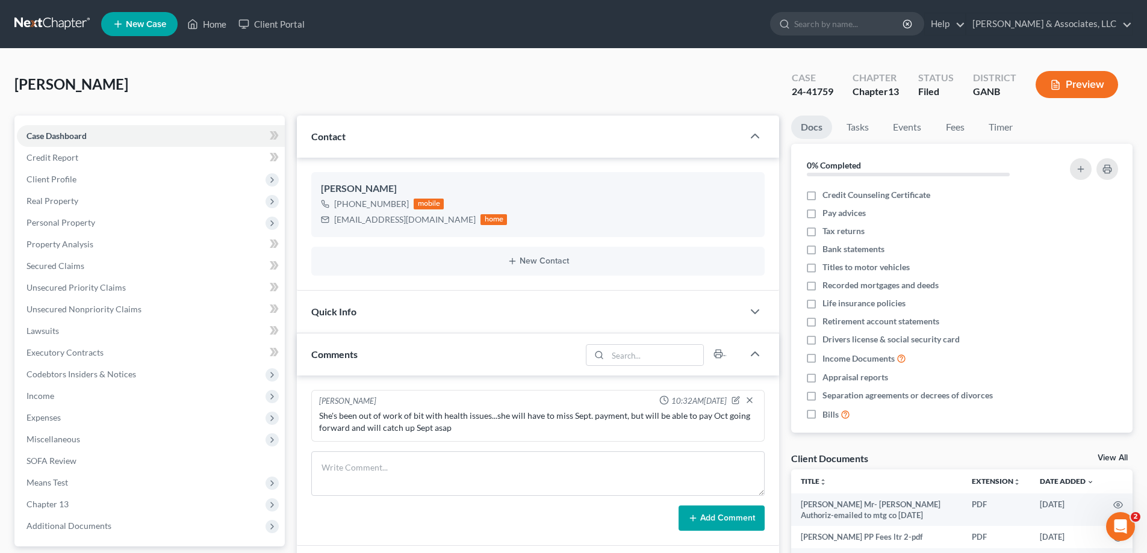
scroll to position [5, 0]
click at [210, 21] on link "Home" at bounding box center [206, 24] width 51 height 22
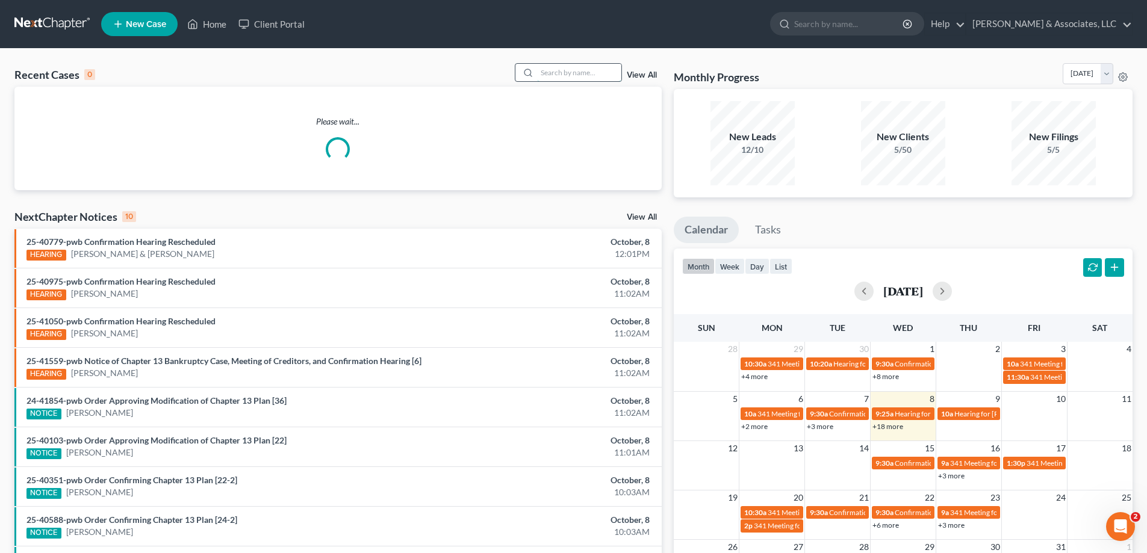
click at [558, 75] on input "search" at bounding box center [579, 72] width 84 height 17
type input "brown"
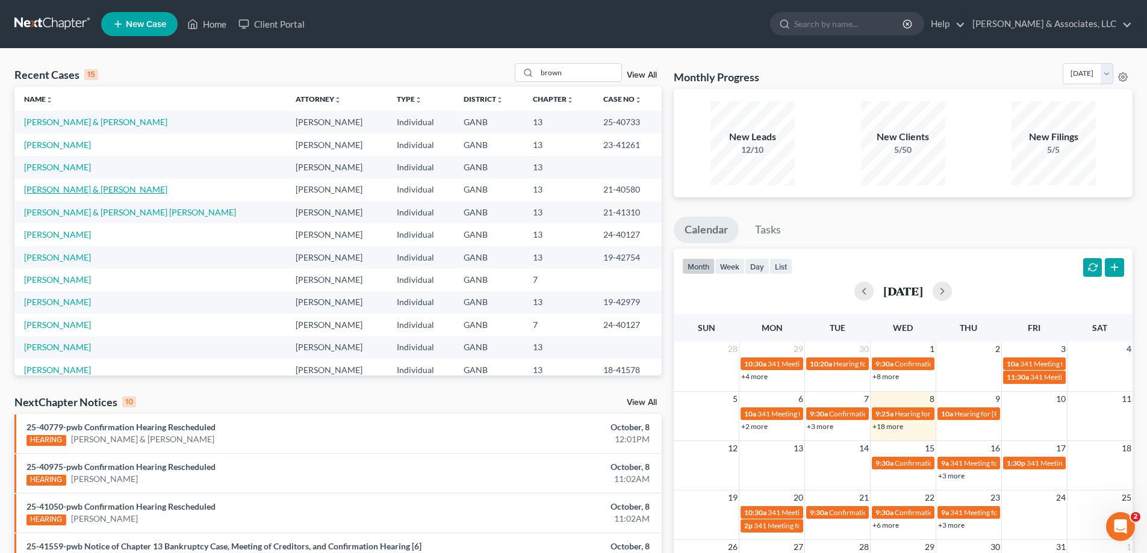
click at [36, 191] on link "[PERSON_NAME] & [PERSON_NAME]" at bounding box center [95, 189] width 143 height 10
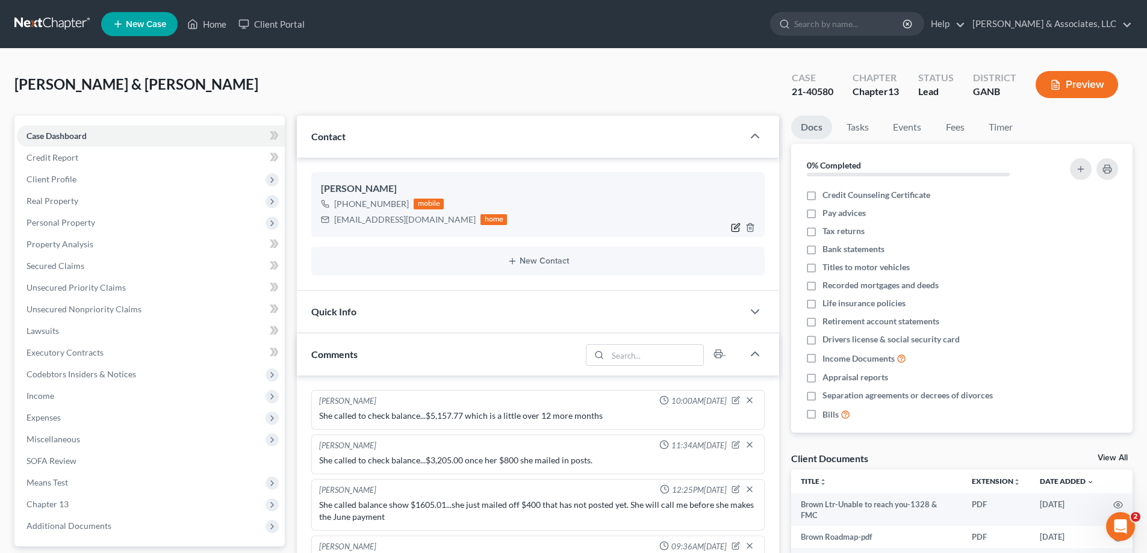
click at [734, 229] on icon "button" at bounding box center [736, 228] width 10 height 10
select select "0"
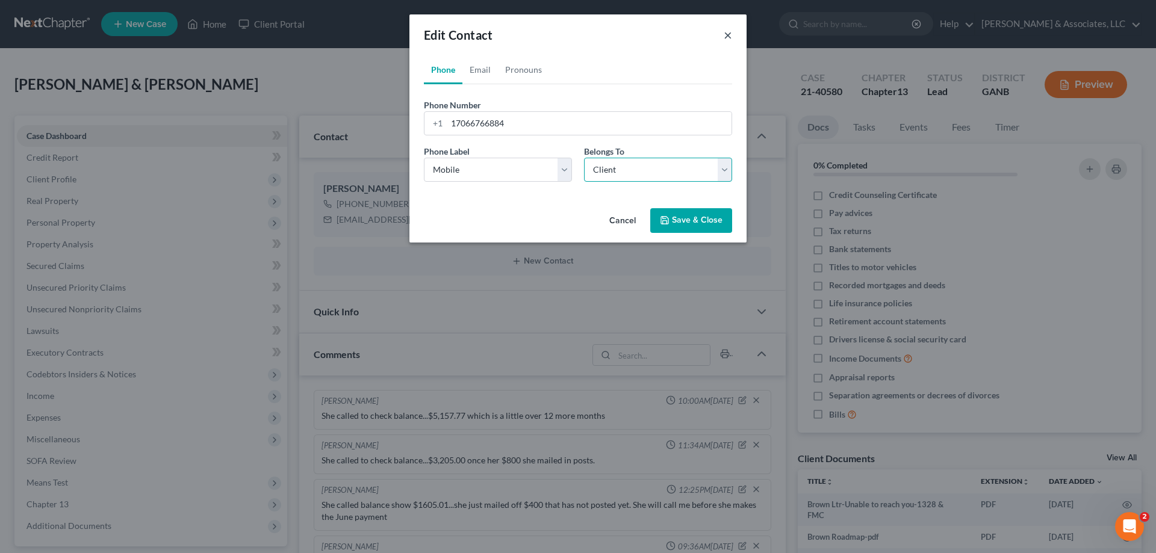
drag, startPoint x: 724, startPoint y: 166, endPoint x: 725, endPoint y: 33, distance: 133.7
click at [724, 166] on select "Select Client Spouse Other" at bounding box center [658, 170] width 148 height 24
click at [725, 168] on select "Select Client Spouse Other" at bounding box center [658, 170] width 148 height 24
click at [725, 33] on button "×" at bounding box center [728, 35] width 8 height 14
click at [628, 220] on button "Cancel" at bounding box center [623, 222] width 46 height 24
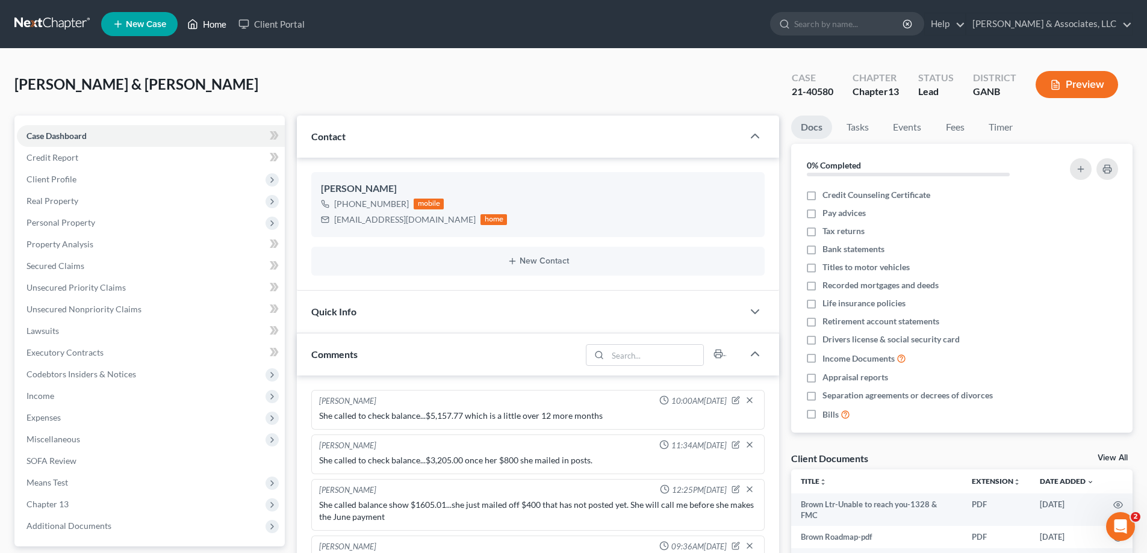
click at [216, 24] on link "Home" at bounding box center [206, 24] width 51 height 22
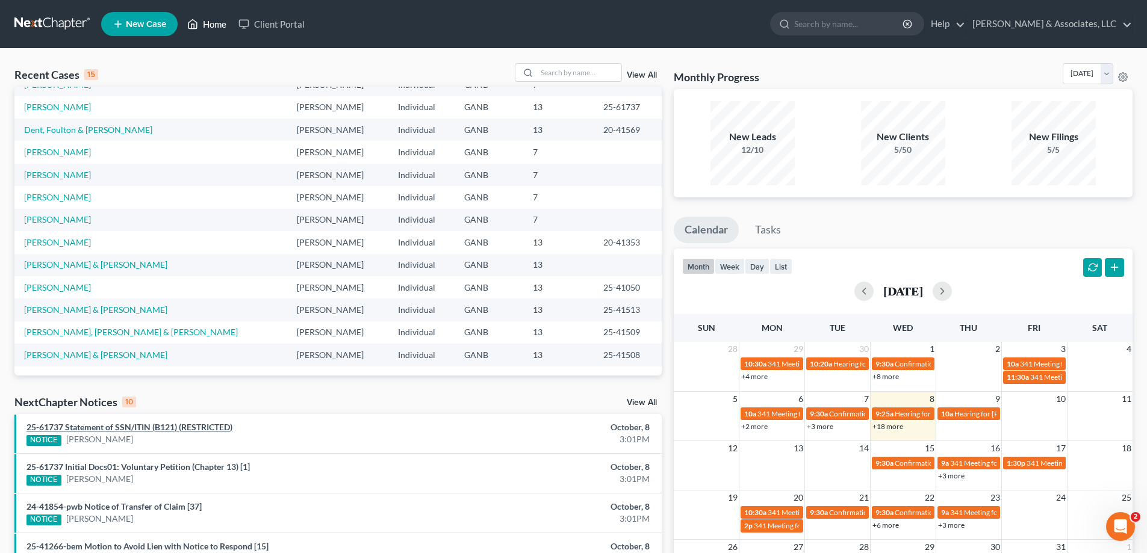
scroll to position [120, 0]
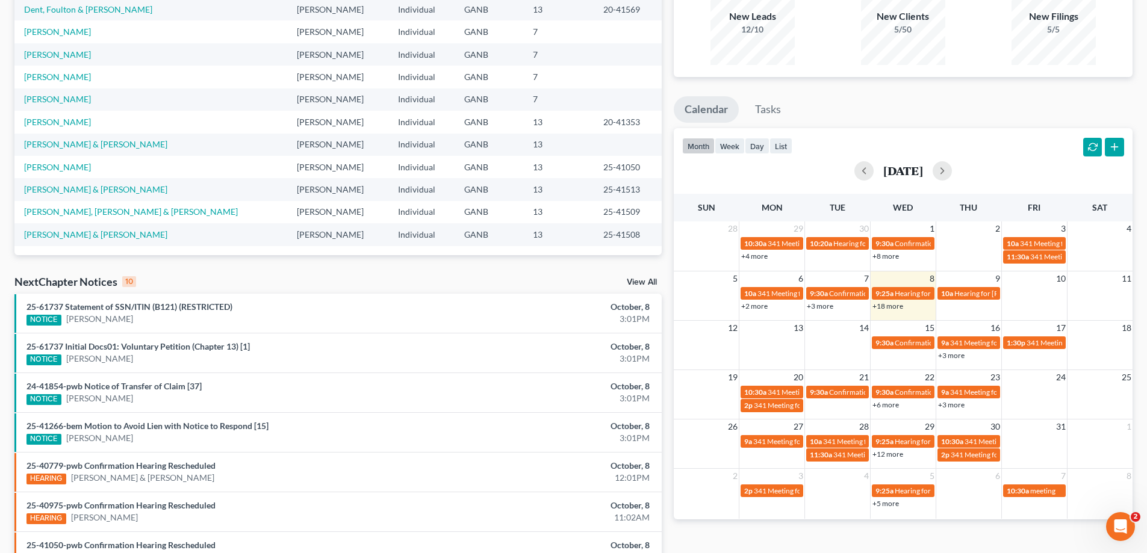
click at [642, 278] on link "View All" at bounding box center [642, 282] width 30 height 8
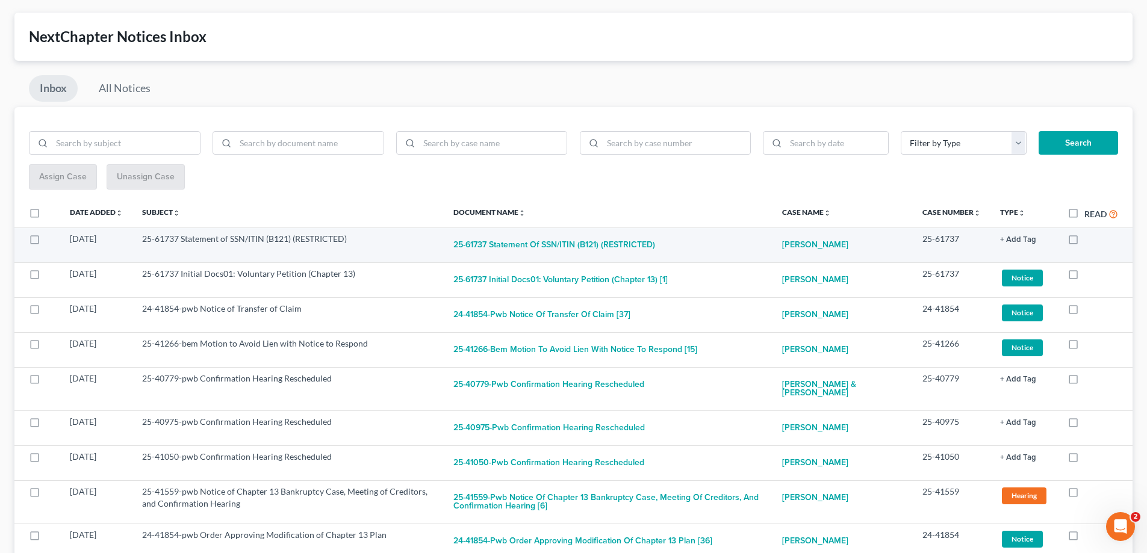
scroll to position [120, 0]
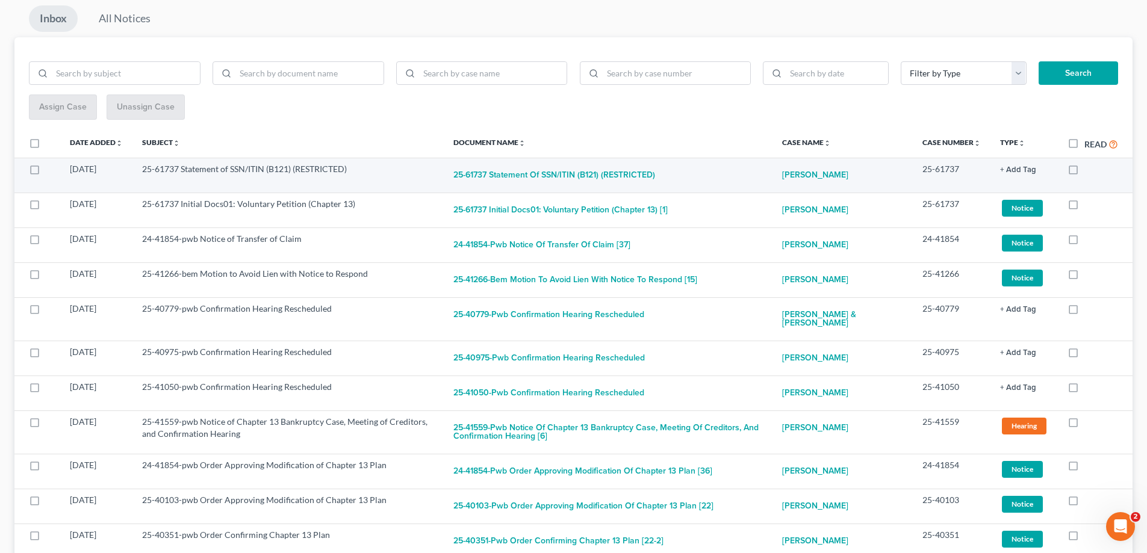
click at [1085, 172] on label at bounding box center [1085, 172] width 0 height 0
click at [1089, 169] on input "checkbox" at bounding box center [1093, 167] width 8 height 8
checkbox input "true"
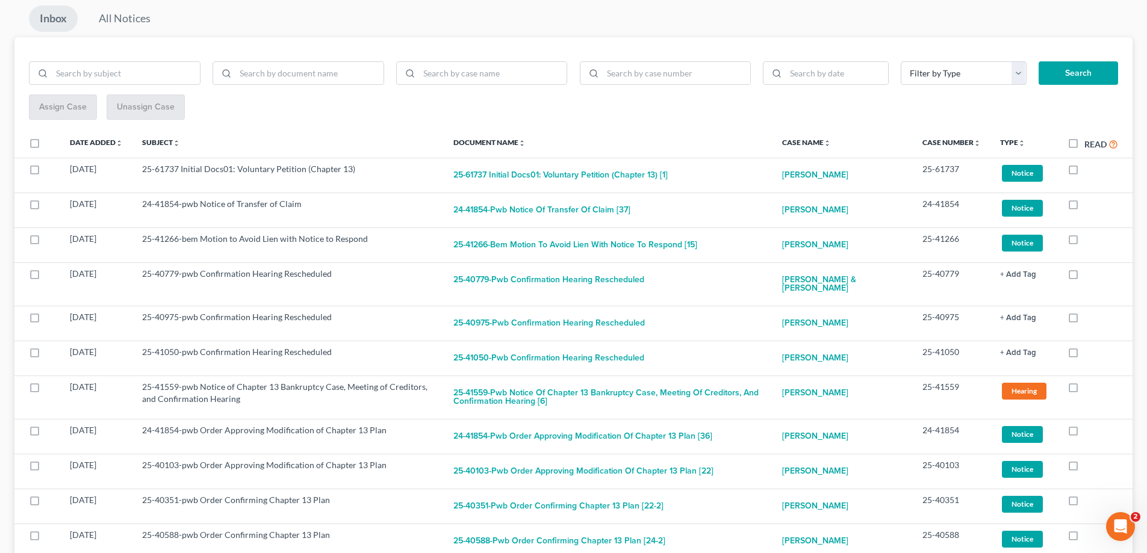
click at [1085, 172] on label at bounding box center [1085, 172] width 0 height 0
click at [1089, 169] on input "checkbox" at bounding box center [1093, 167] width 8 height 8
checkbox input "true"
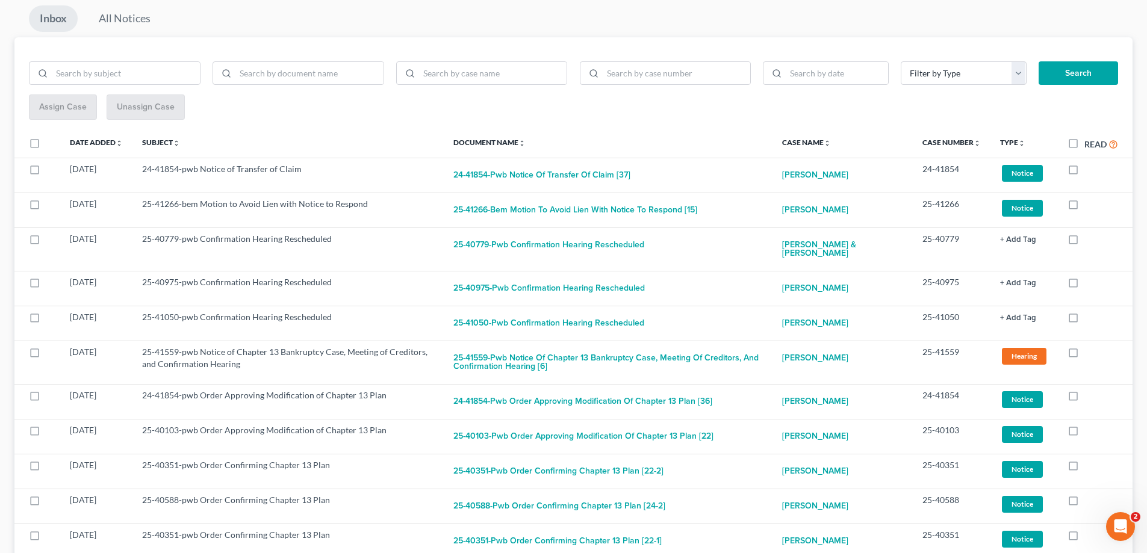
click at [1085, 172] on label at bounding box center [1085, 172] width 0 height 0
click at [1089, 169] on input "checkbox" at bounding box center [1093, 167] width 8 height 8
checkbox input "true"
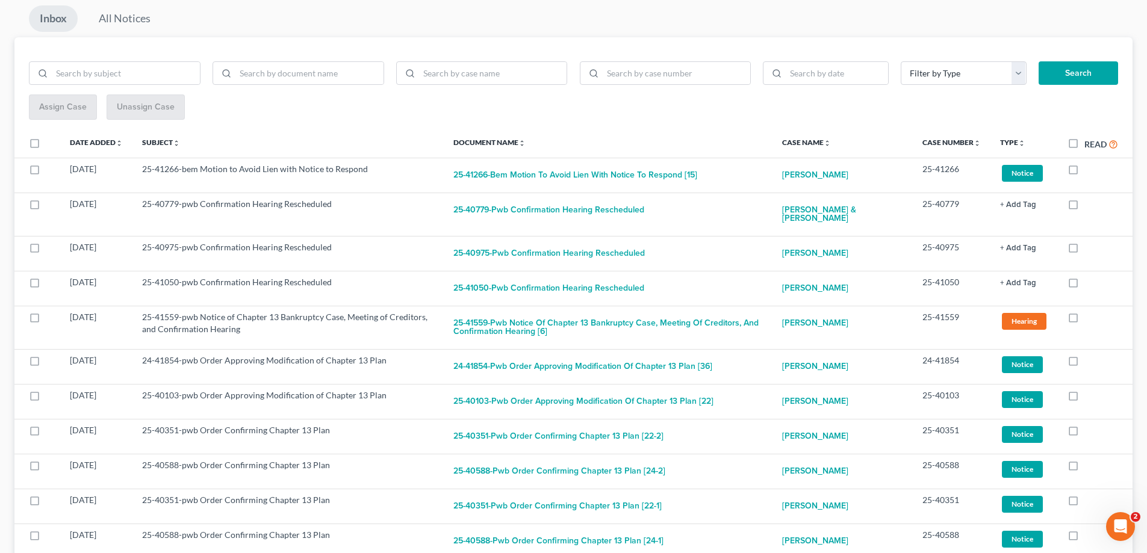
click at [1085, 172] on label at bounding box center [1085, 172] width 0 height 0
click at [1089, 169] on input "checkbox" at bounding box center [1093, 167] width 8 height 8
checkbox input "true"
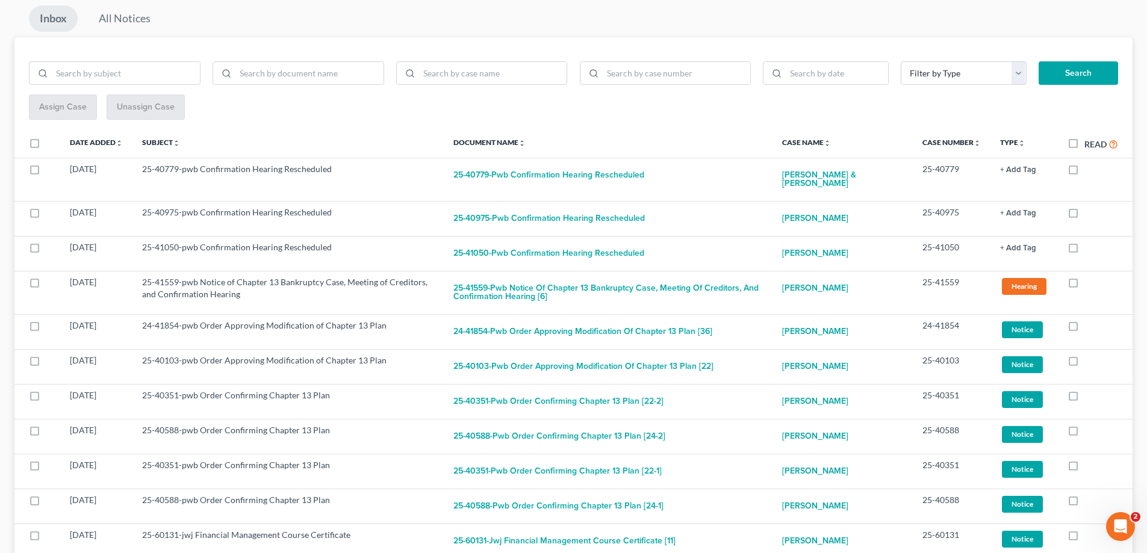
click at [1085, 172] on label at bounding box center [1085, 172] width 0 height 0
click at [1089, 169] on input "checkbox" at bounding box center [1093, 167] width 8 height 8
checkbox input "true"
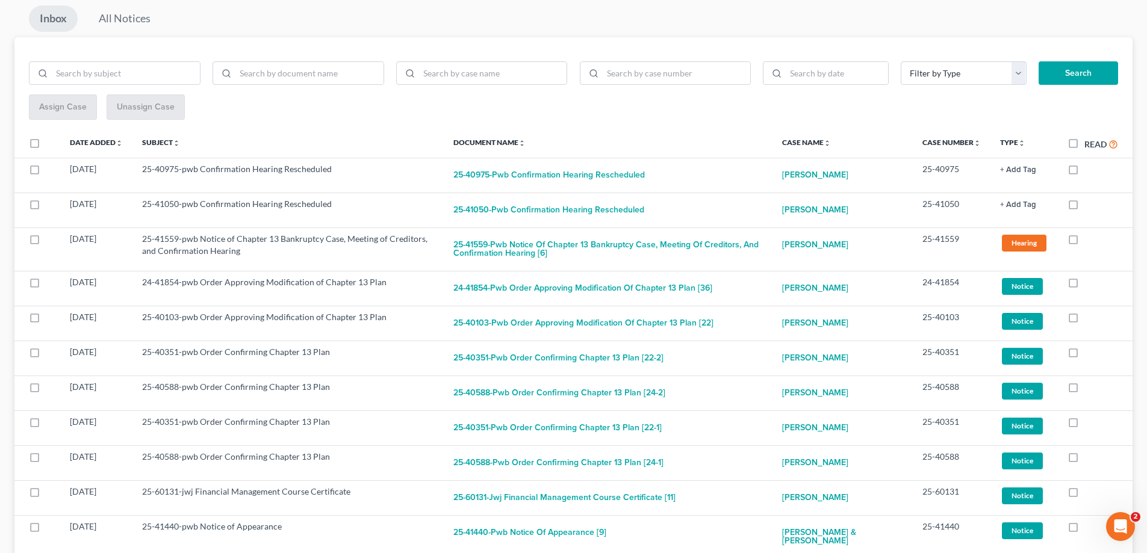
click at [1085, 172] on label at bounding box center [1085, 172] width 0 height 0
click at [1089, 169] on input "checkbox" at bounding box center [1093, 167] width 8 height 8
checkbox input "true"
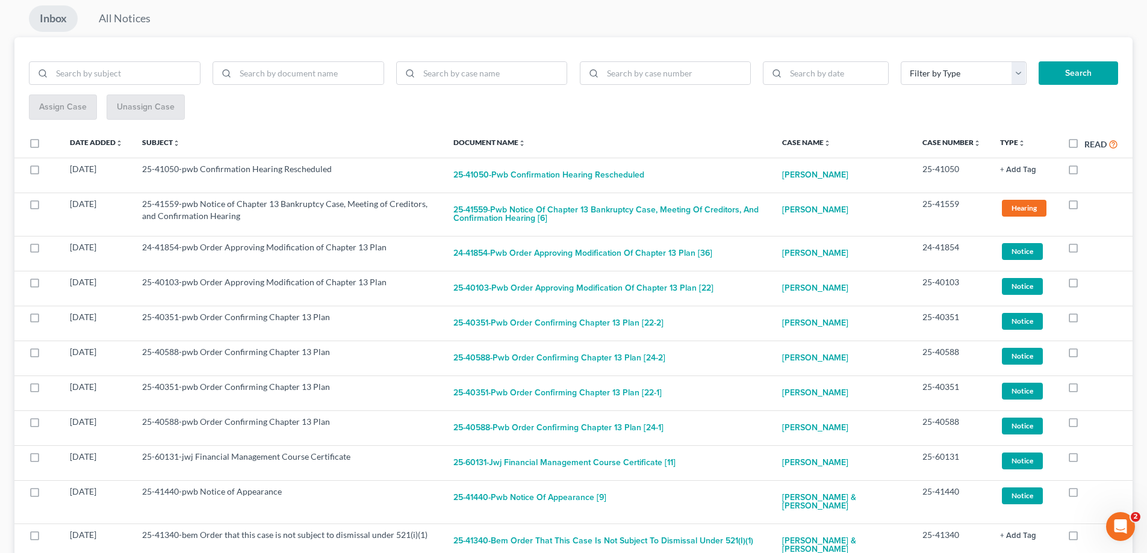
click at [1085, 172] on label at bounding box center [1085, 172] width 0 height 0
click at [1089, 169] on input "checkbox" at bounding box center [1093, 167] width 8 height 8
checkbox input "true"
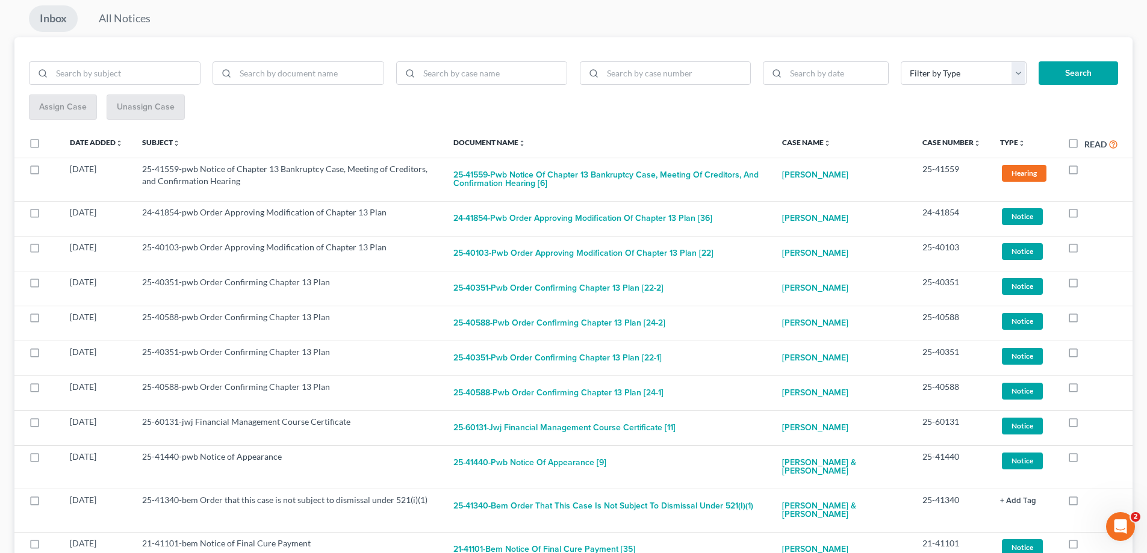
click at [1085, 172] on label at bounding box center [1085, 172] width 0 height 0
click at [1089, 169] on input "checkbox" at bounding box center [1093, 167] width 8 height 8
checkbox input "true"
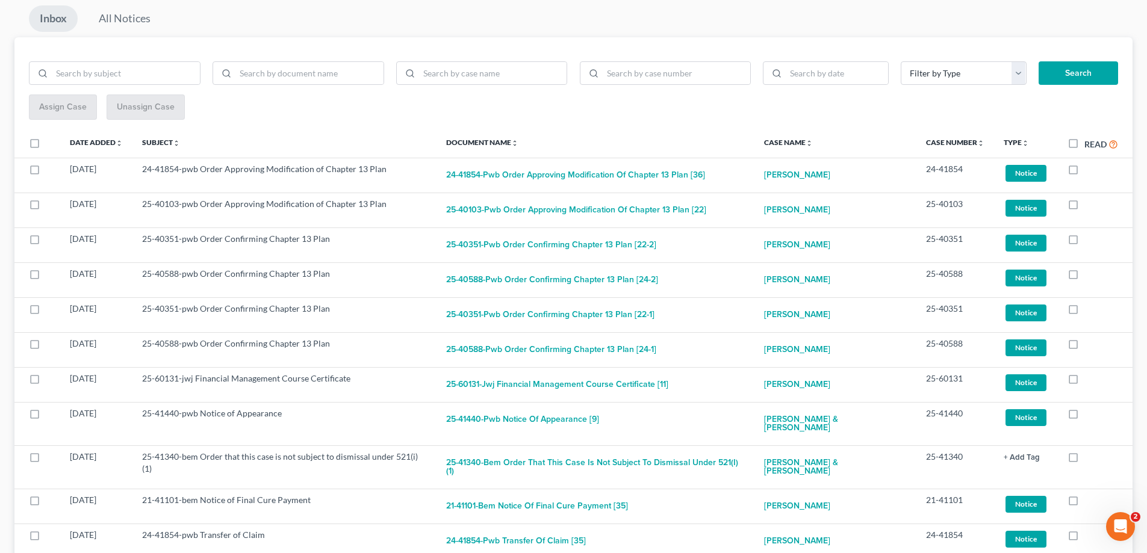
click at [1085, 172] on label at bounding box center [1085, 172] width 0 height 0
click at [1089, 169] on input "checkbox" at bounding box center [1093, 167] width 8 height 8
checkbox input "true"
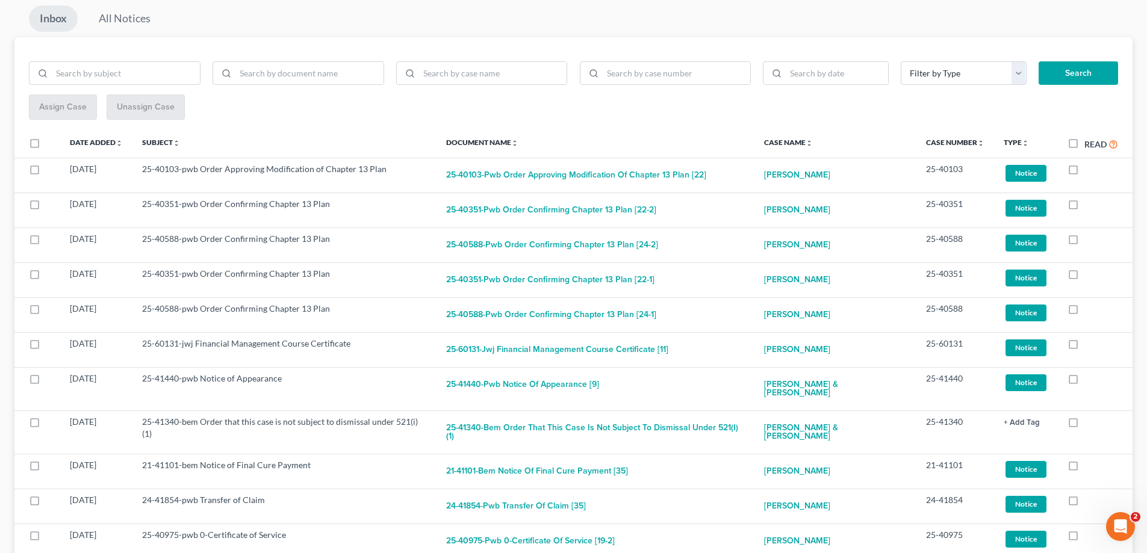
click at [1085, 172] on label at bounding box center [1085, 172] width 0 height 0
click at [1089, 169] on input "checkbox" at bounding box center [1093, 167] width 8 height 8
checkbox input "true"
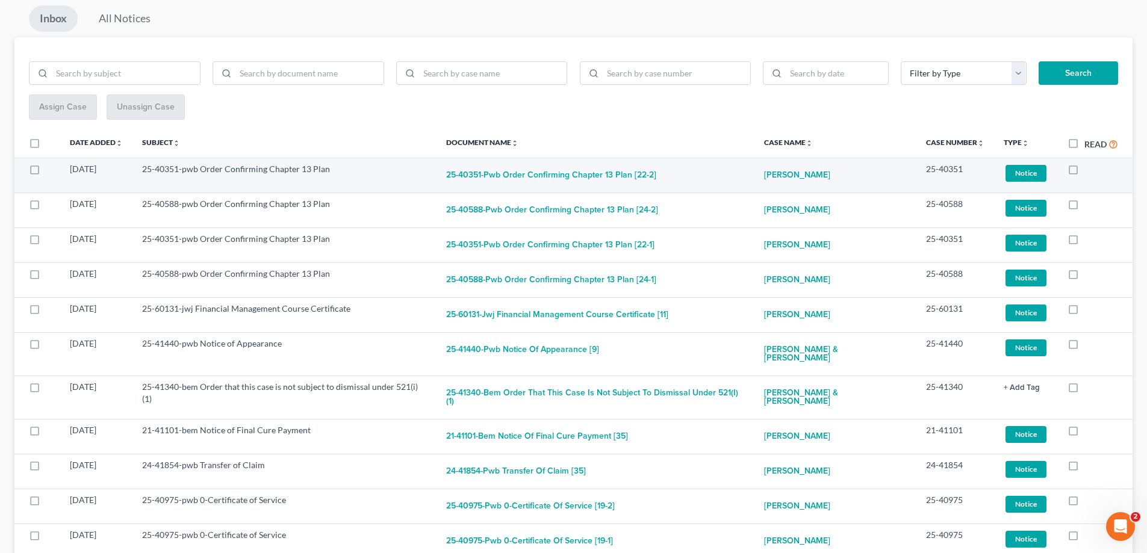
click at [1085, 172] on label at bounding box center [1085, 172] width 0 height 0
click at [1089, 168] on input "checkbox" at bounding box center [1093, 167] width 8 height 8
checkbox input "true"
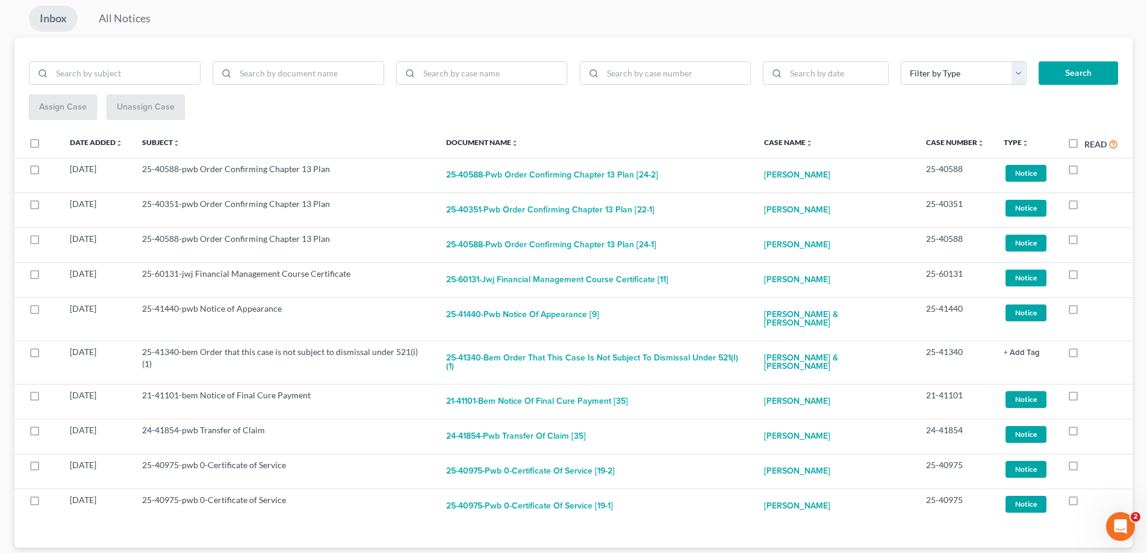
click at [1085, 172] on label at bounding box center [1085, 172] width 0 height 0
click at [1089, 168] on input "checkbox" at bounding box center [1093, 167] width 8 height 8
checkbox input "true"
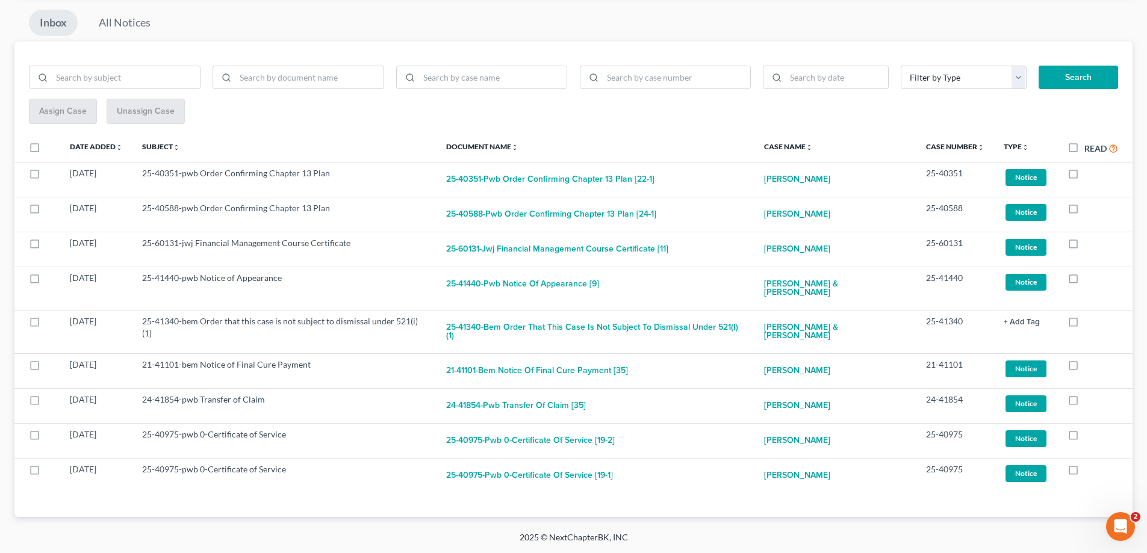
scroll to position [99, 0]
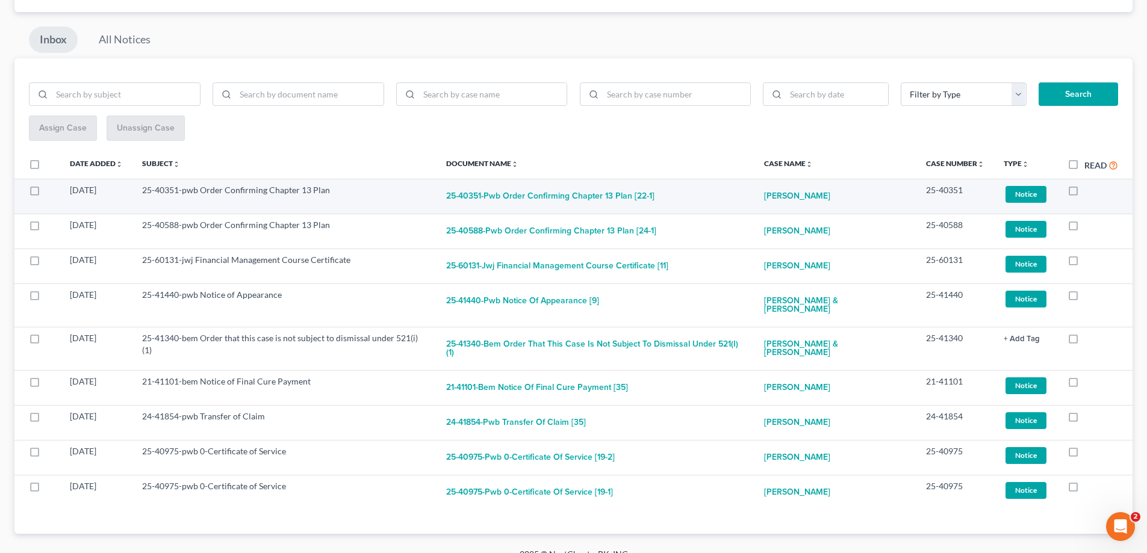
click at [1085, 193] on label at bounding box center [1085, 193] width 0 height 0
click at [1089, 192] on input "checkbox" at bounding box center [1093, 188] width 8 height 8
checkbox input "true"
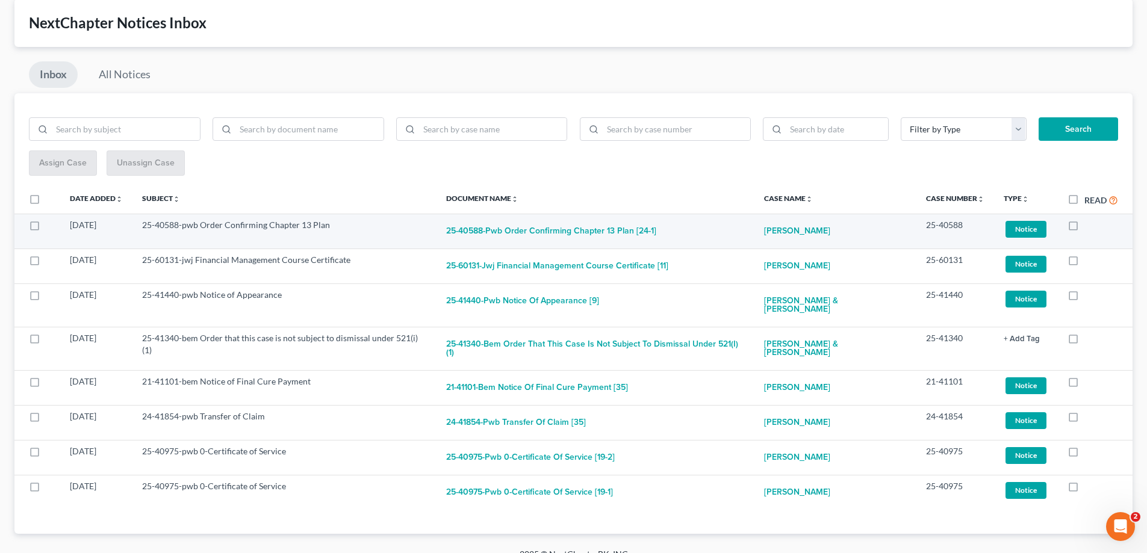
click at [1085, 228] on label at bounding box center [1085, 228] width 0 height 0
click at [1089, 227] on input "checkbox" at bounding box center [1093, 223] width 8 height 8
checkbox input "true"
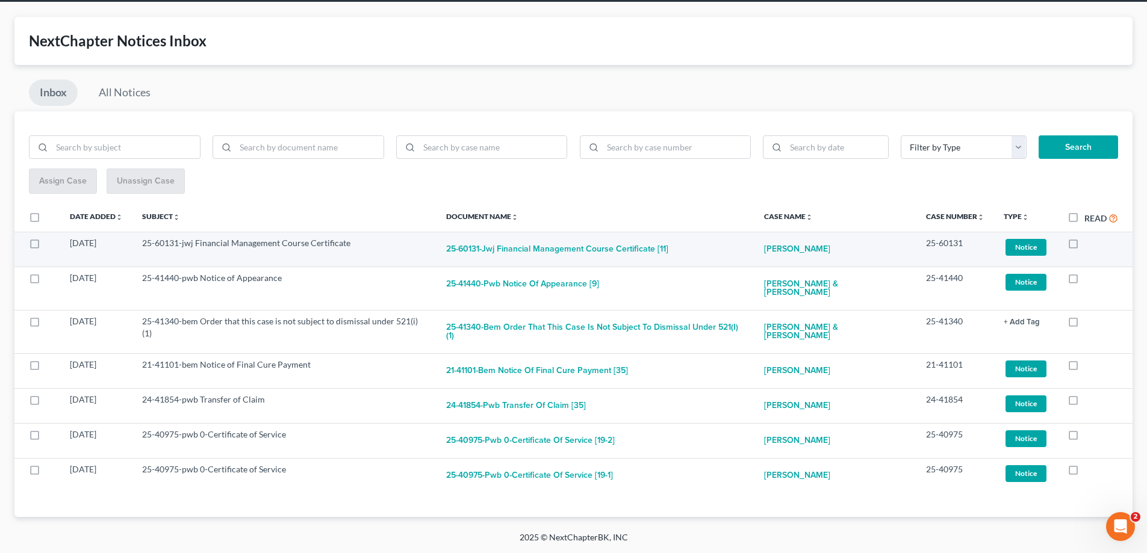
scroll to position [30, 0]
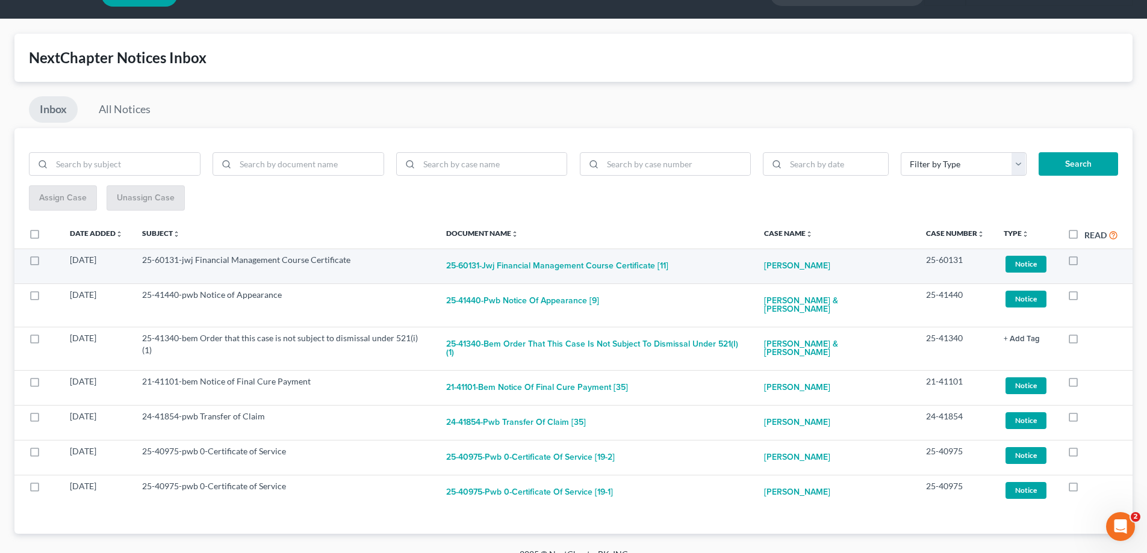
click at [1085, 263] on label at bounding box center [1085, 263] width 0 height 0
click at [1089, 262] on input "checkbox" at bounding box center [1093, 258] width 8 height 8
checkbox input "true"
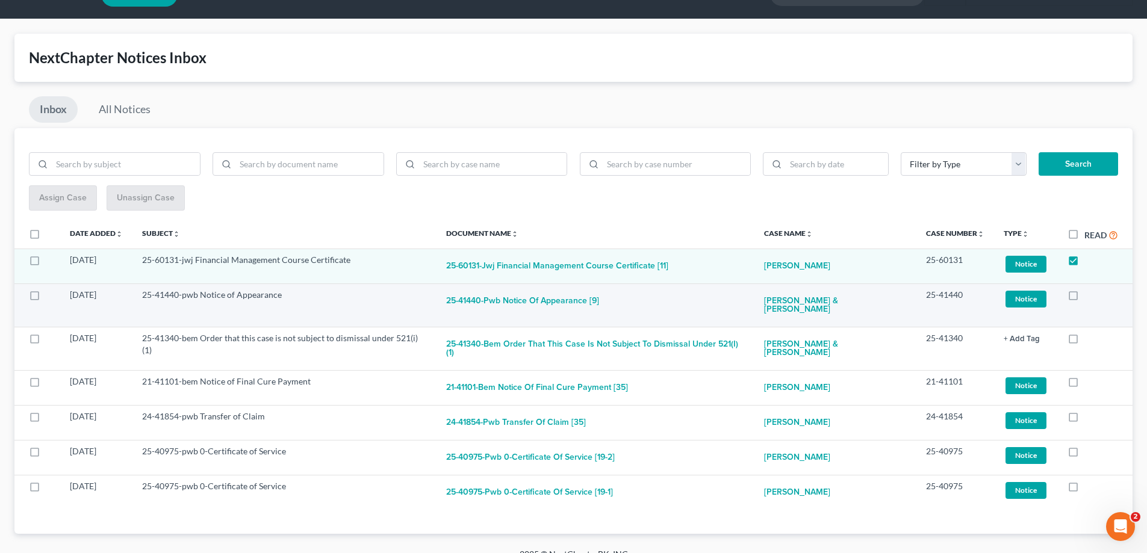
scroll to position [0, 0]
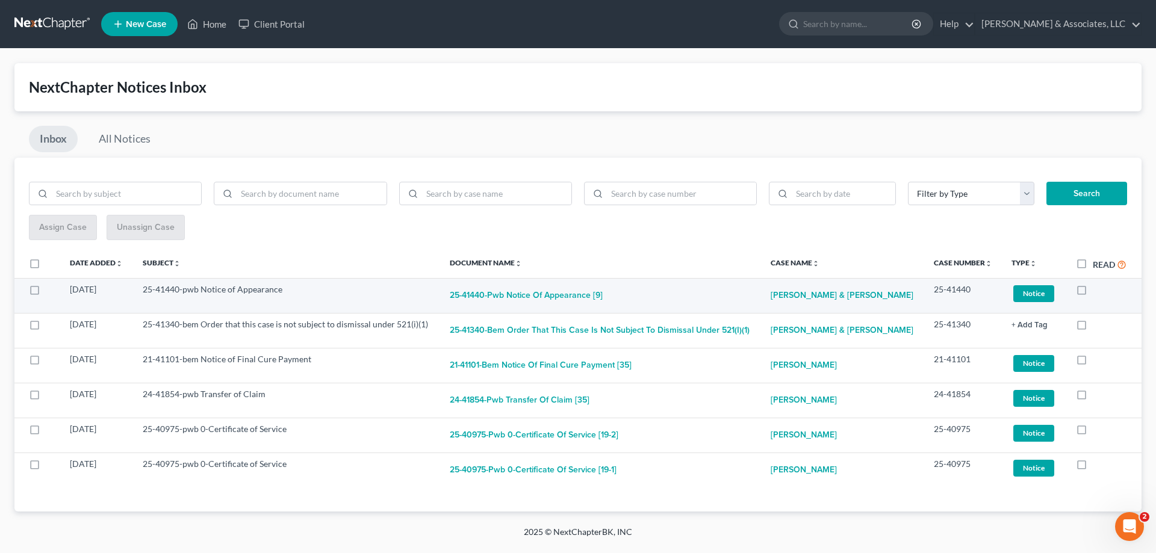
click at [1093, 293] on label at bounding box center [1093, 293] width 0 height 0
click at [1098, 288] on input "checkbox" at bounding box center [1102, 288] width 8 height 8
checkbox input "true"
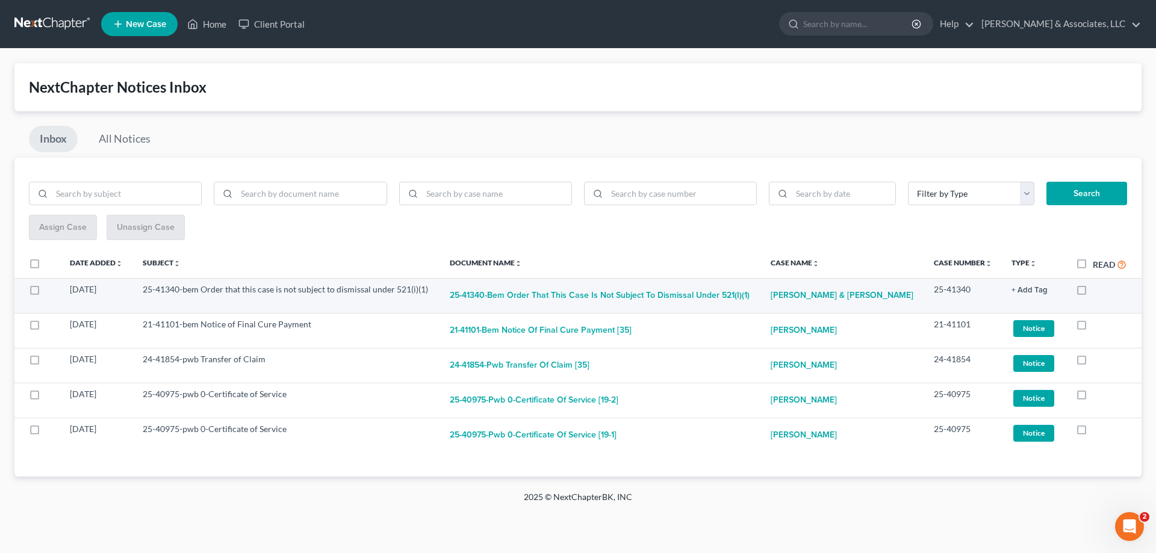
click at [1093, 293] on label at bounding box center [1093, 293] width 0 height 0
click at [1098, 289] on input "checkbox" at bounding box center [1102, 288] width 8 height 8
checkbox input "true"
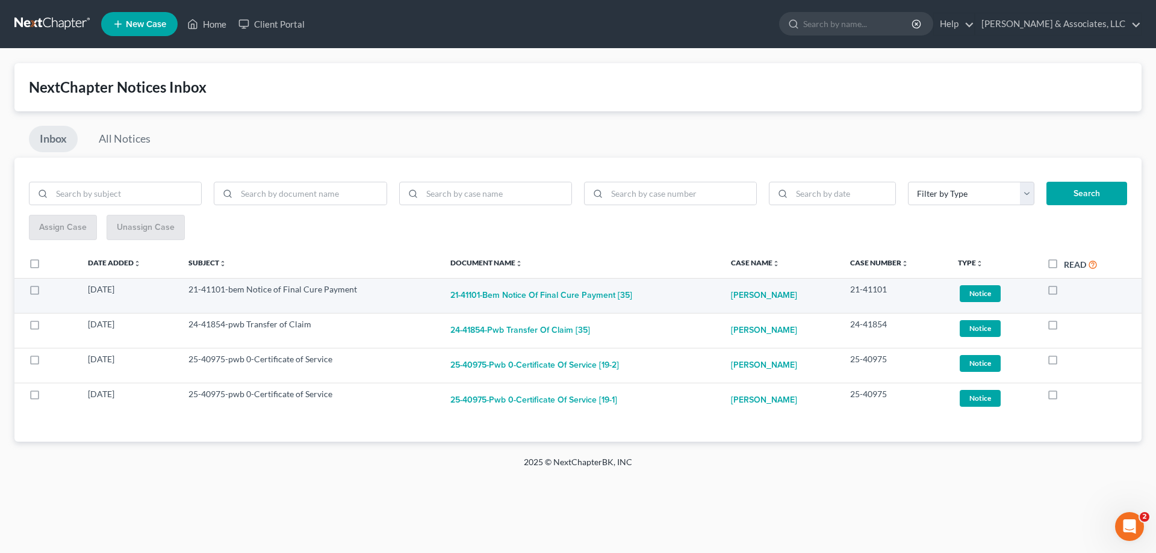
click at [1064, 293] on label at bounding box center [1064, 293] width 0 height 0
click at [1069, 291] on input "checkbox" at bounding box center [1073, 288] width 8 height 8
checkbox input "true"
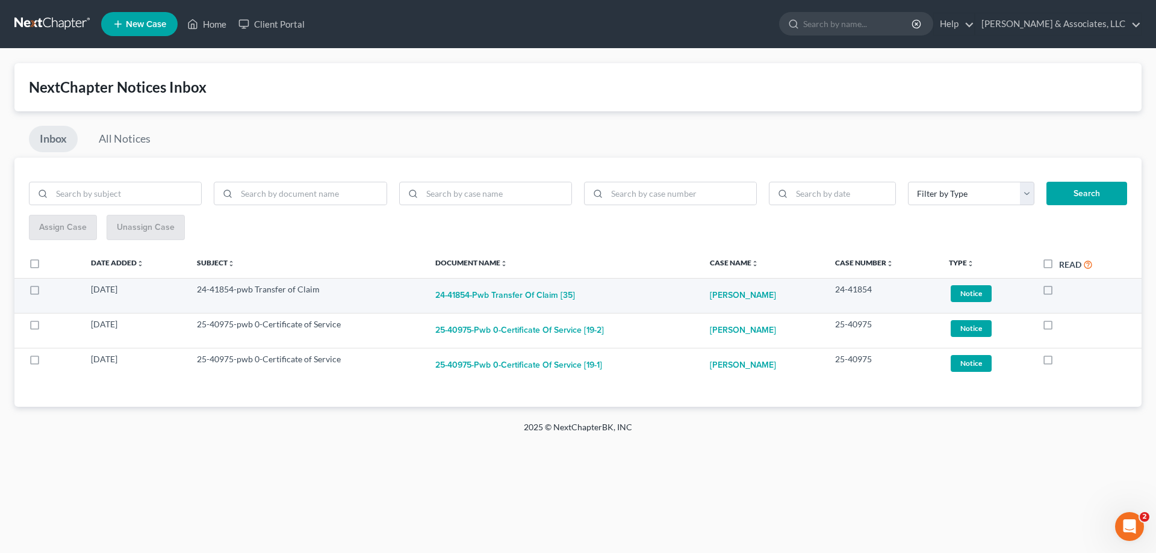
click at [1059, 293] on label at bounding box center [1059, 293] width 0 height 0
click at [1064, 290] on input "checkbox" at bounding box center [1068, 288] width 8 height 8
checkbox input "true"
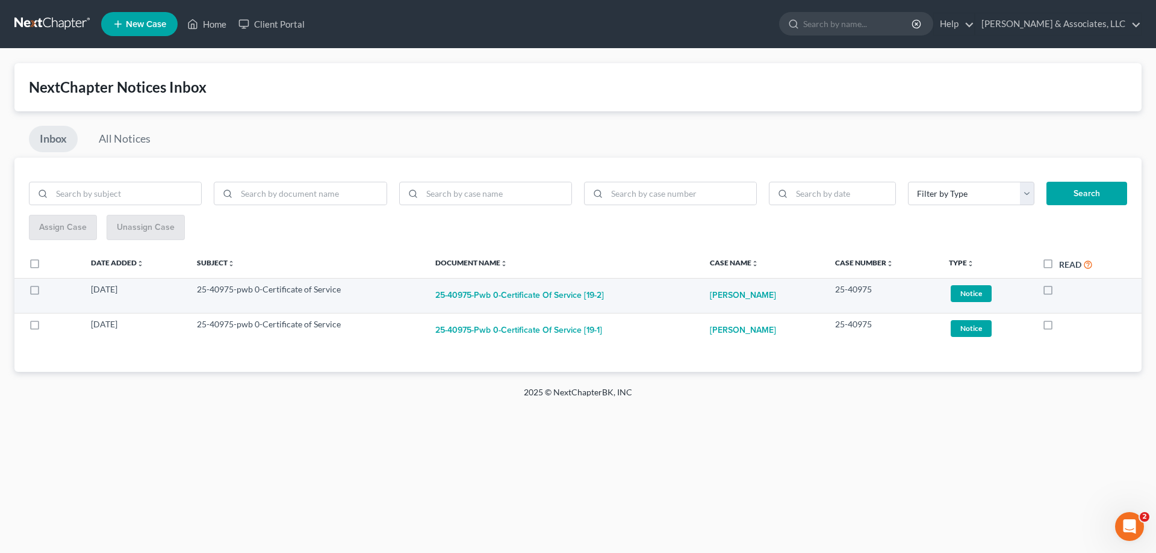
click at [1059, 293] on label at bounding box center [1059, 293] width 0 height 0
click at [1064, 288] on input "checkbox" at bounding box center [1068, 288] width 8 height 8
checkbox input "true"
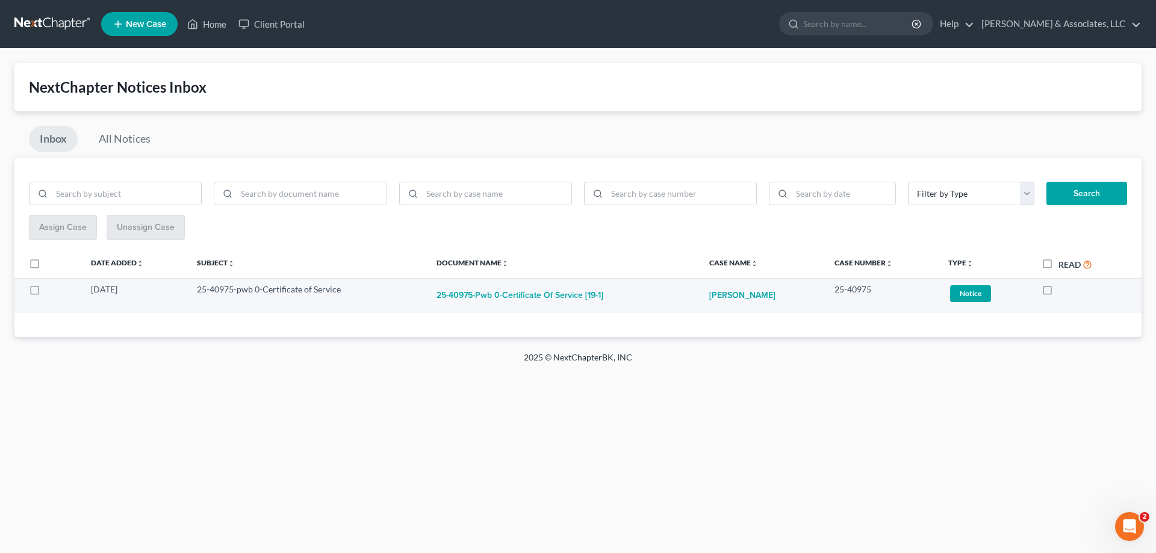
click at [1059, 293] on label at bounding box center [1059, 293] width 0 height 0
click at [1064, 291] on input "checkbox" at bounding box center [1068, 288] width 8 height 8
checkbox input "true"
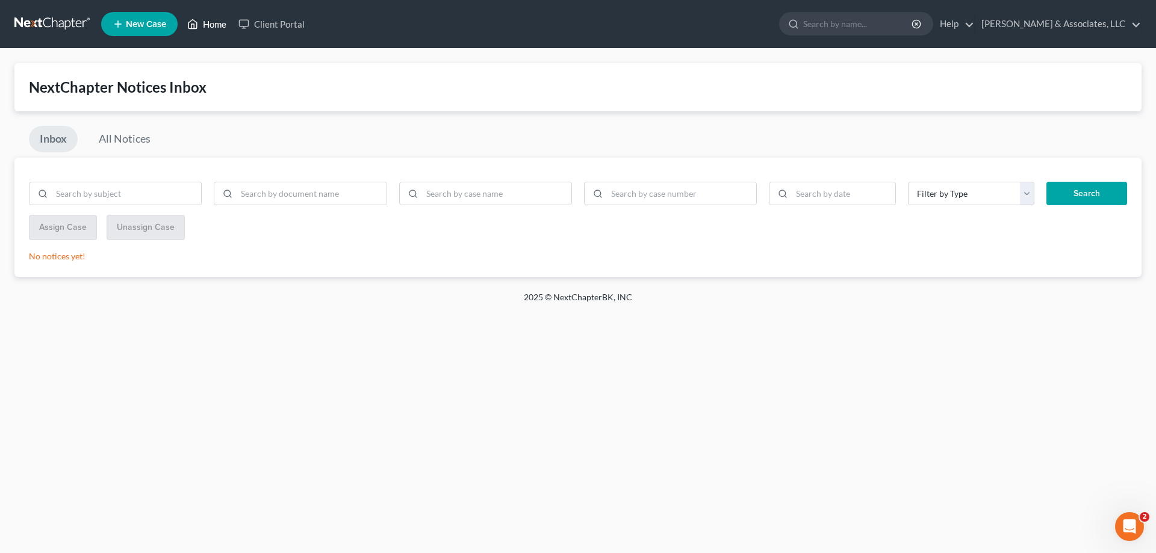
click at [222, 22] on link "Home" at bounding box center [206, 24] width 51 height 22
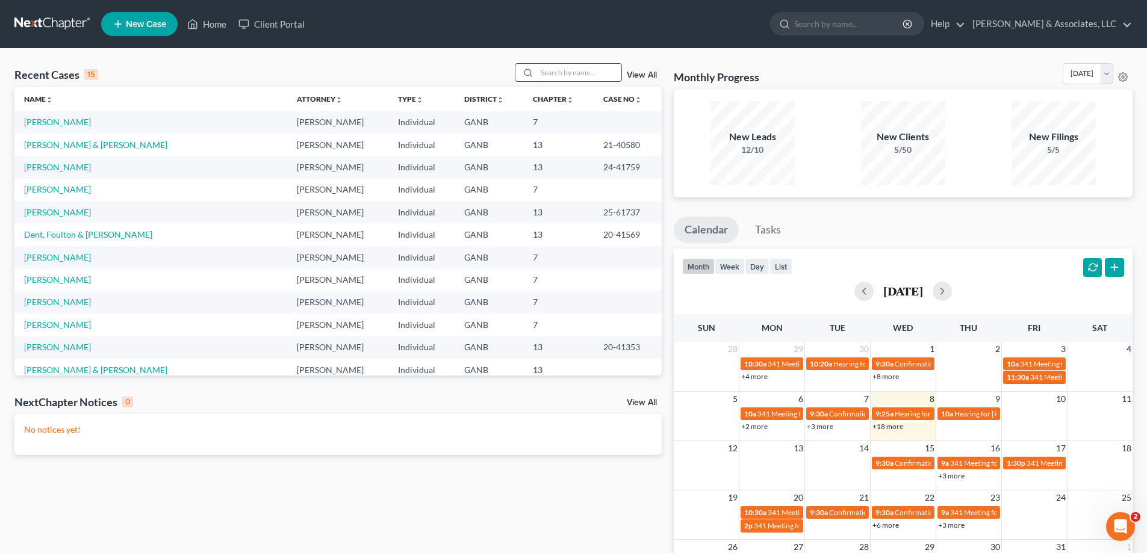
click at [567, 76] on input "search" at bounding box center [579, 72] width 84 height 17
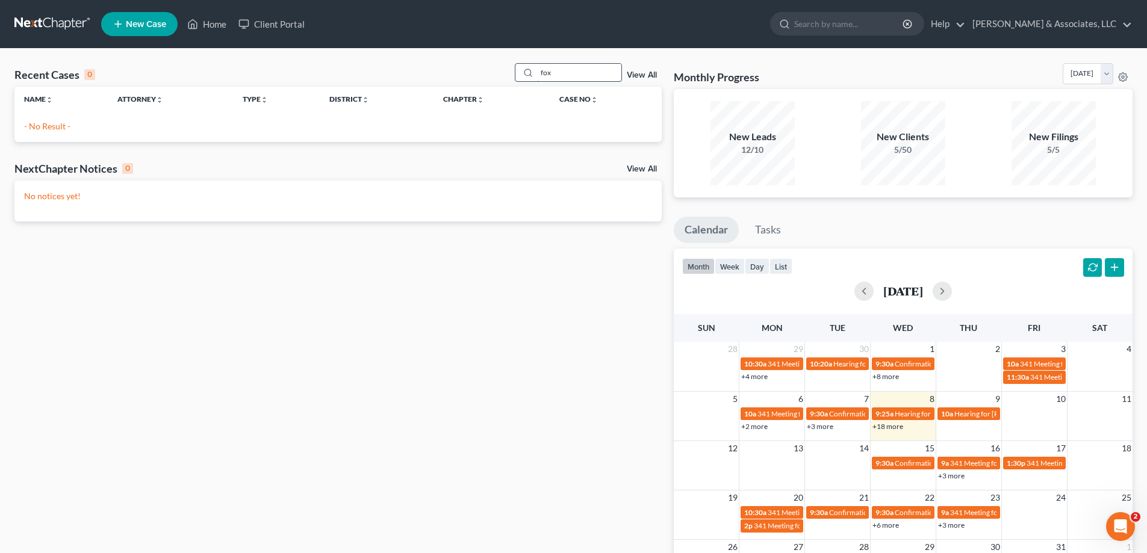
type input "fox"
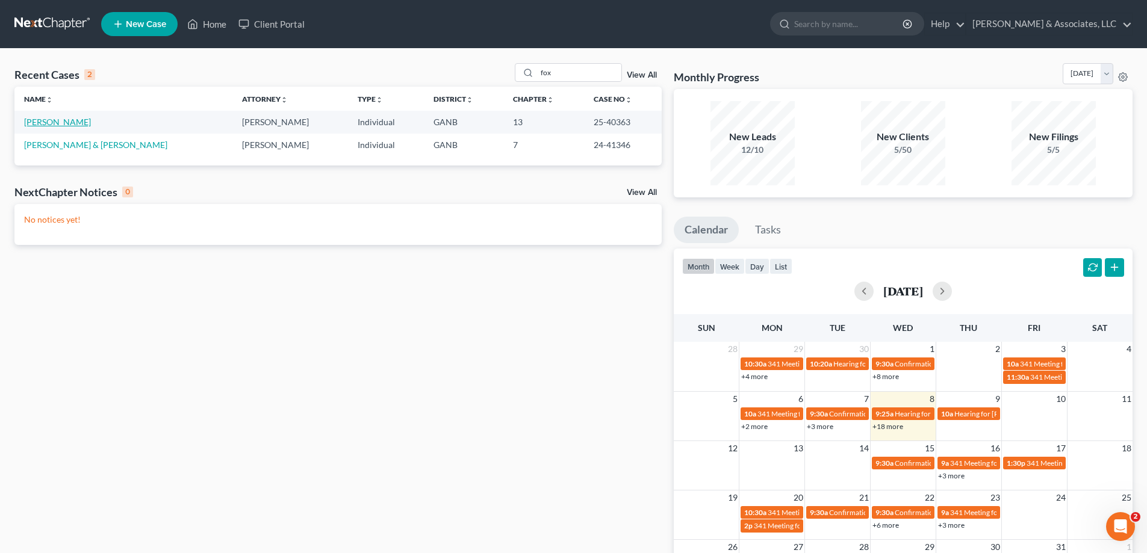
click at [46, 120] on link "[PERSON_NAME]" at bounding box center [57, 122] width 67 height 10
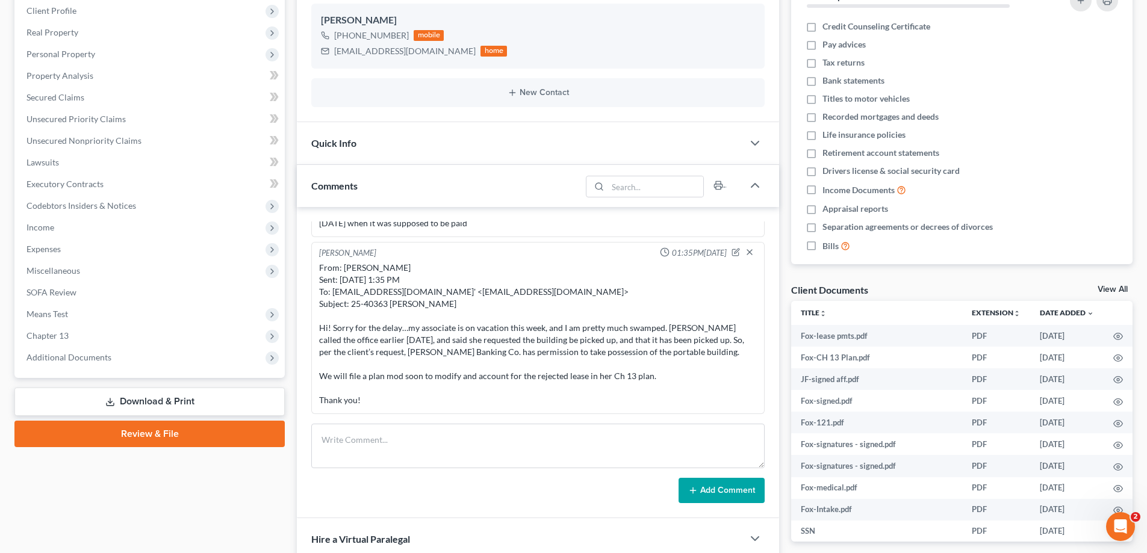
scroll to position [181, 0]
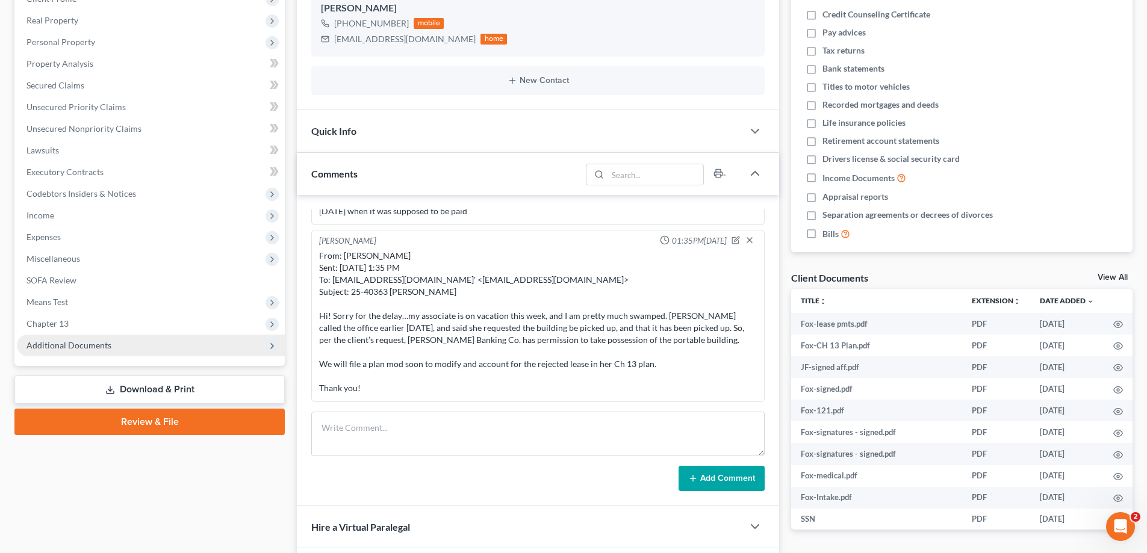
click at [82, 343] on span "Additional Documents" at bounding box center [68, 345] width 85 height 10
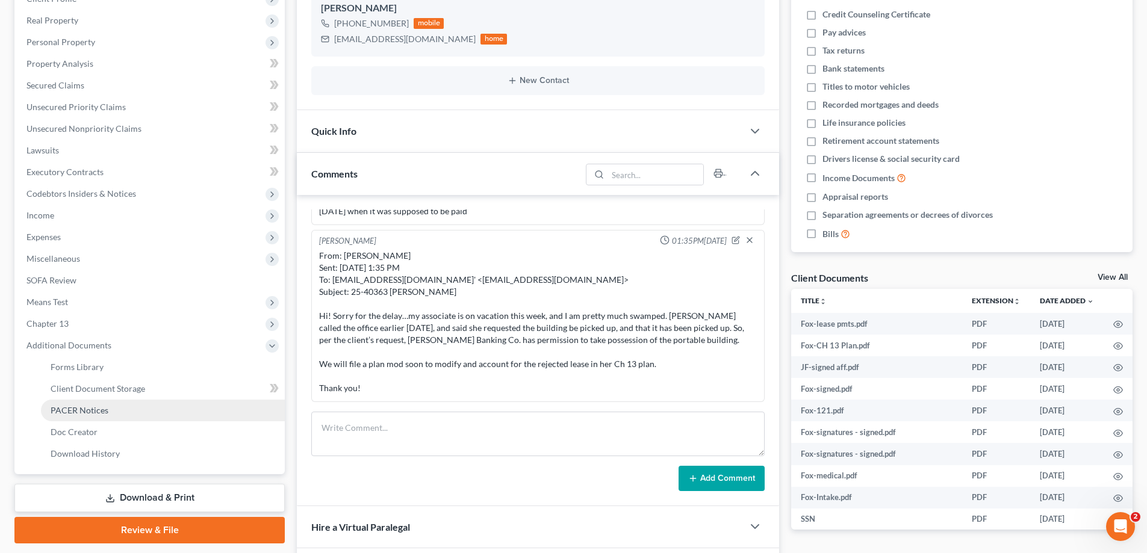
click at [61, 409] on span "PACER Notices" at bounding box center [80, 410] width 58 height 10
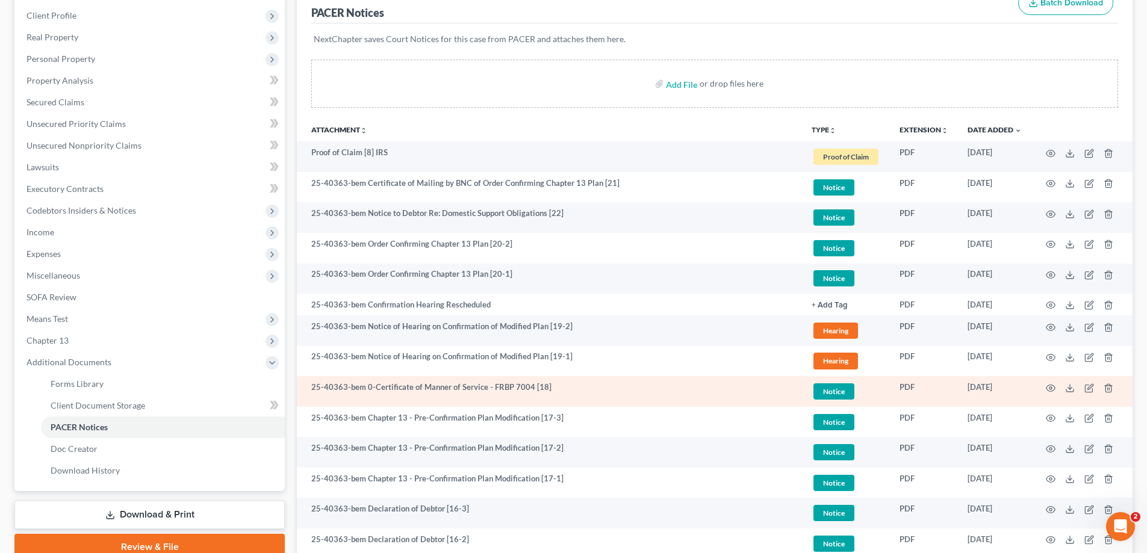
scroll to position [181, 0]
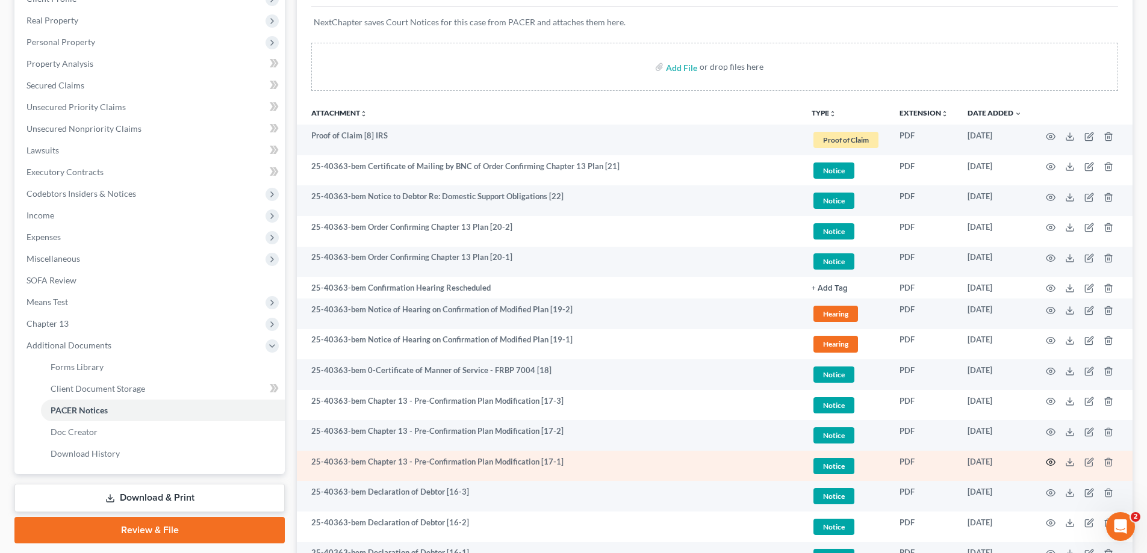
click at [1049, 464] on icon "button" at bounding box center [1051, 463] width 10 height 10
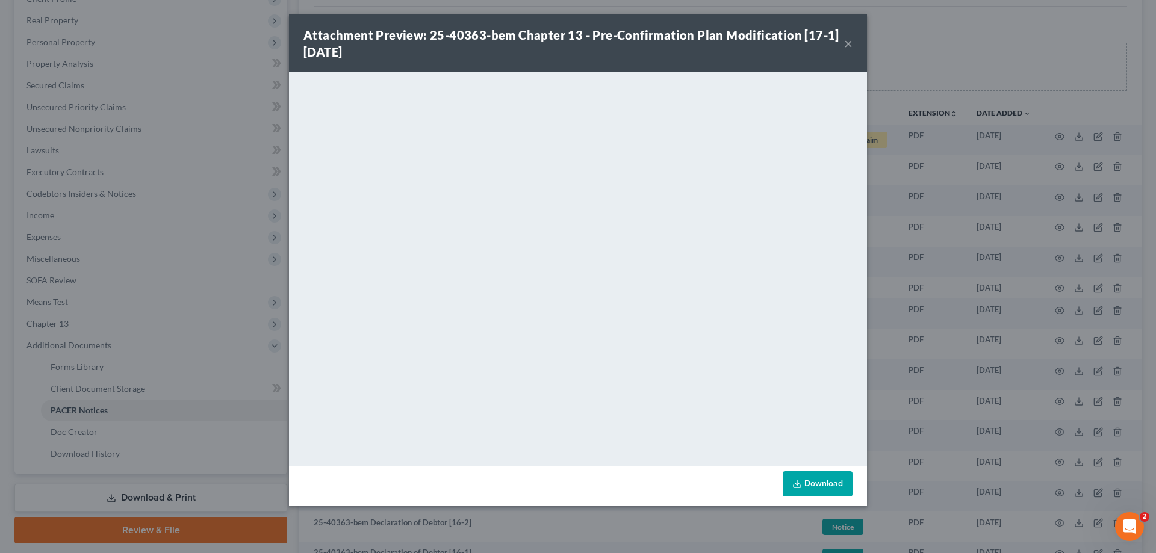
click at [848, 43] on button "×" at bounding box center [848, 43] width 8 height 14
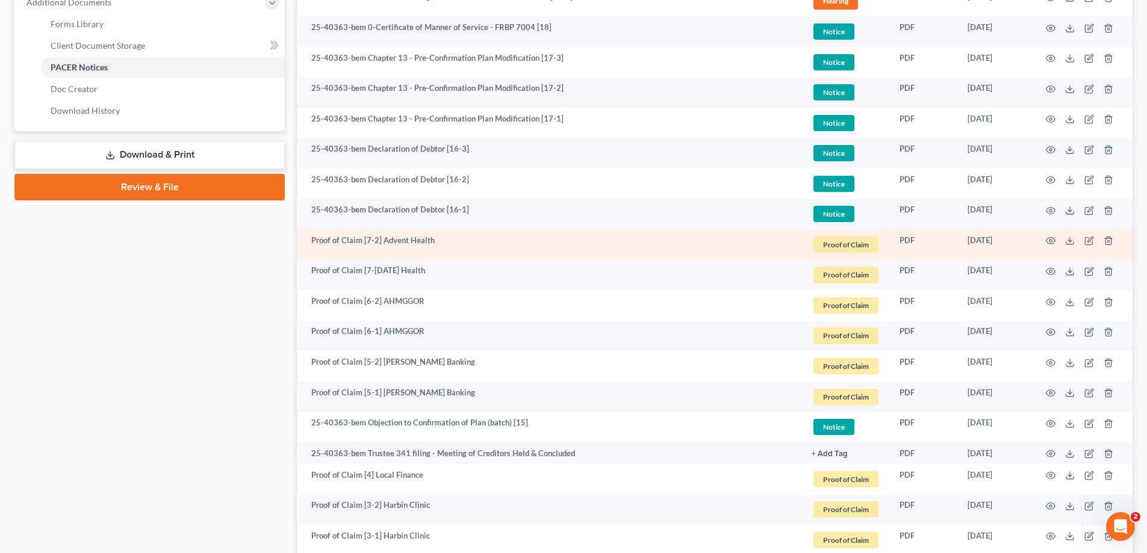
scroll to position [662, 0]
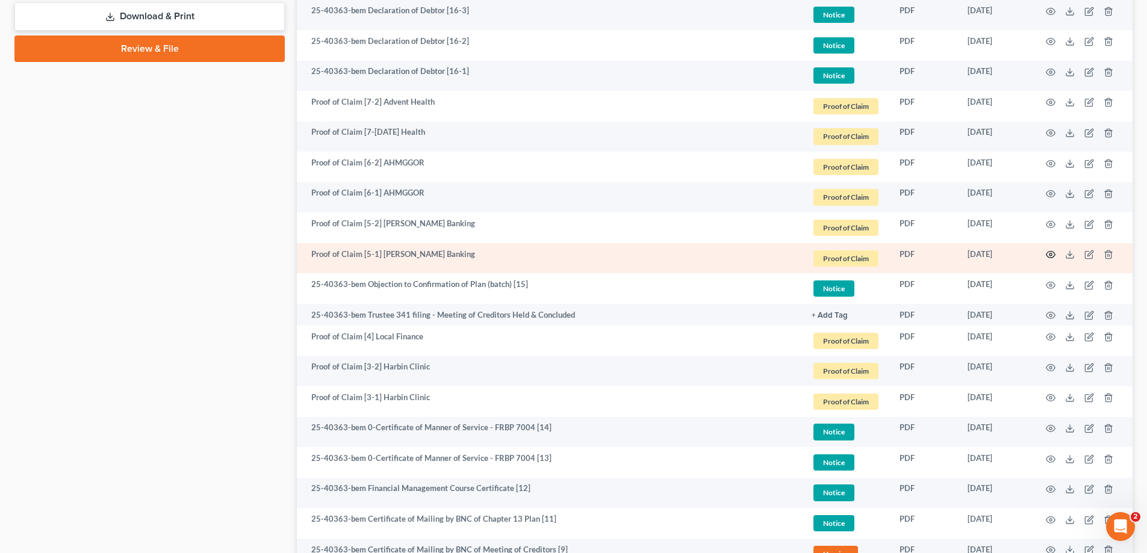
click at [1050, 254] on circle "button" at bounding box center [1051, 255] width 2 height 2
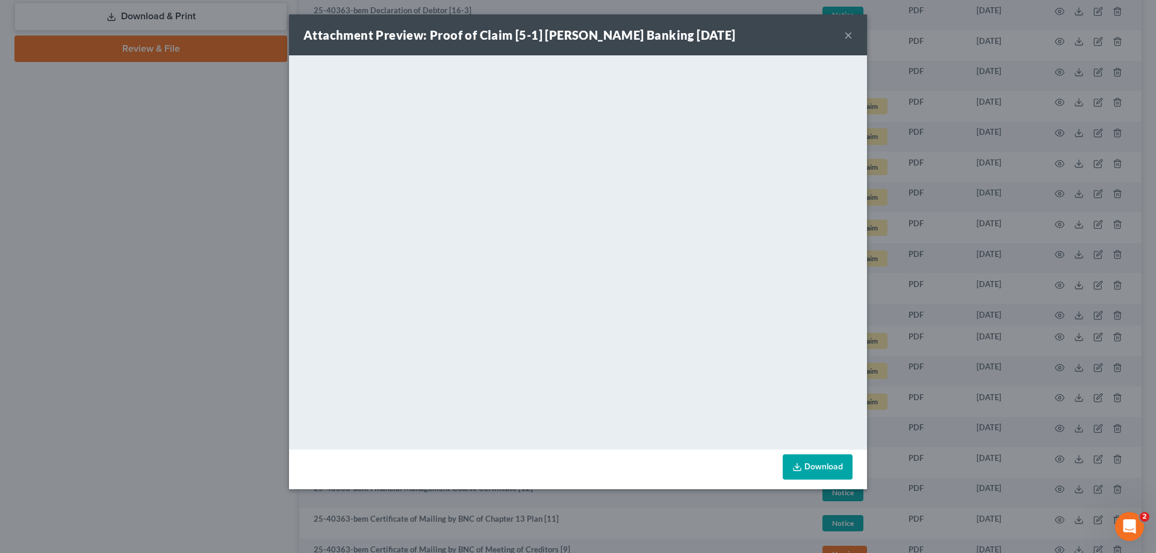
click at [847, 34] on button "×" at bounding box center [848, 35] width 8 height 14
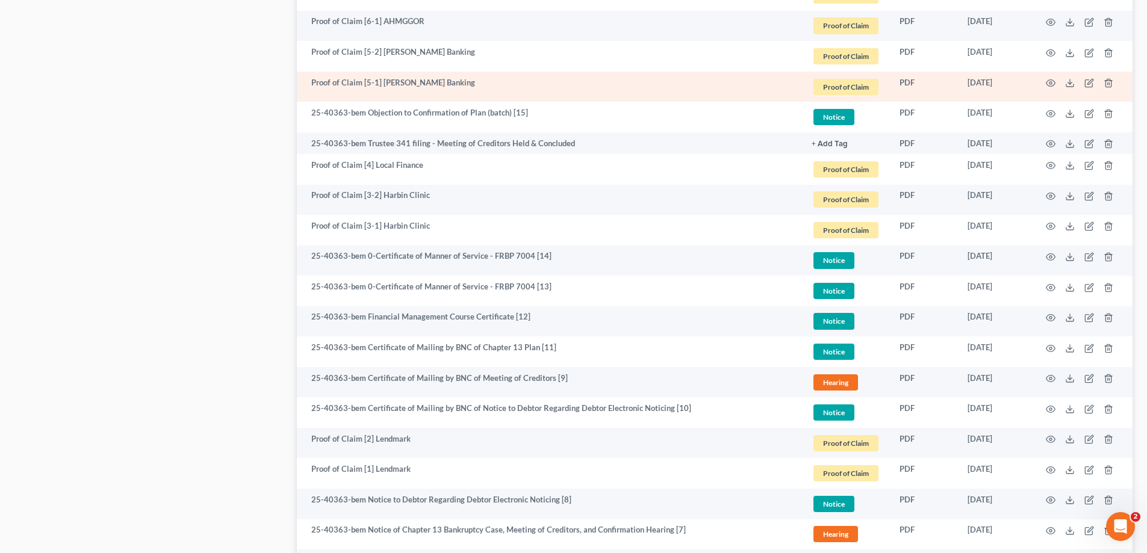
scroll to position [903, 0]
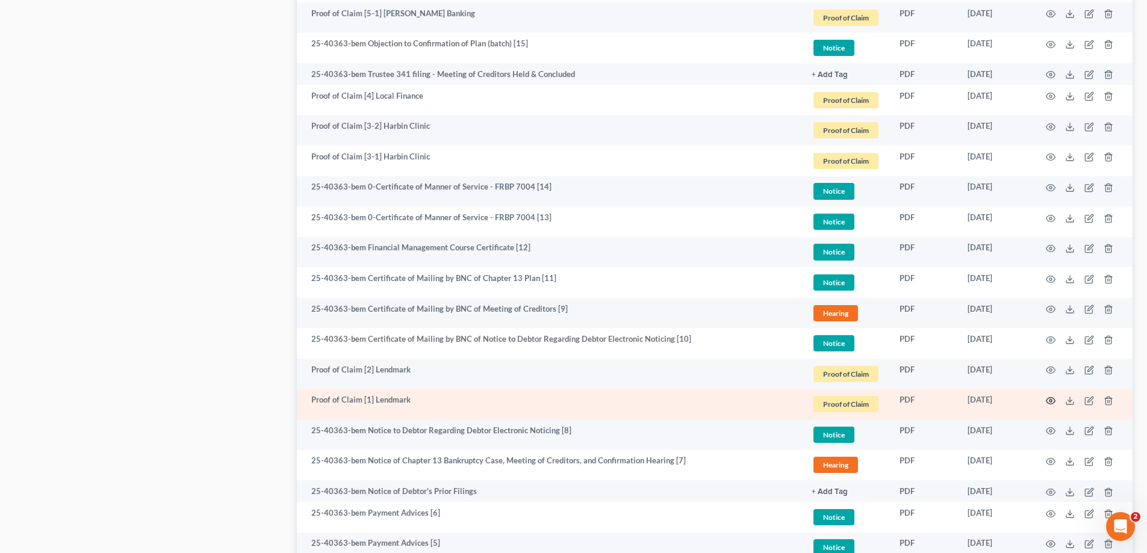
click at [1052, 400] on icon "button" at bounding box center [1051, 401] width 10 height 10
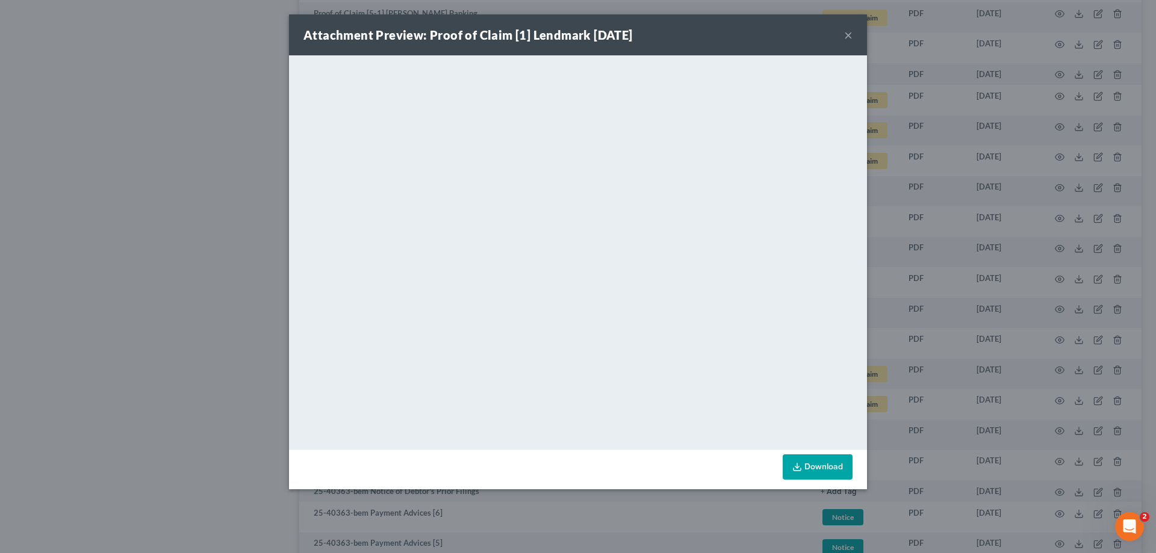
drag, startPoint x: 847, startPoint y: 35, endPoint x: 841, endPoint y: 55, distance: 21.3
click at [847, 35] on button "×" at bounding box center [848, 35] width 8 height 14
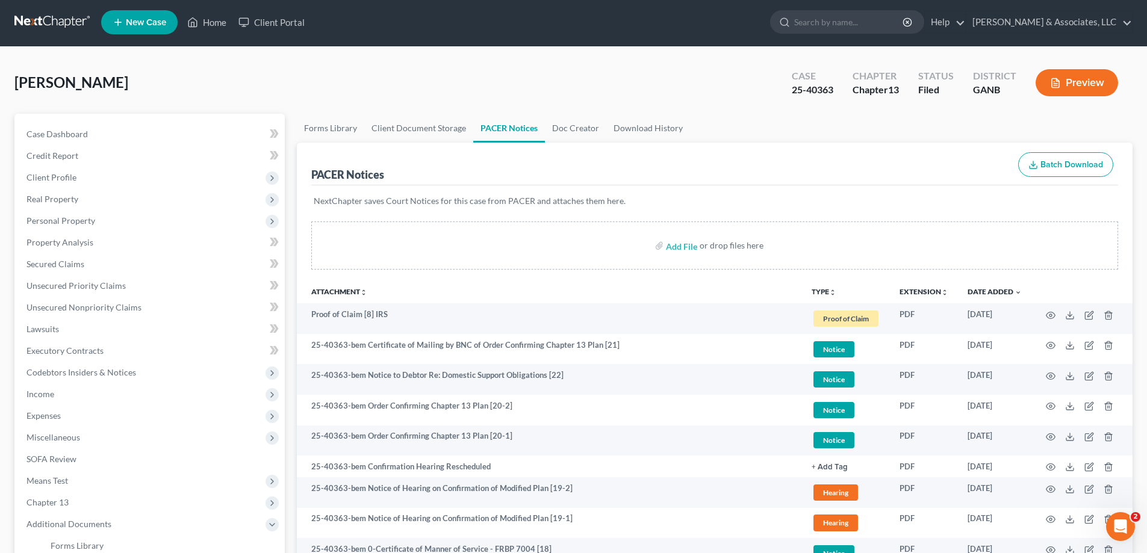
scroll to position [0, 0]
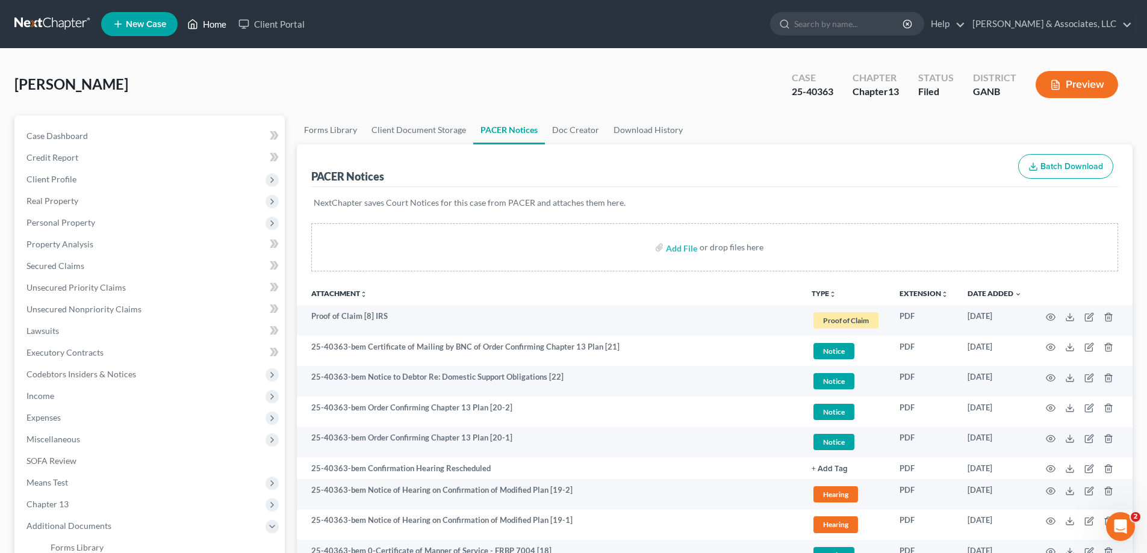
click at [221, 22] on link "Home" at bounding box center [206, 24] width 51 height 22
